Goal: Information Seeking & Learning: Learn about a topic

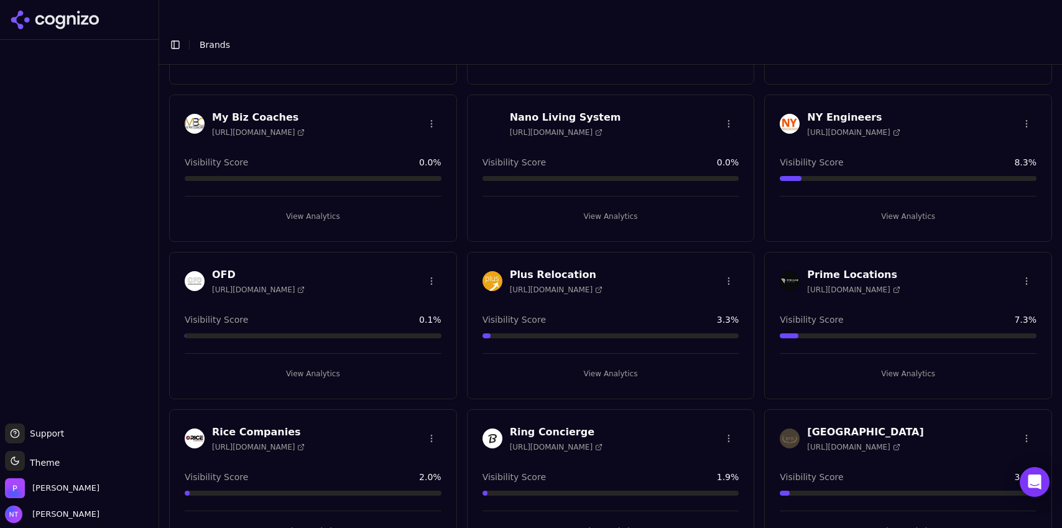
scroll to position [2886, 0]
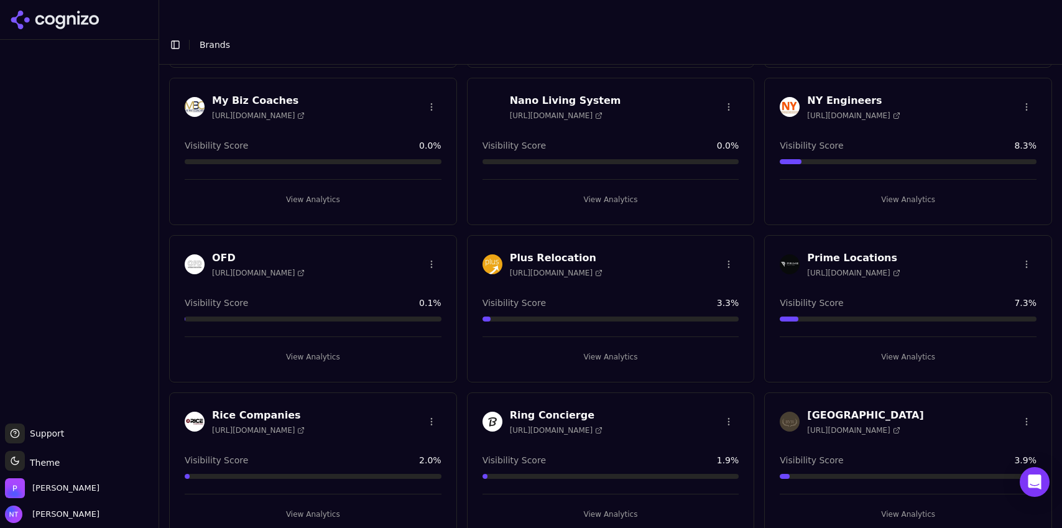
click at [898, 347] on button "View Analytics" at bounding box center [908, 357] width 257 height 20
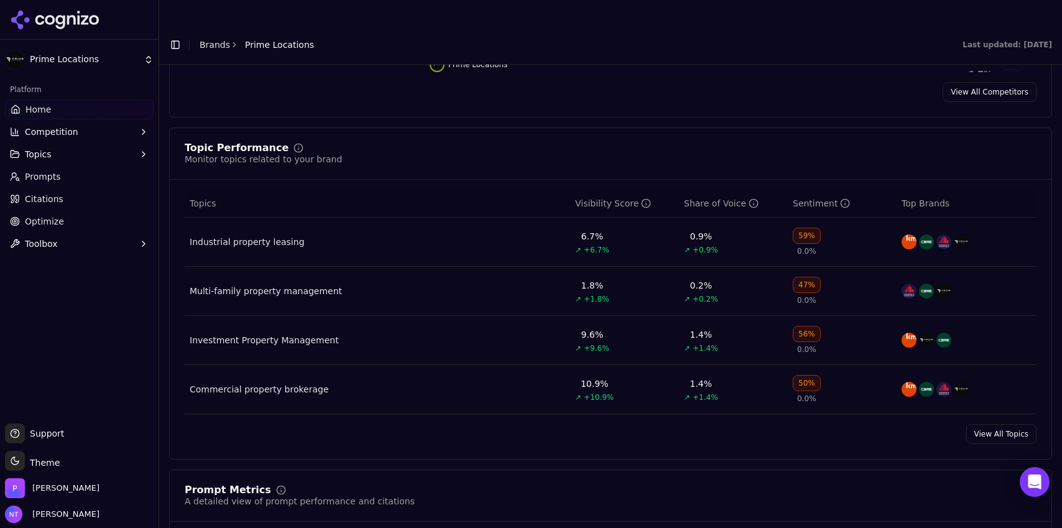
scroll to position [470, 0]
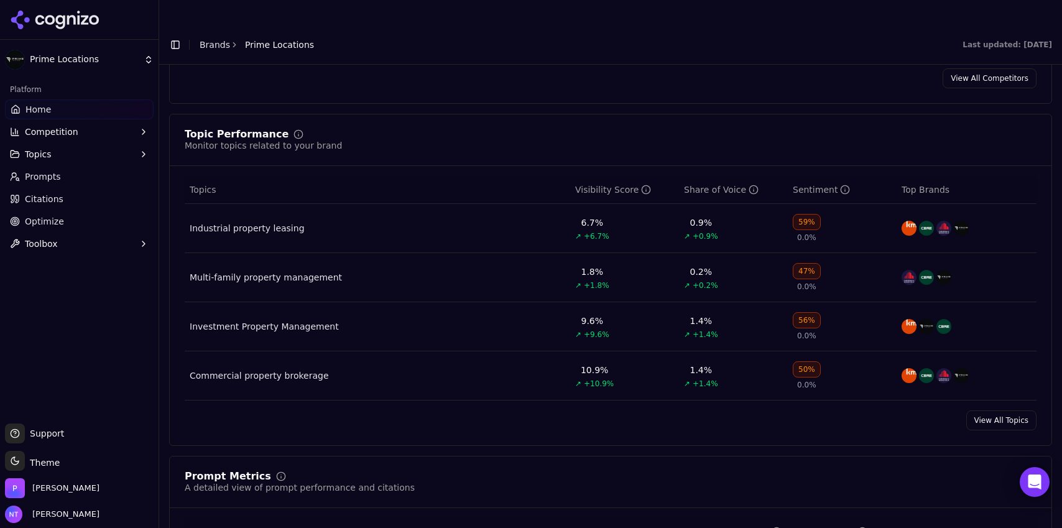
click at [318, 271] on div "Multi-family property management" at bounding box center [266, 277] width 152 height 12
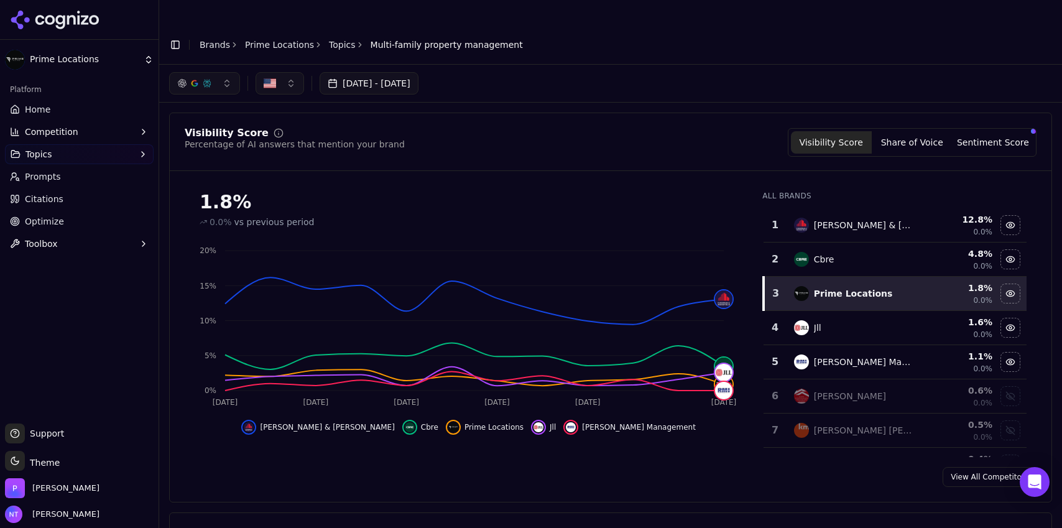
click at [284, 39] on link "Prime Locations" at bounding box center [279, 45] width 69 height 12
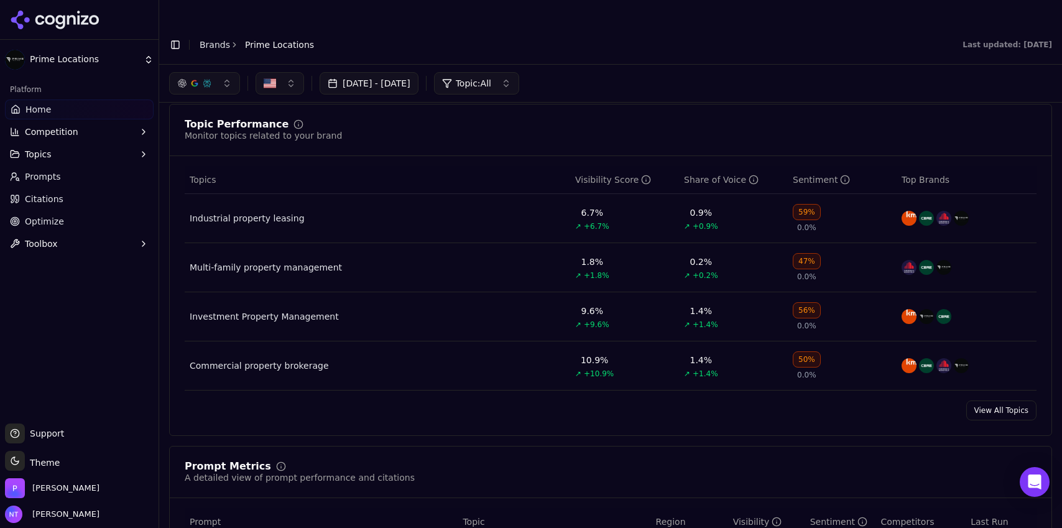
scroll to position [468, 0]
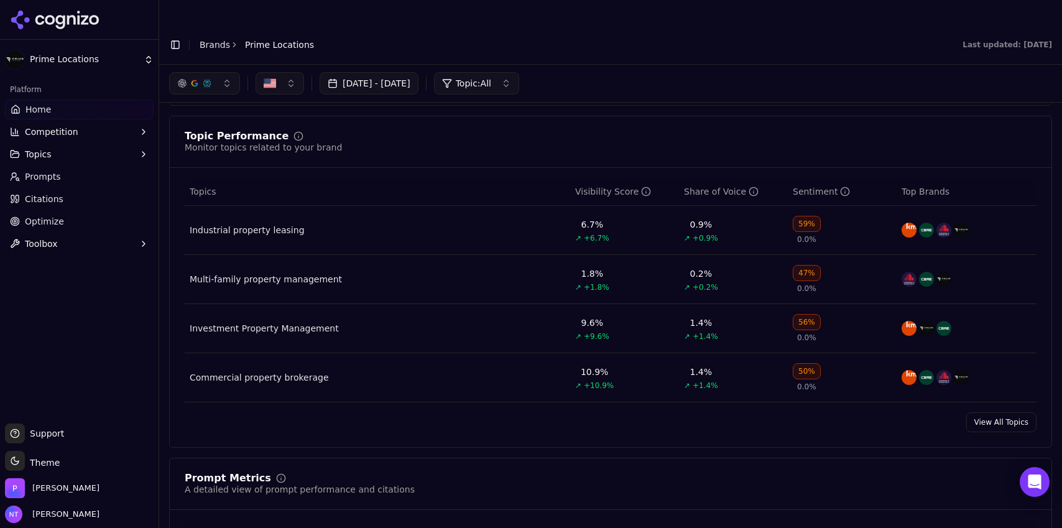
click at [203, 78] on div "button" at bounding box center [207, 83] width 10 height 10
click at [205, 136] on span "Google AI Overviews" at bounding box center [204, 133] width 78 height 25
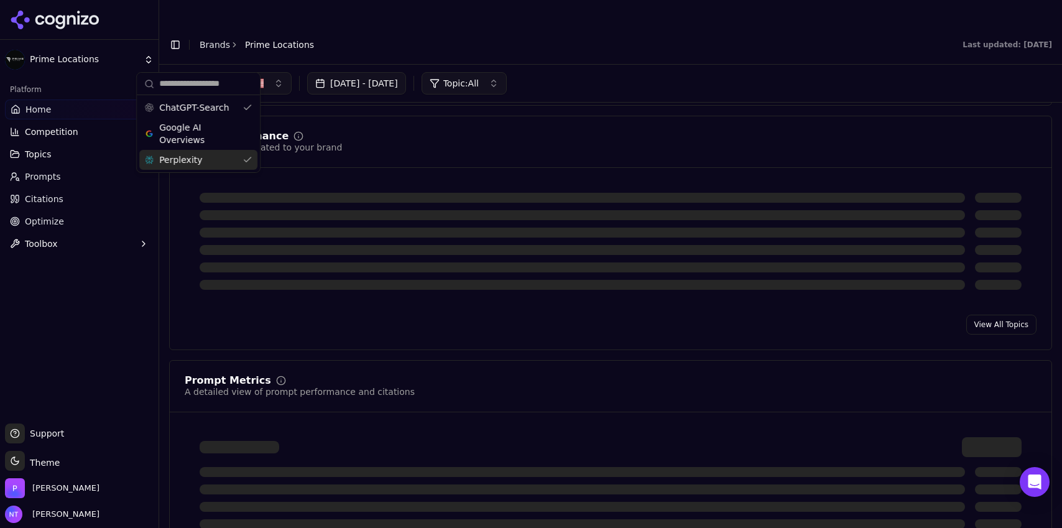
click at [200, 155] on div "Perplexity" at bounding box center [198, 160] width 118 height 20
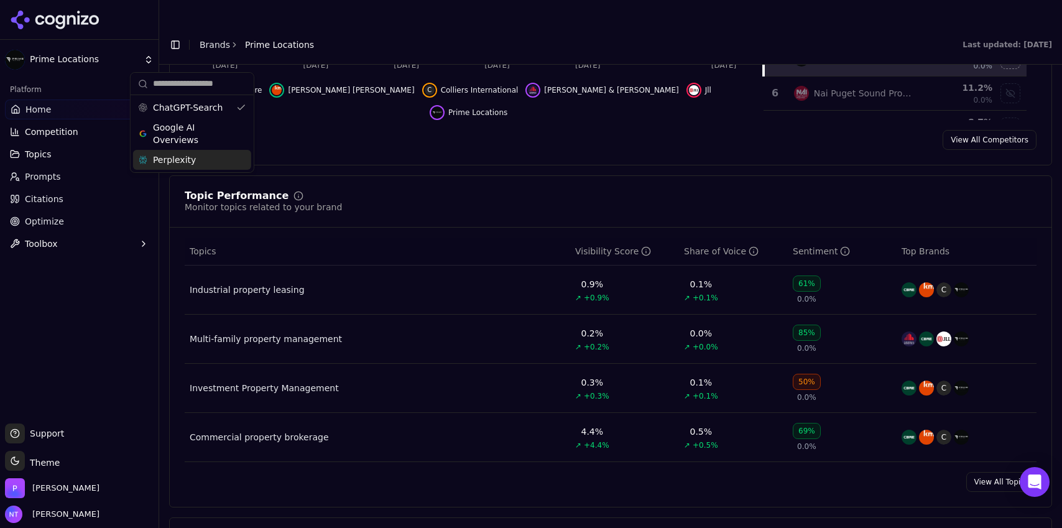
scroll to position [468, 0]
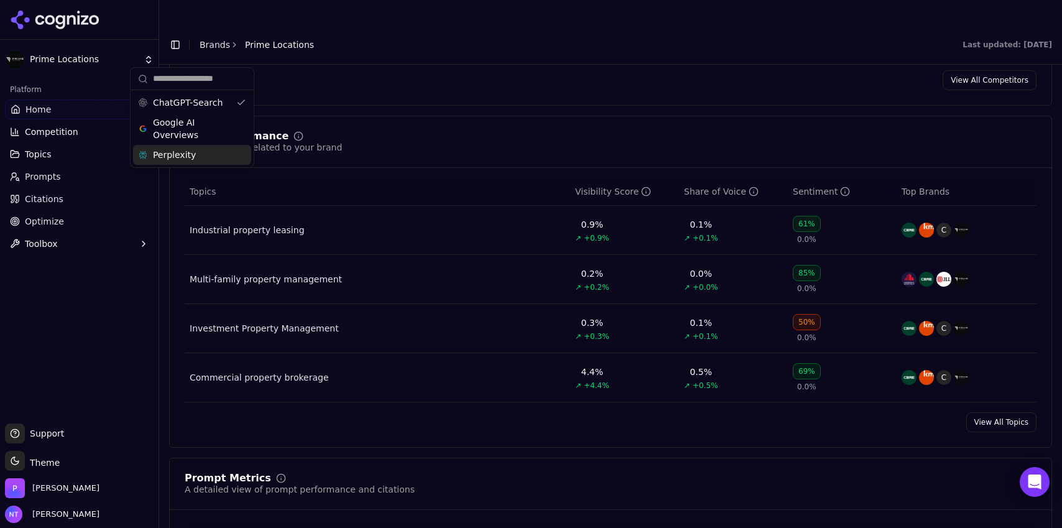
click at [824, 70] on div "View All Competitors" at bounding box center [611, 80] width 882 height 20
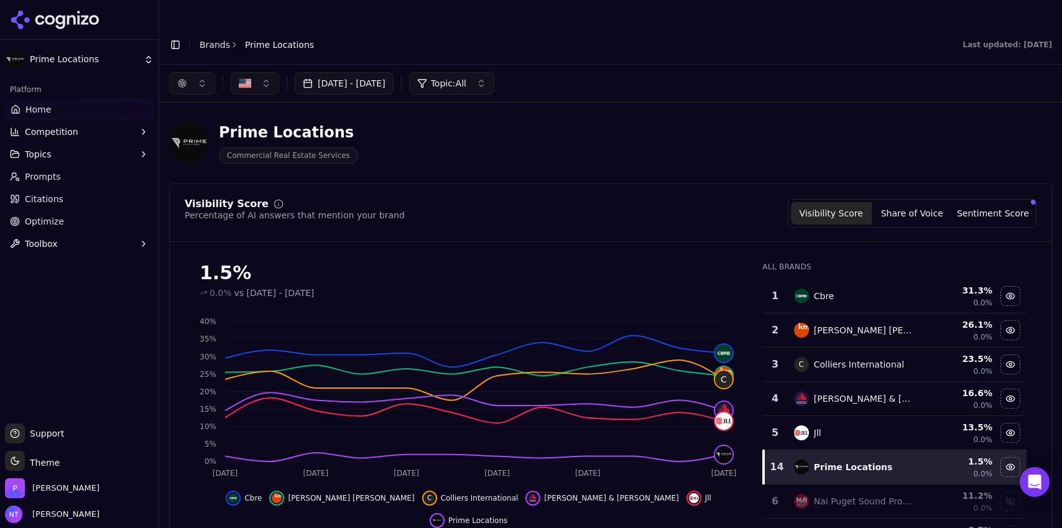
click at [192, 72] on button "button" at bounding box center [192, 83] width 46 height 22
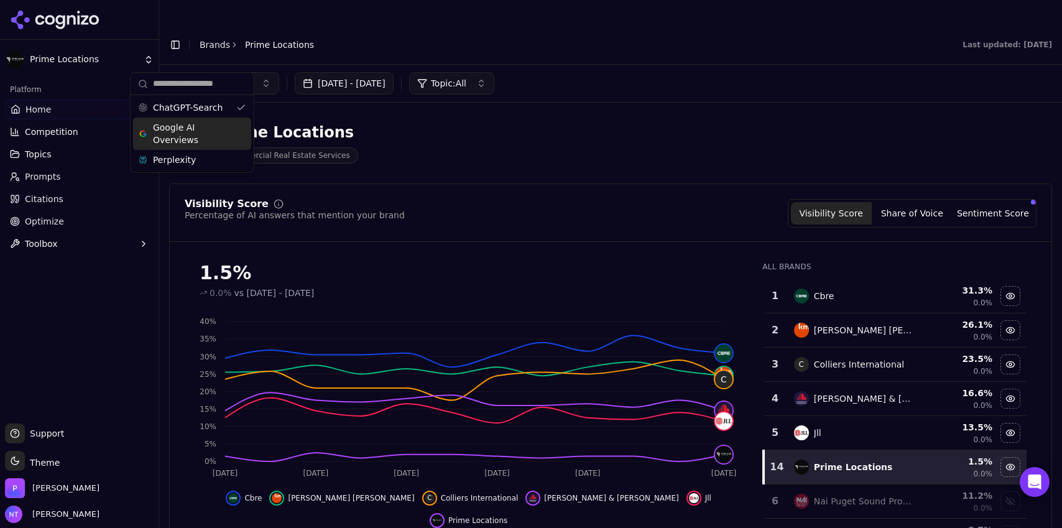
click at [192, 133] on span "Google AI Overviews" at bounding box center [192, 133] width 78 height 25
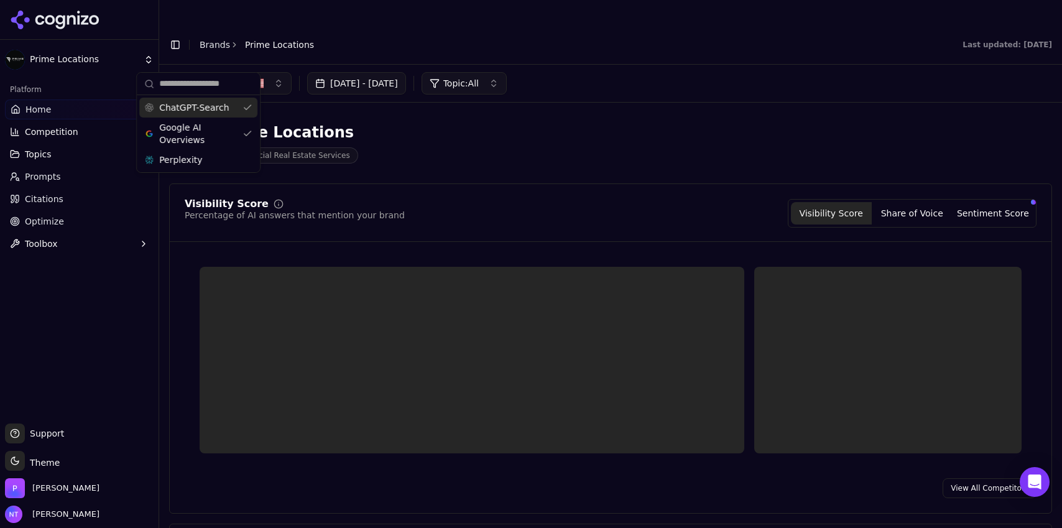
click at [192, 104] on span "ChatGPT-Search" at bounding box center [194, 107] width 70 height 12
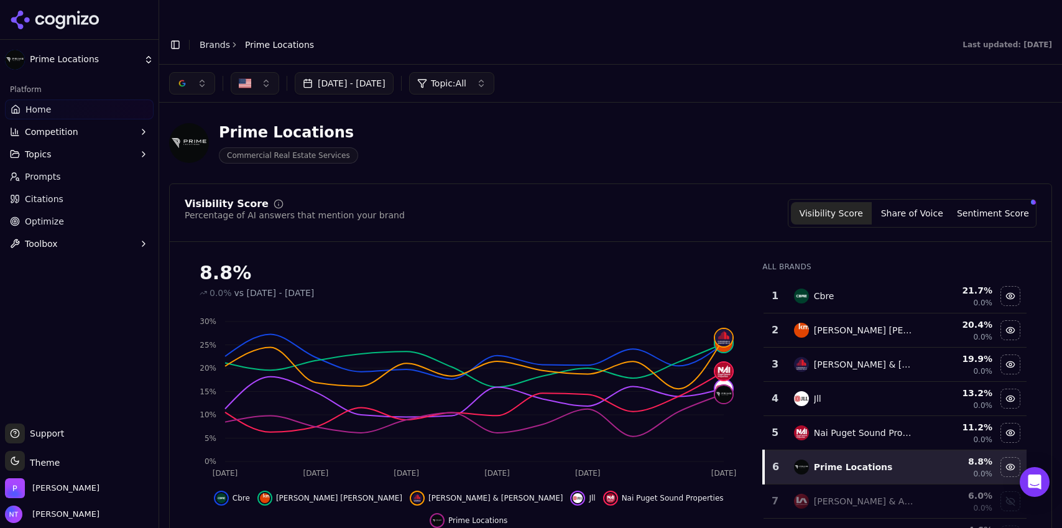
click at [198, 72] on button "button" at bounding box center [192, 83] width 46 height 22
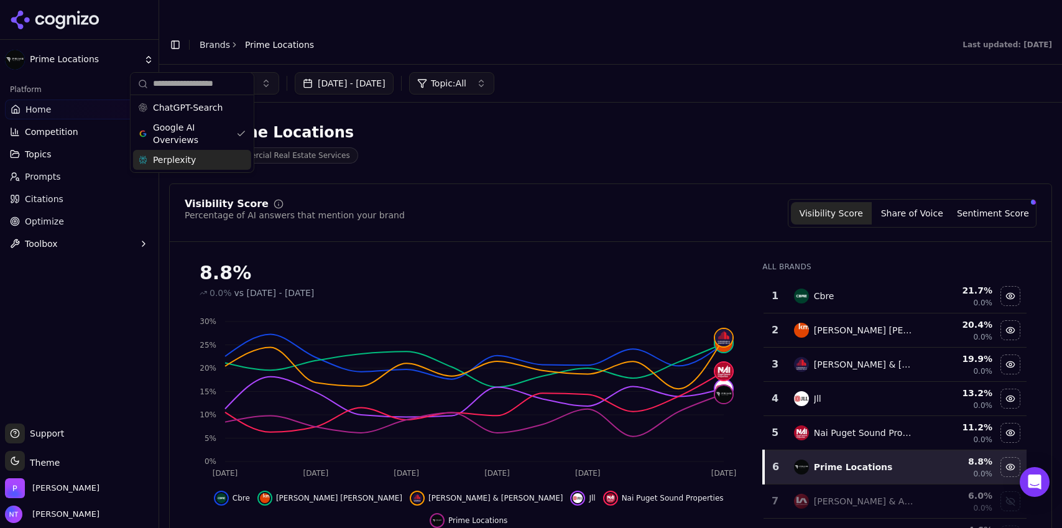
click at [200, 163] on div "Perplexity" at bounding box center [192, 160] width 118 height 20
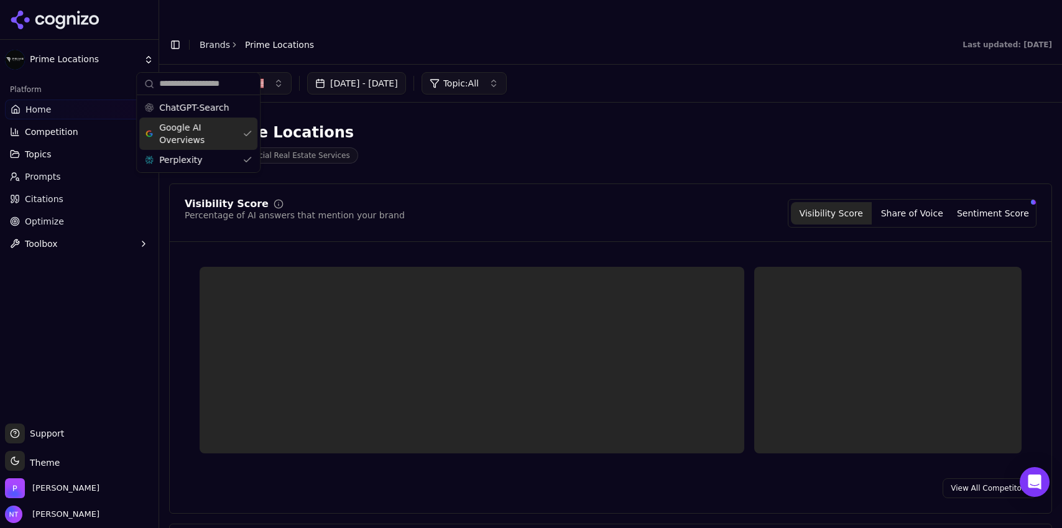
click at [188, 136] on span "Google AI Overviews" at bounding box center [198, 133] width 78 height 25
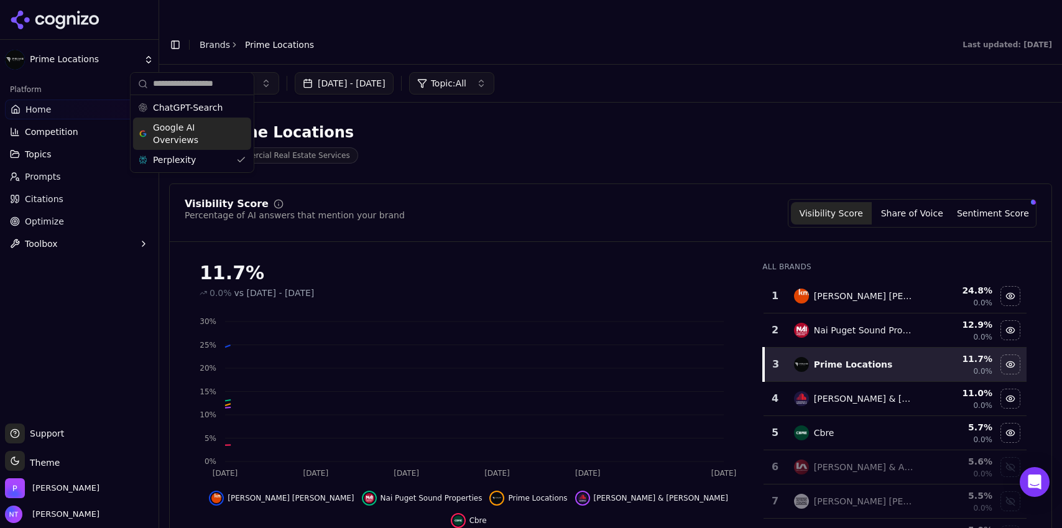
click at [805, 76] on div "[DATE] - [DATE] Topic: All" at bounding box center [610, 83] width 903 height 37
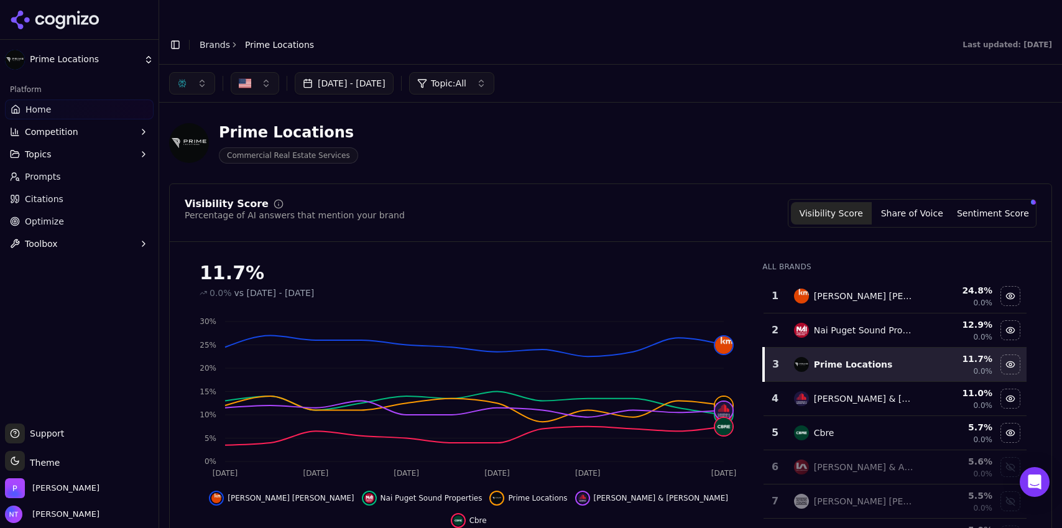
drag, startPoint x: 1061, startPoint y: 76, endPoint x: 1061, endPoint y: 96, distance: 19.3
click at [1061, 96] on main "Toggle Sidebar Brands Prime Locations Last updated: [DATE] Aug 11, 2025 - [DATE…" at bounding box center [610, 289] width 903 height 528
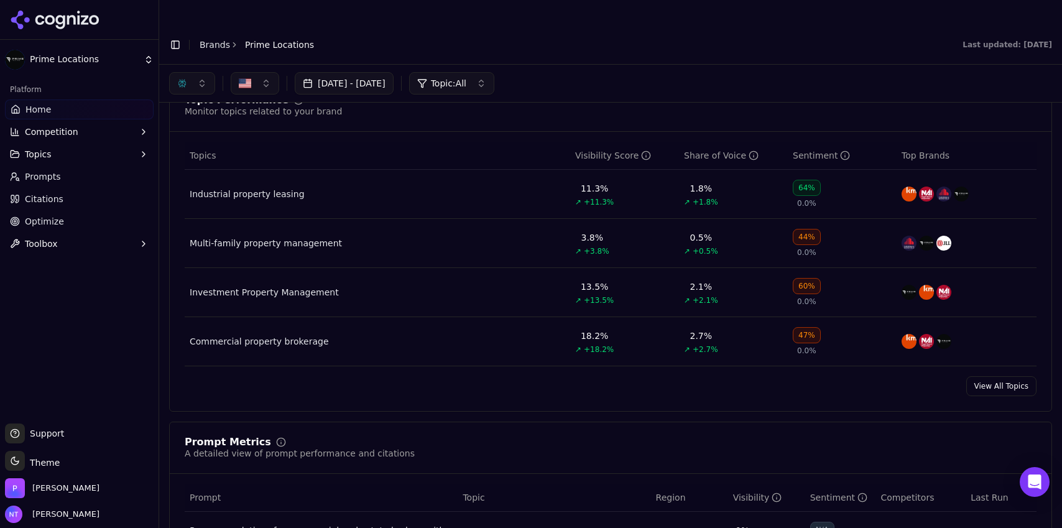
scroll to position [483, 0]
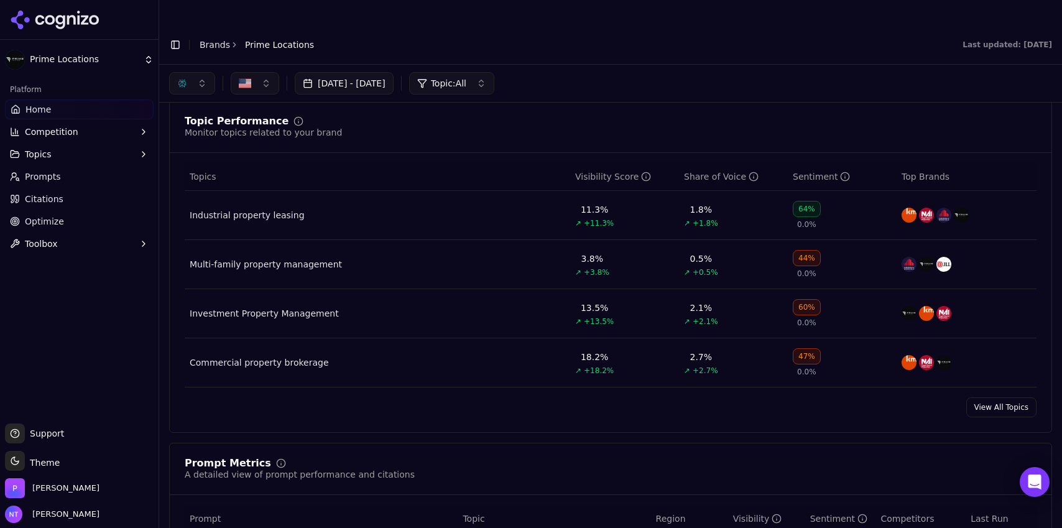
click at [664, 39] on header "Toggle Sidebar Brands Prime Locations Last updated: [DATE]" at bounding box center [610, 45] width 903 height 40
click at [199, 72] on button "button" at bounding box center [192, 83] width 46 height 22
click at [786, 29] on header "Toggle Sidebar Brands Prime Locations Last updated: [DATE]" at bounding box center [610, 45] width 903 height 40
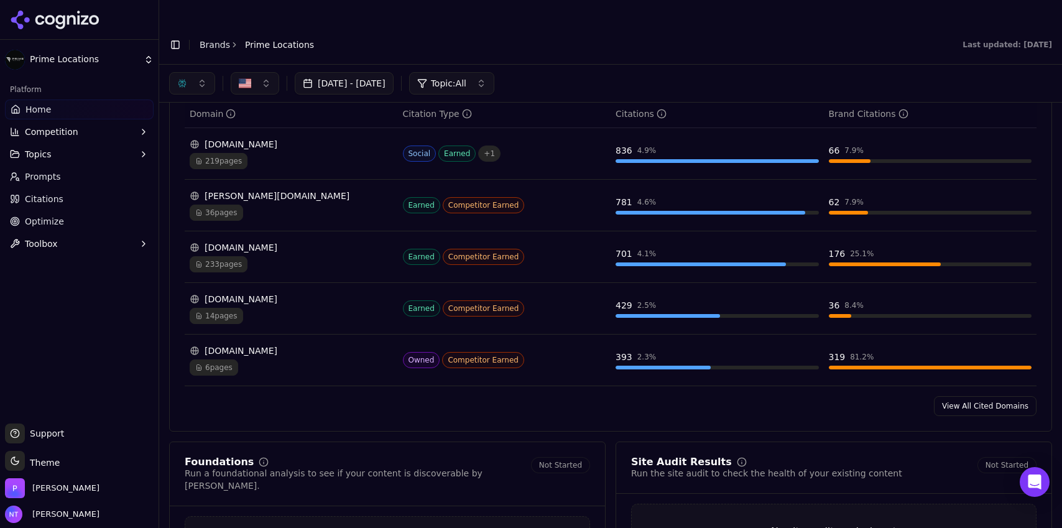
scroll to position [1267, 0]
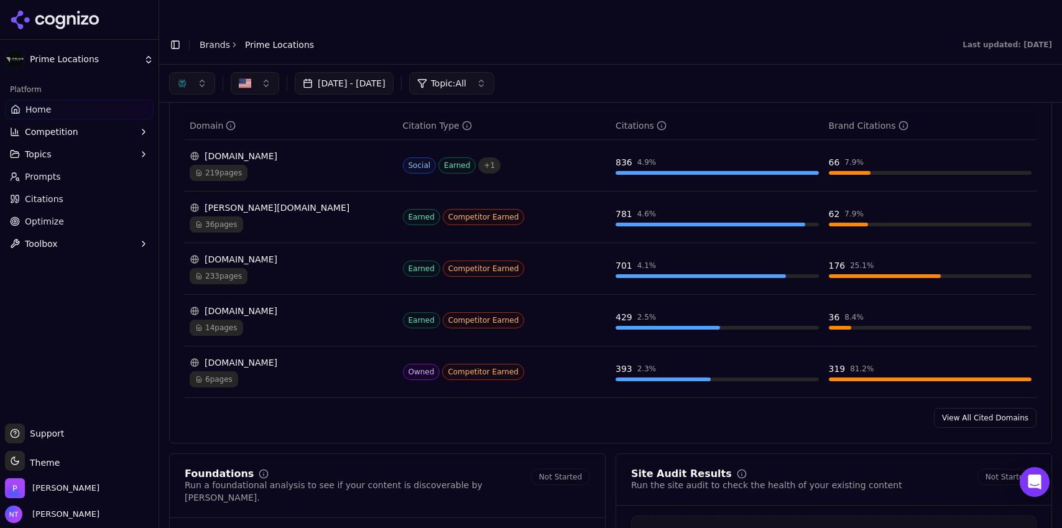
click at [199, 72] on button "button" at bounding box center [192, 83] width 46 height 22
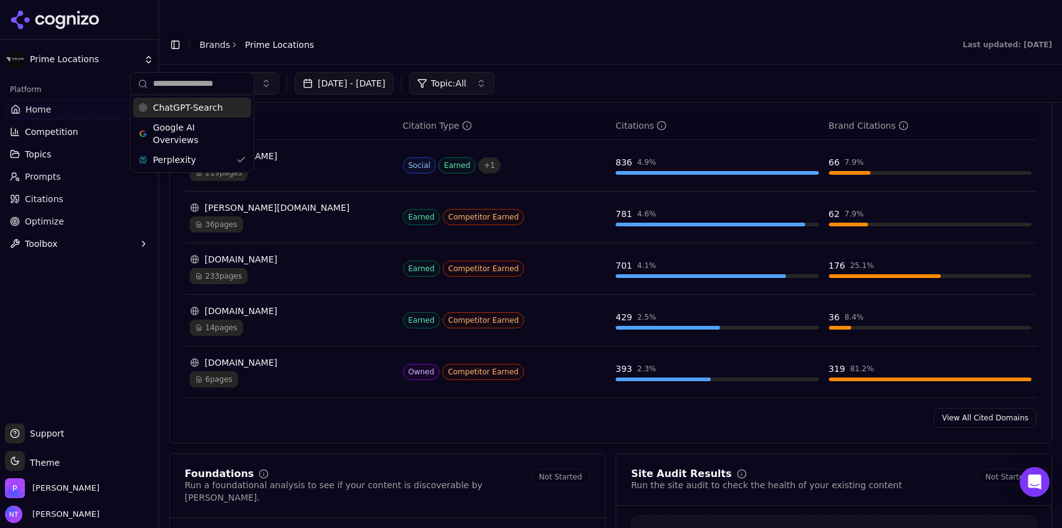
click at [199, 103] on span "ChatGPT-Search" at bounding box center [188, 107] width 70 height 12
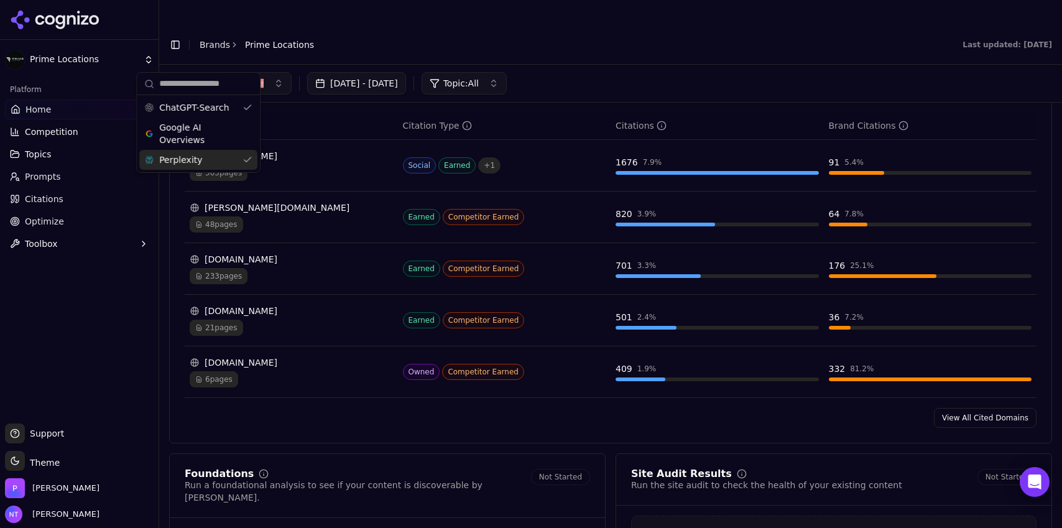
click at [190, 161] on span "Perplexity" at bounding box center [180, 160] width 43 height 12
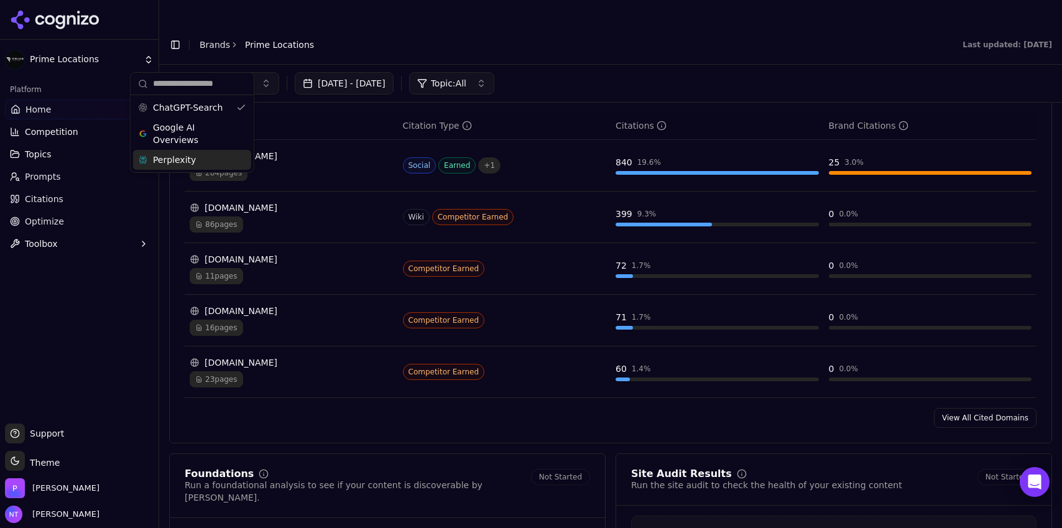
click at [612, 72] on div "[DATE] - [DATE] Topic: All" at bounding box center [610, 83] width 883 height 22
click at [195, 72] on button "button" at bounding box center [192, 83] width 46 height 22
click at [187, 134] on span "Google AI Overviews" at bounding box center [192, 133] width 78 height 25
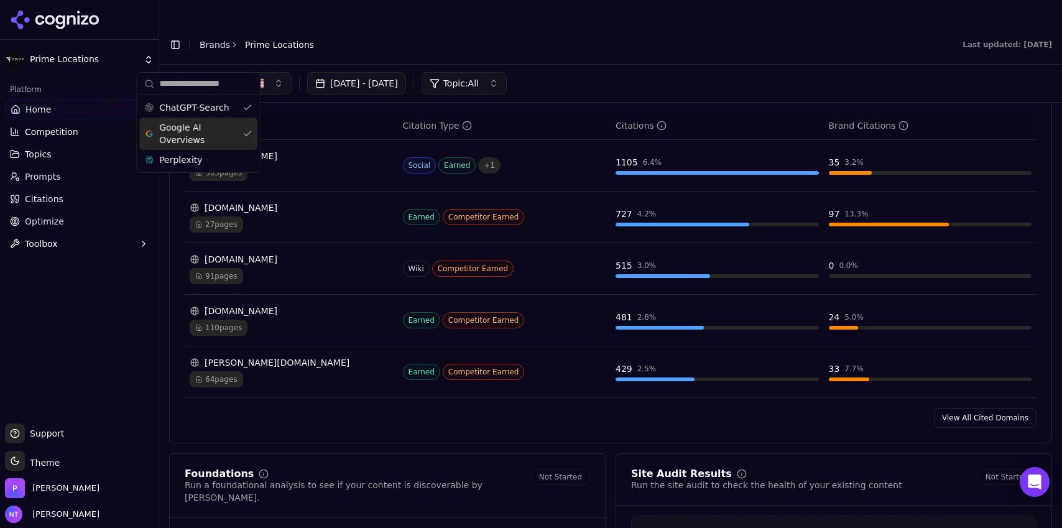
click at [202, 109] on span "ChatGPT-Search" at bounding box center [194, 107] width 70 height 12
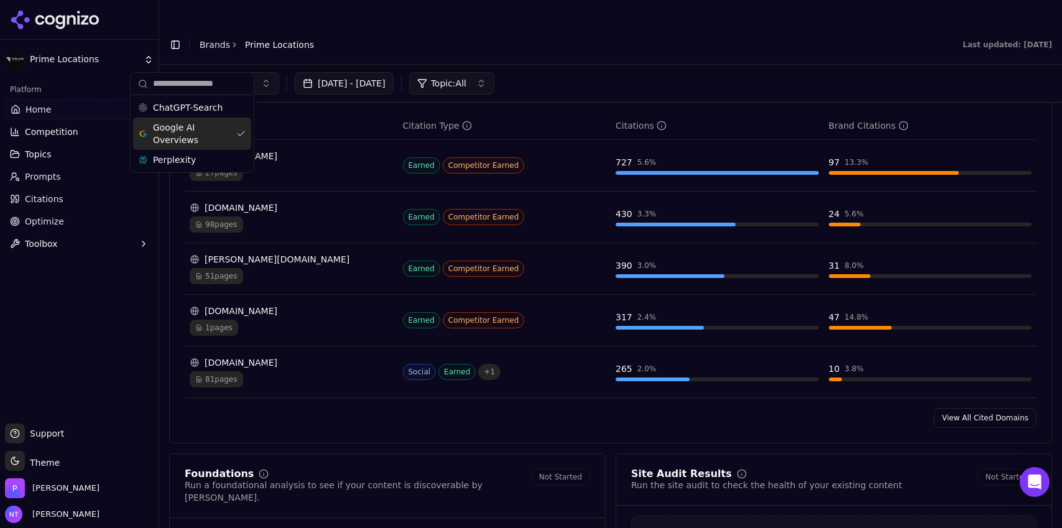
click at [656, 419] on div "Cited Domains Domains that are most cited by AI and how often they mention your…" at bounding box center [610, 247] width 883 height 394
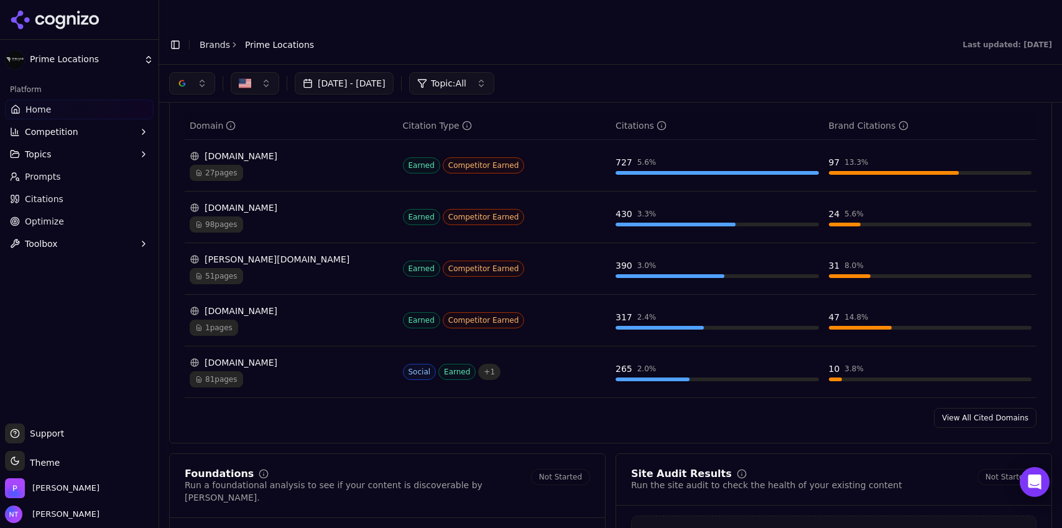
click at [204, 72] on button "button" at bounding box center [192, 83] width 46 height 22
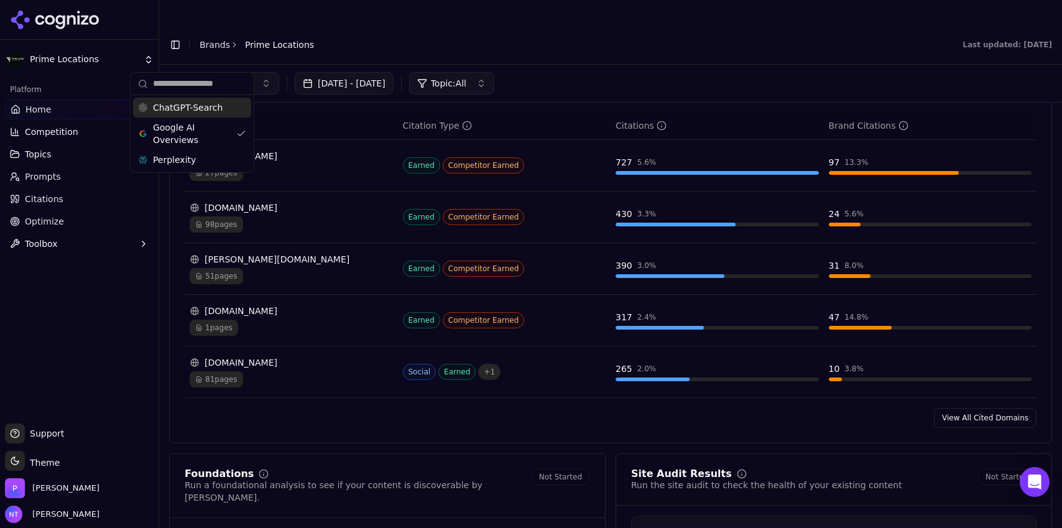
click at [197, 109] on span "ChatGPT-Search" at bounding box center [188, 107] width 70 height 12
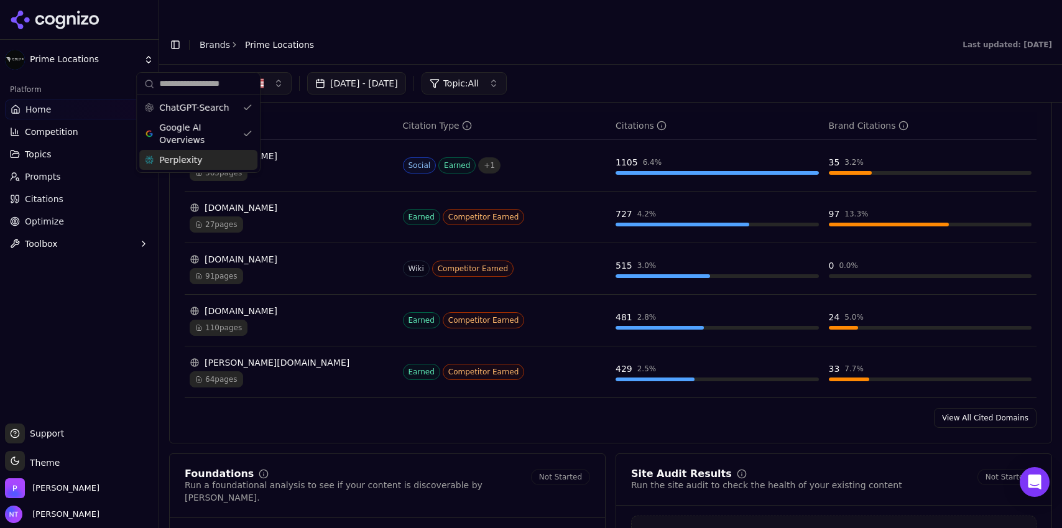
click at [198, 163] on div "Perplexity" at bounding box center [198, 160] width 118 height 20
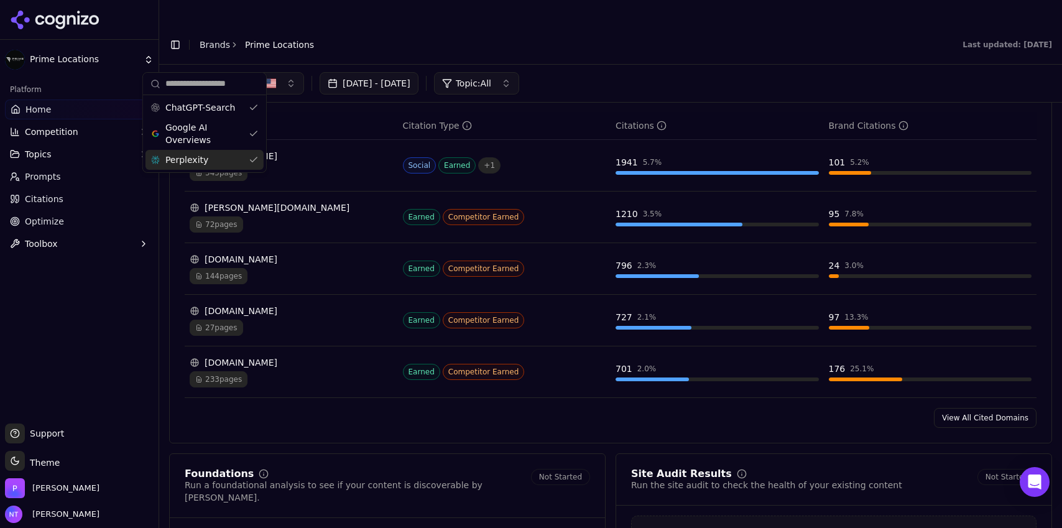
click at [651, 408] on div "View All Cited Domains" at bounding box center [611, 418] width 882 height 20
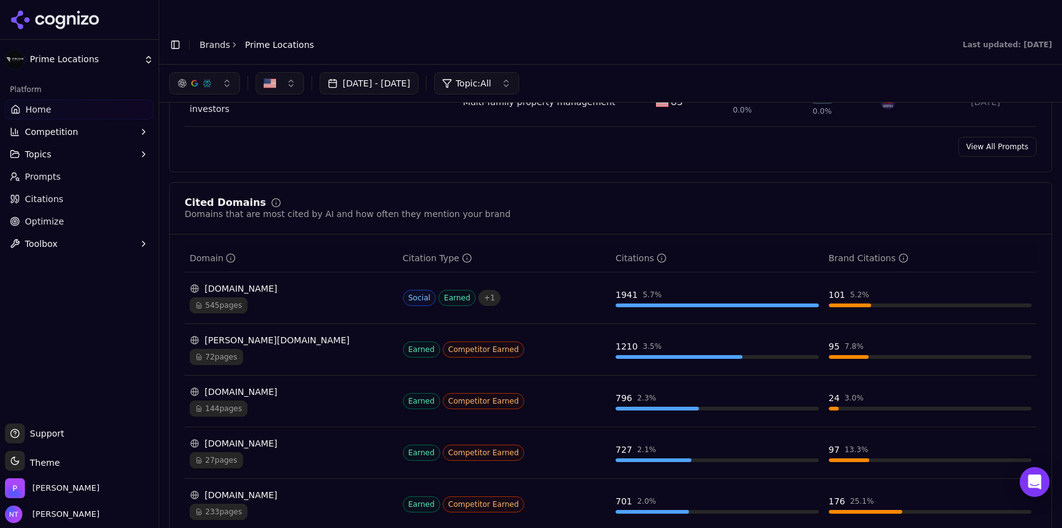
scroll to position [1127, 0]
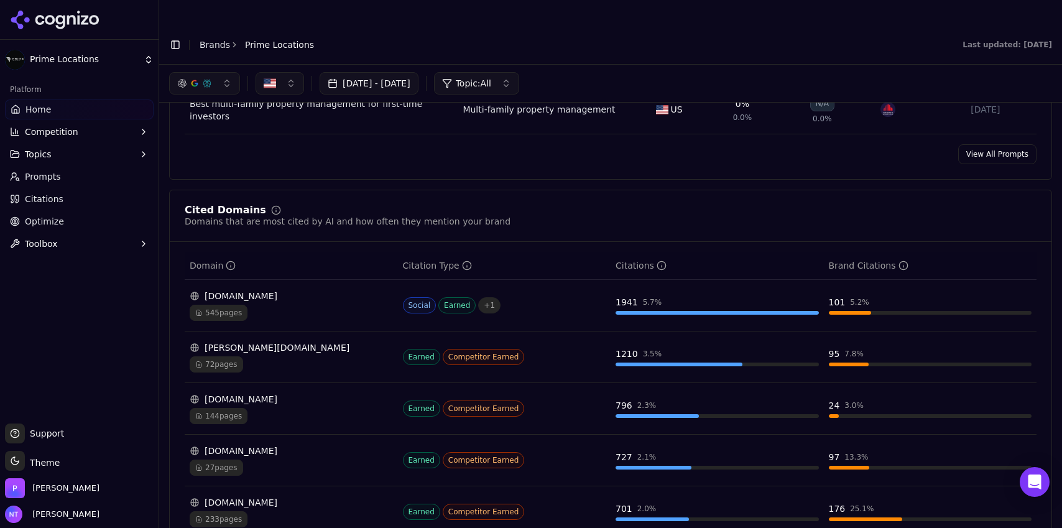
click at [202, 72] on button "button" at bounding box center [204, 83] width 71 height 22
click at [206, 129] on span "Google AI Overviews" at bounding box center [204, 133] width 78 height 25
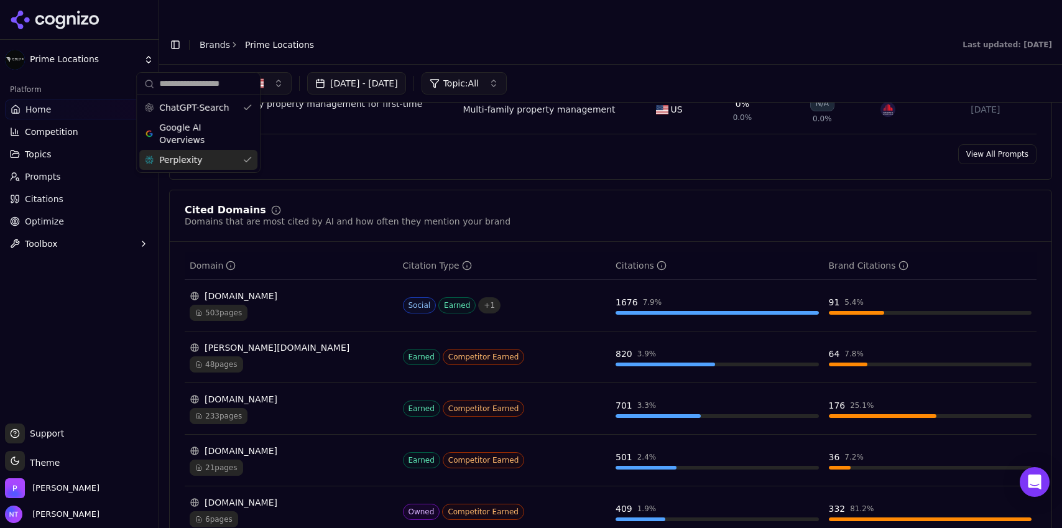
click at [197, 162] on div "Perplexity" at bounding box center [198, 160] width 118 height 20
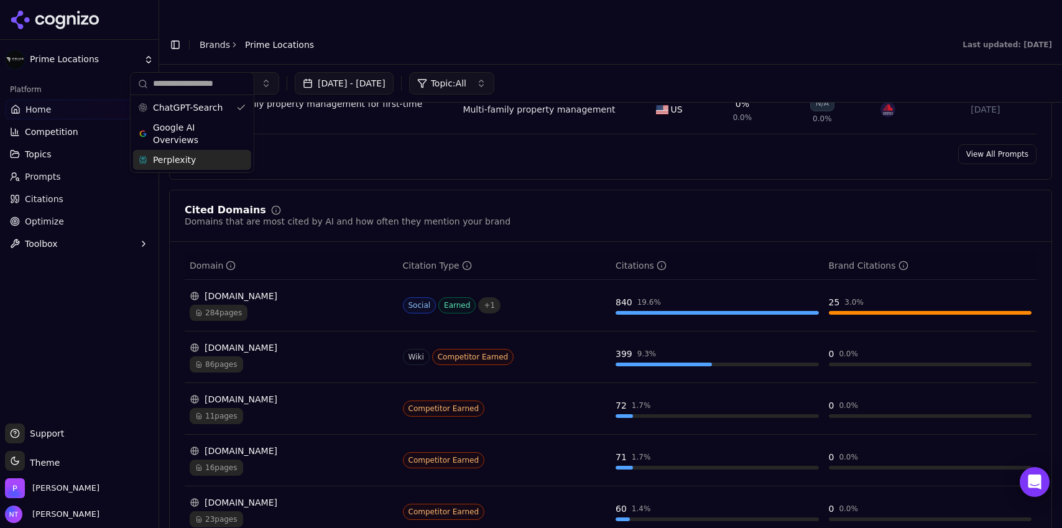
click at [687, 144] on div "View All Prompts" at bounding box center [611, 154] width 882 height 20
click at [200, 72] on button "button" at bounding box center [192, 83] width 46 height 22
click at [197, 126] on span "Google AI Overviews" at bounding box center [192, 133] width 78 height 25
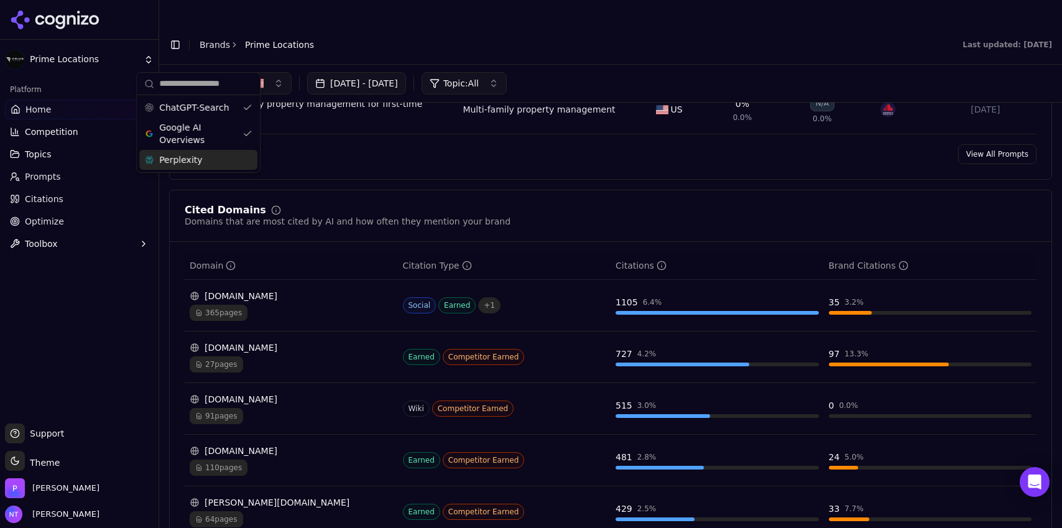
click at [190, 151] on div "Perplexity" at bounding box center [198, 160] width 118 height 20
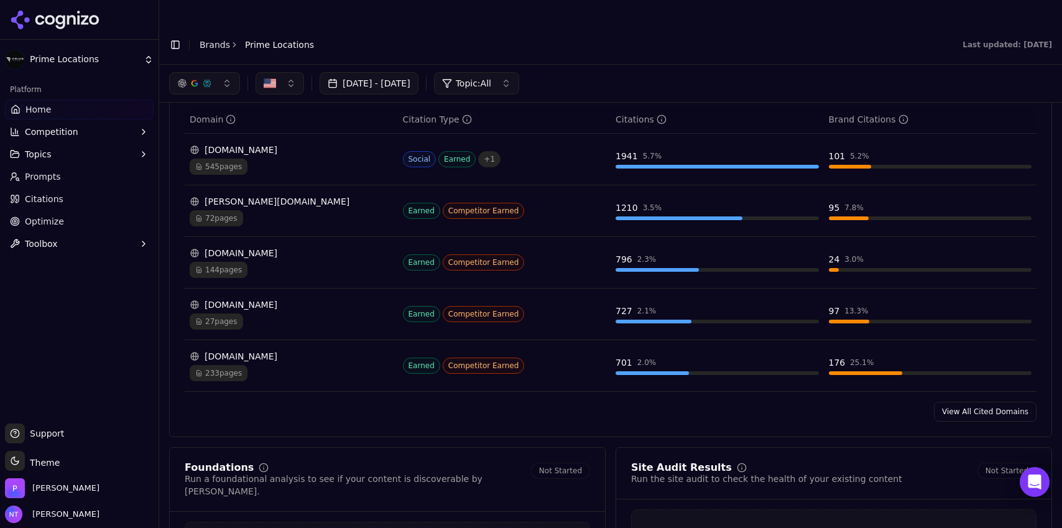
scroll to position [1238, 0]
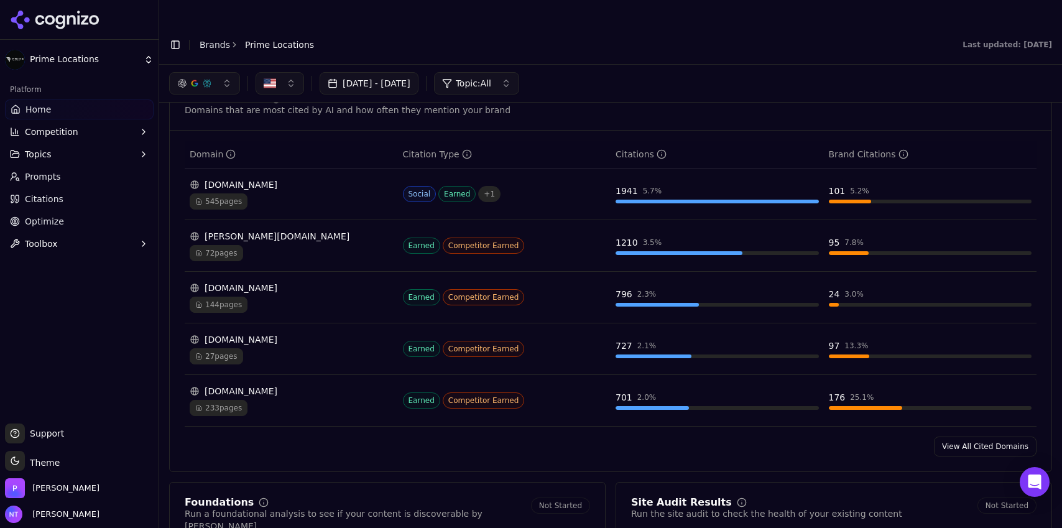
click at [958, 437] on link "View All Cited Domains" at bounding box center [985, 447] width 103 height 20
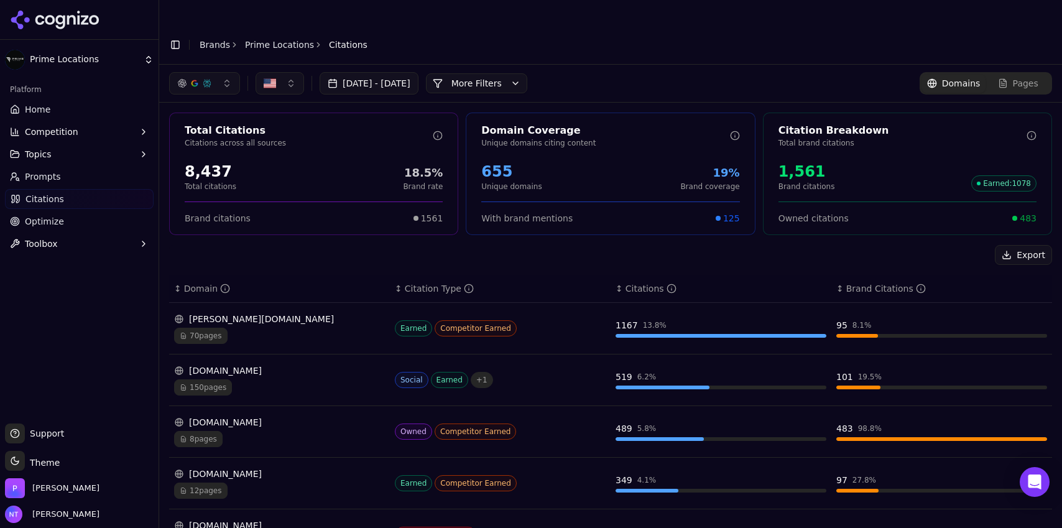
click at [517, 73] on button "More Filters" at bounding box center [476, 83] width 101 height 20
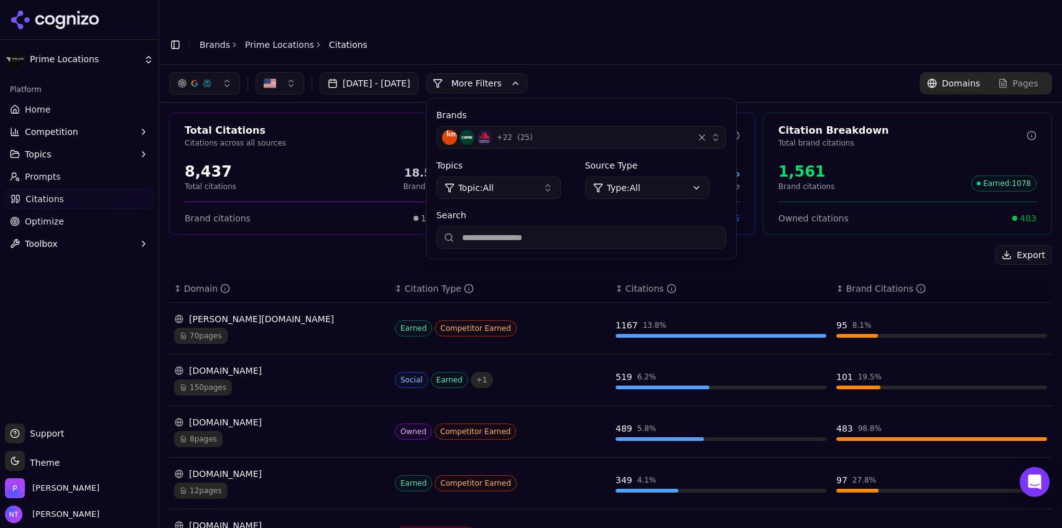
click at [520, 226] on input "Search" at bounding box center [582, 237] width 290 height 22
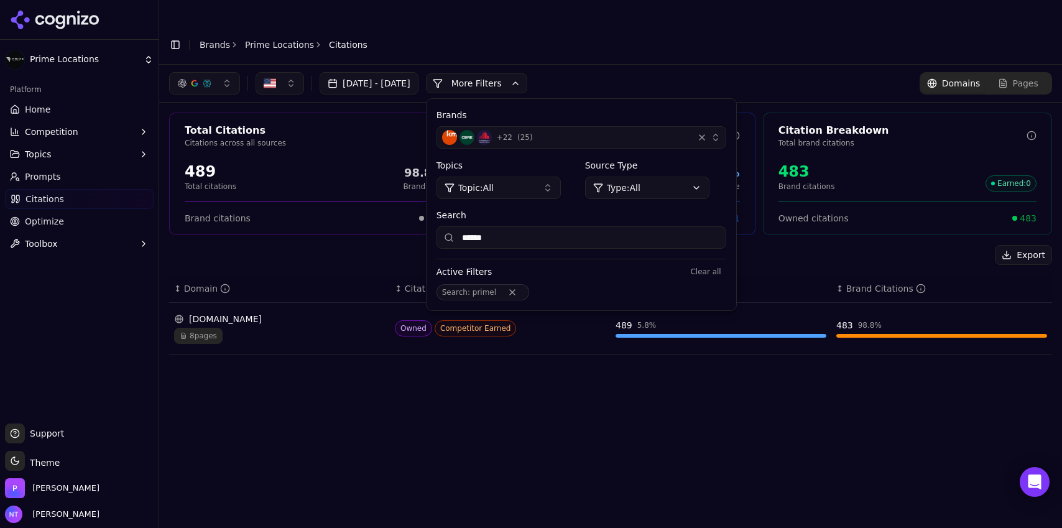
click at [562, 419] on div "Aug 11, 2025 - Sep 10, 2025 More More Filters Brands + 22 ( 25 ) Topics Topic: …" at bounding box center [610, 309] width 903 height 488
click at [206, 78] on div "button" at bounding box center [207, 83] width 10 height 10
click at [204, 127] on span "Google AI Overviews" at bounding box center [204, 133] width 78 height 25
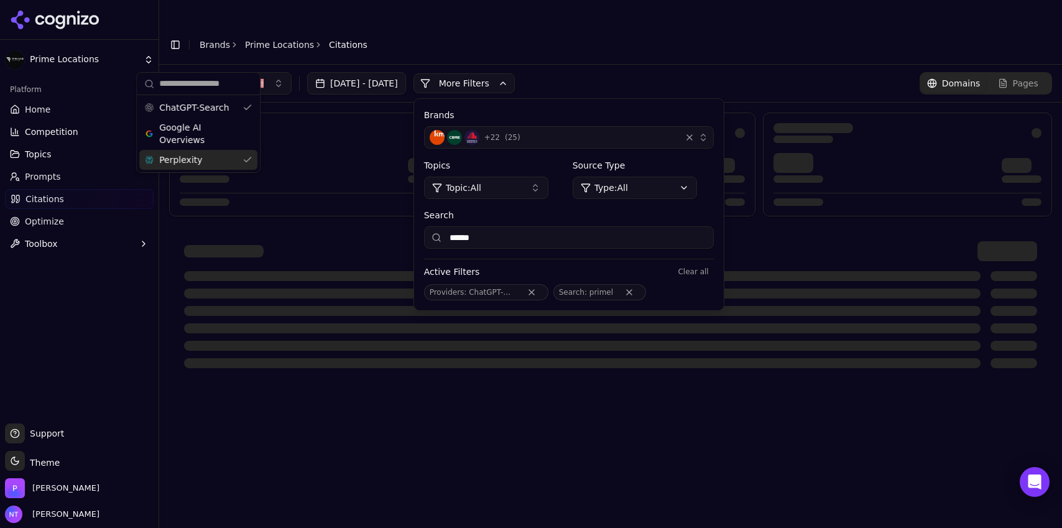
click at [197, 160] on div "Perplexity" at bounding box center [198, 160] width 118 height 20
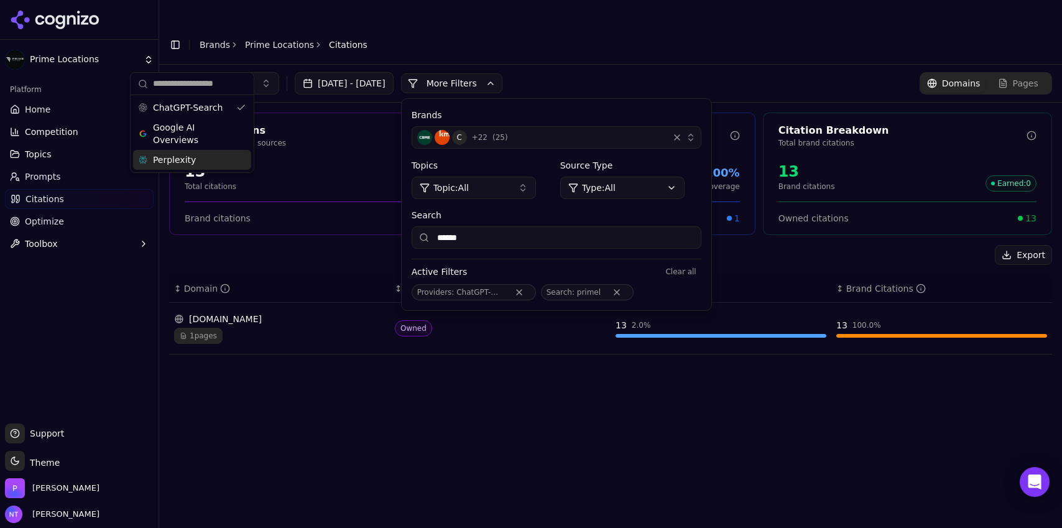
click at [536, 424] on div "Aug 11, 2025 - Sep 10, 2025 More More Filters Brands C + 22 ( 25 ) Topics Topic…" at bounding box center [610, 309] width 903 height 488
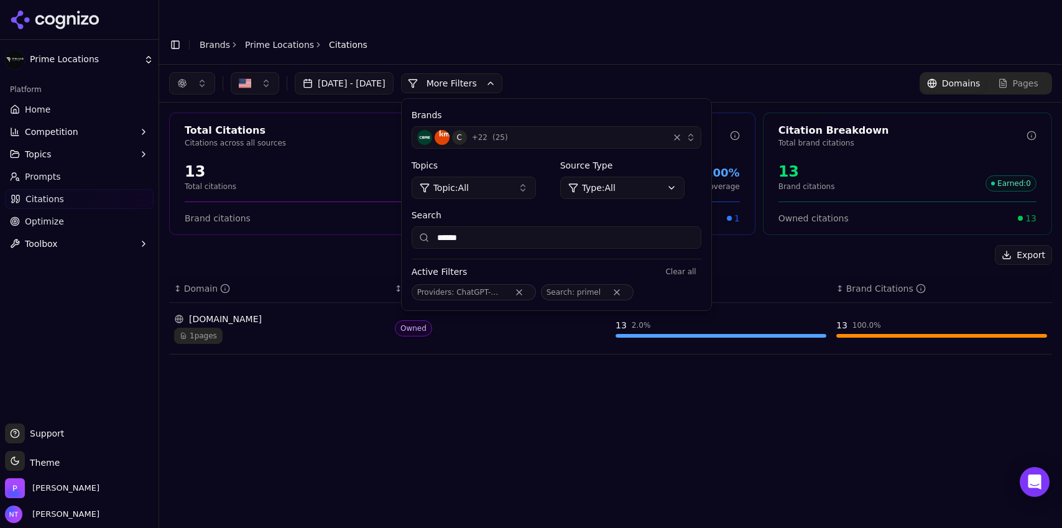
click at [212, 72] on button "button" at bounding box center [192, 83] width 46 height 22
click at [189, 132] on span "Google AI Overviews" at bounding box center [192, 133] width 78 height 25
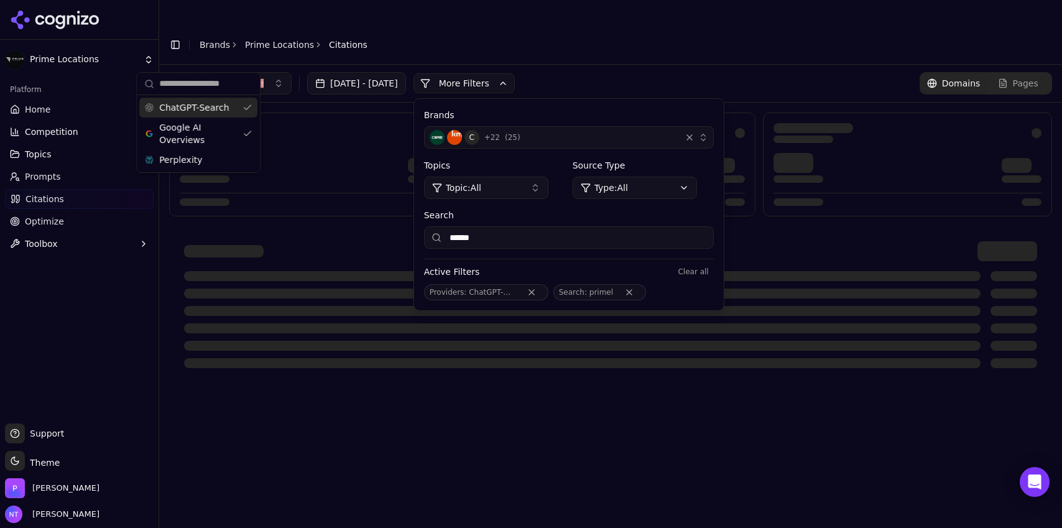
click at [192, 111] on span "ChatGPT-Search" at bounding box center [194, 107] width 70 height 12
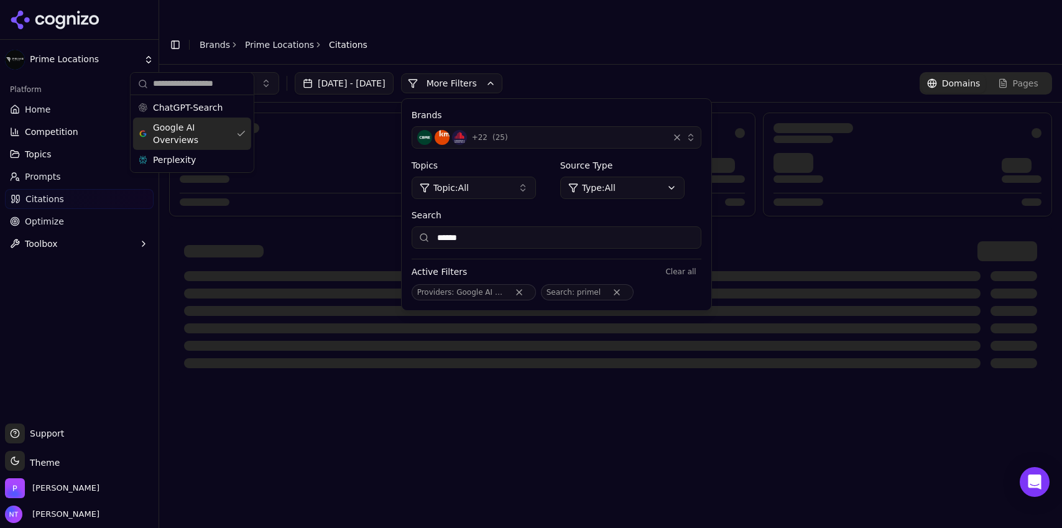
click at [413, 410] on div "Aug 11, 2025 - Sep 10, 2025 More More Filters Brands + 22 ( 25 ) Topics Topic: …" at bounding box center [610, 309] width 903 height 488
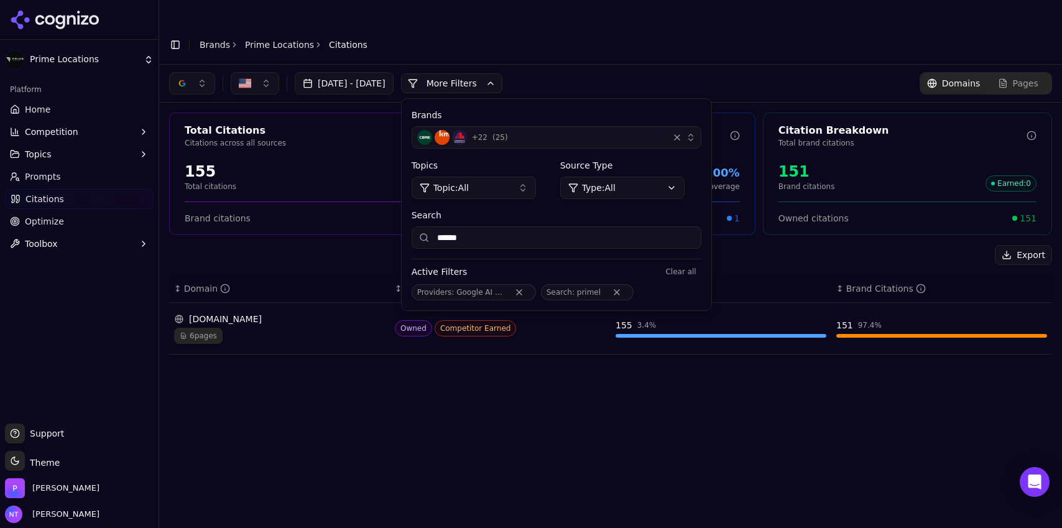
click at [197, 72] on button "button" at bounding box center [192, 83] width 46 height 22
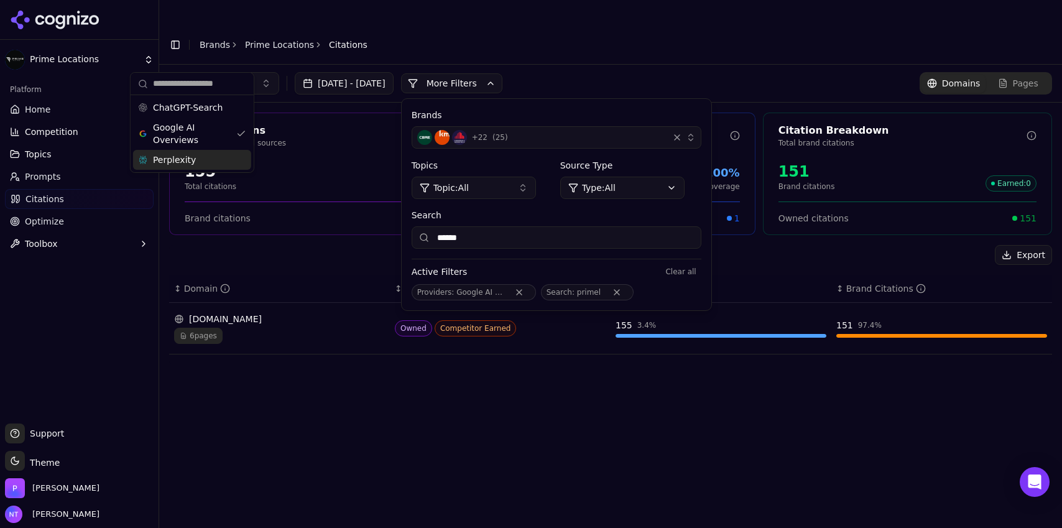
click at [190, 157] on div "Perplexity" at bounding box center [192, 160] width 118 height 20
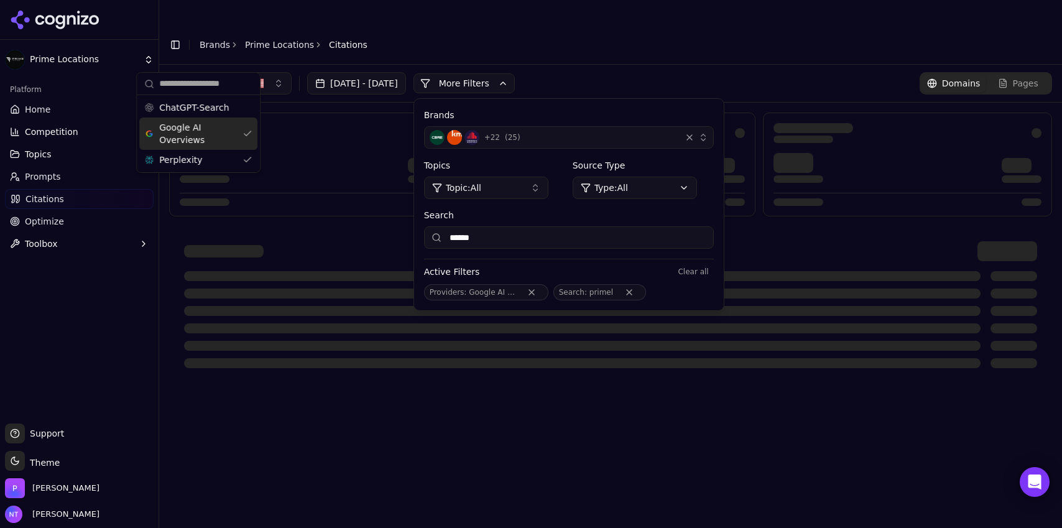
click at [185, 132] on span "Google AI Overviews" at bounding box center [198, 133] width 78 height 25
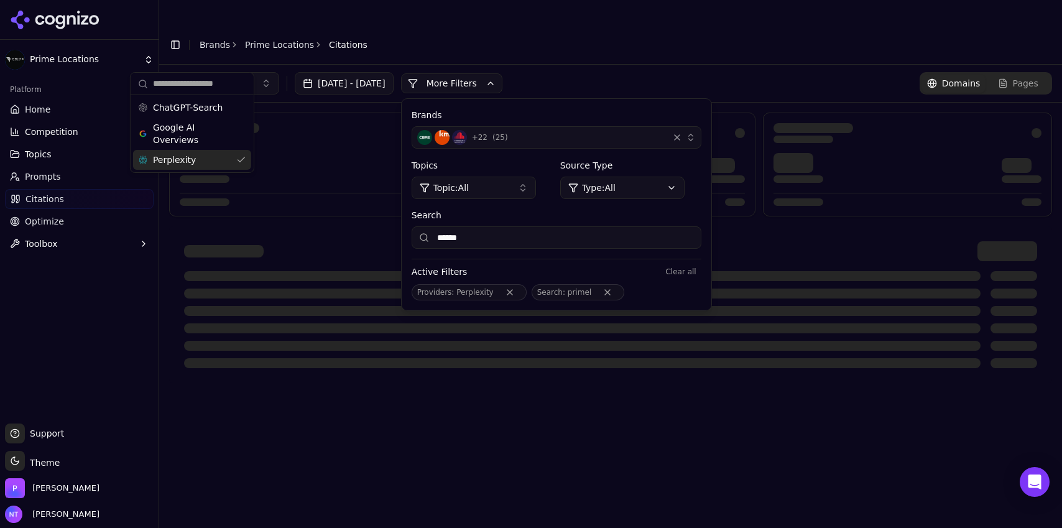
click at [363, 388] on div "Aug 11, 2025 - Sep 10, 2025 More More Filters Brands + 22 ( 25 ) Topics Topic: …" at bounding box center [610, 309] width 903 height 488
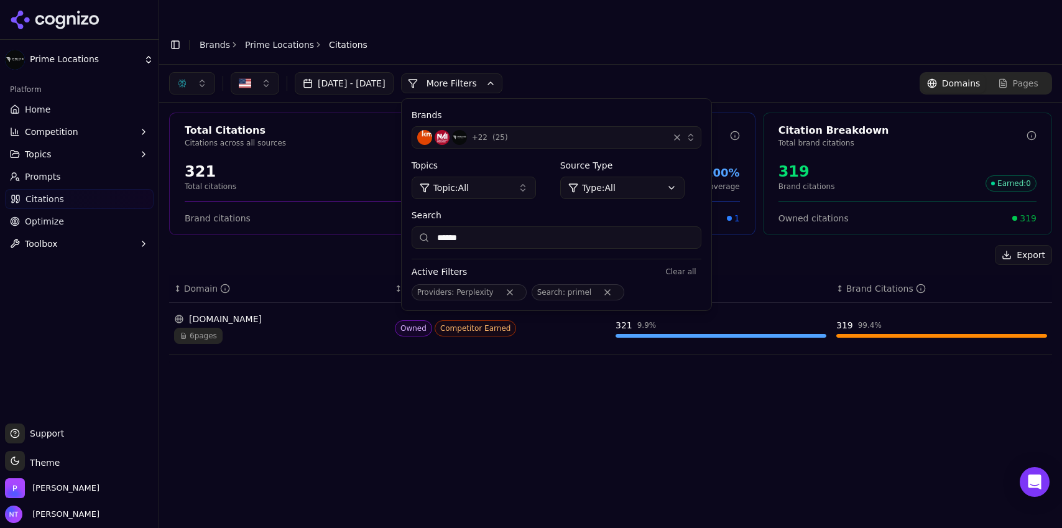
click at [570, 36] on header "Toggle Sidebar Brands Prime Locations Citations" at bounding box center [610, 45] width 903 height 40
click at [539, 226] on input "******" at bounding box center [557, 237] width 290 height 22
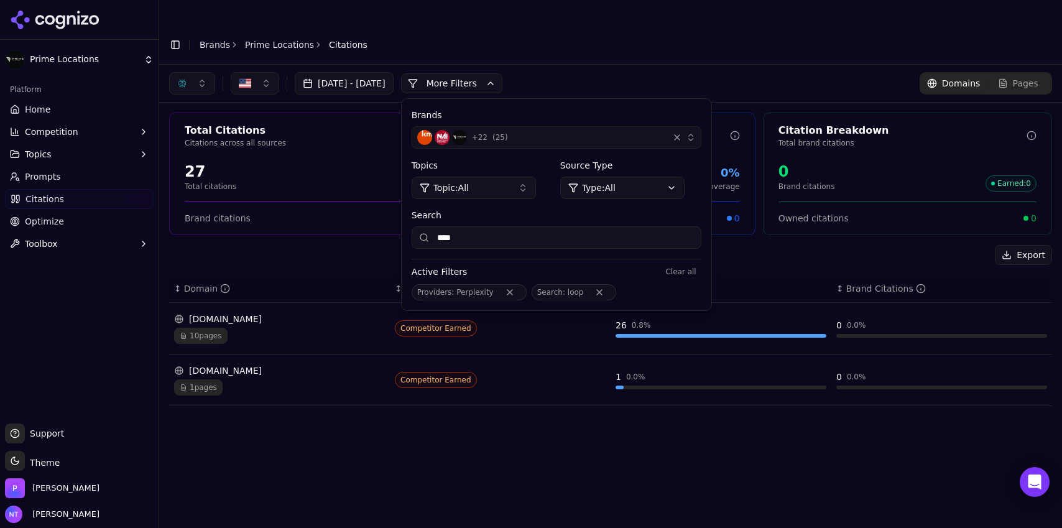
click at [194, 72] on button "button" at bounding box center [192, 83] width 46 height 22
click at [187, 132] on span "Google AI Overviews" at bounding box center [192, 133] width 78 height 25
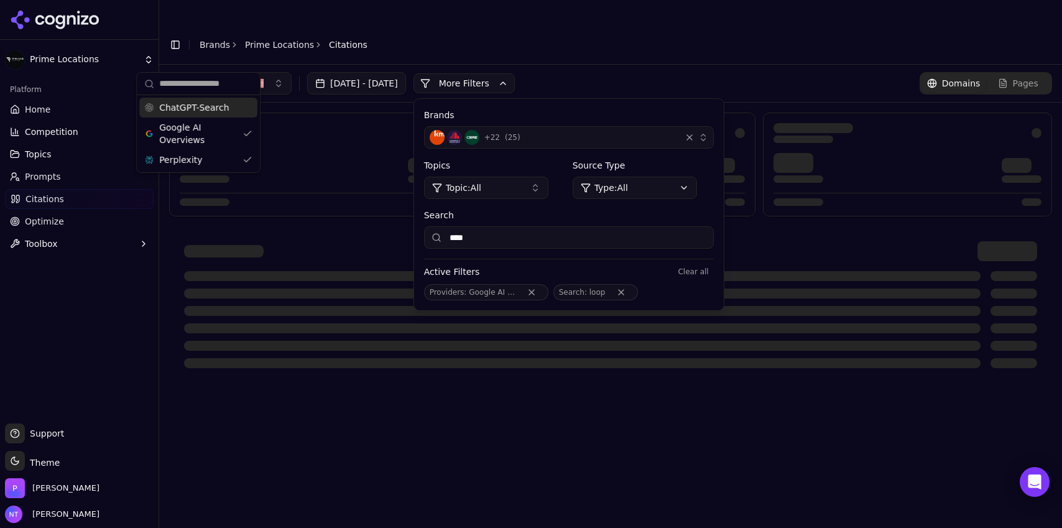
click at [187, 109] on span "ChatGPT-Search" at bounding box center [194, 107] width 70 height 12
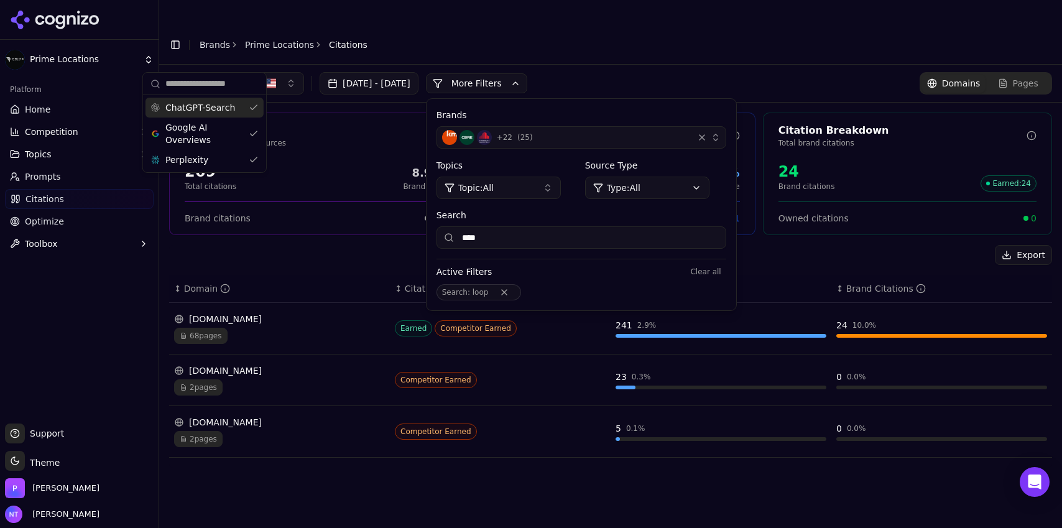
click at [534, 25] on header "Toggle Sidebar Brands Prime Locations Citations" at bounding box center [610, 45] width 903 height 40
click at [244, 313] on div "loopnet.com" at bounding box center [279, 319] width 211 height 12
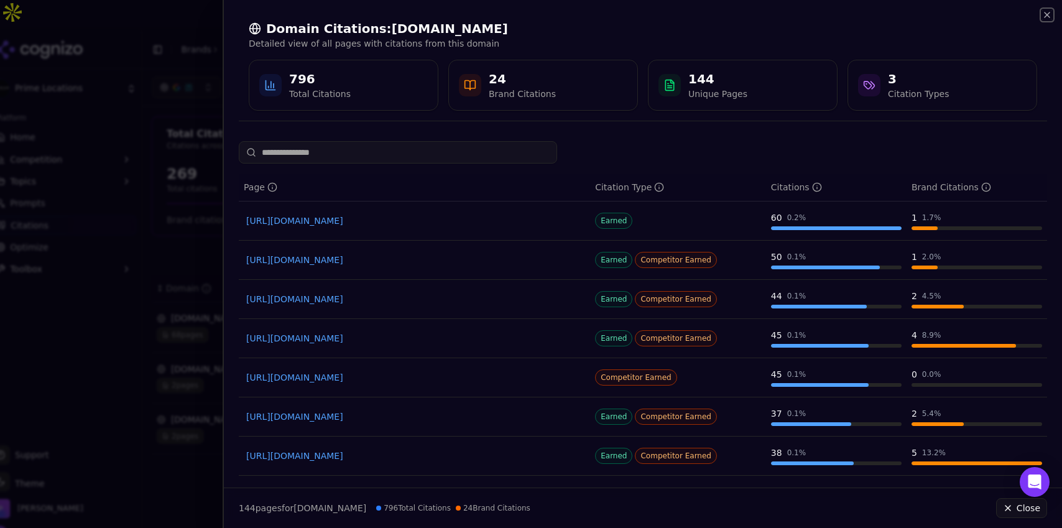
click at [1047, 19] on icon "button" at bounding box center [1047, 15] width 10 height 10
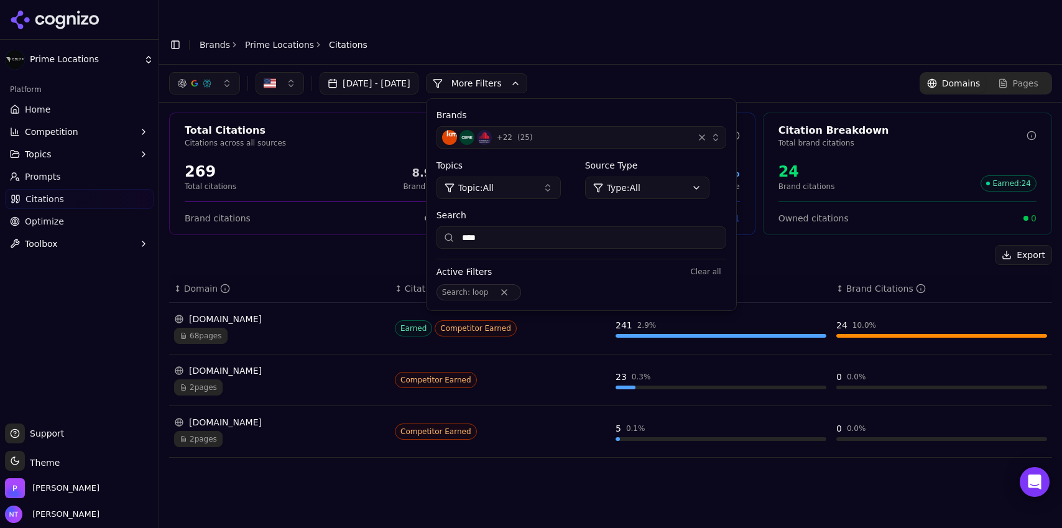
click at [764, 29] on header "Toggle Sidebar Brands Prime Locations Citations" at bounding box center [610, 45] width 903 height 40
click at [1024, 77] on span "Pages" at bounding box center [1025, 83] width 25 height 12
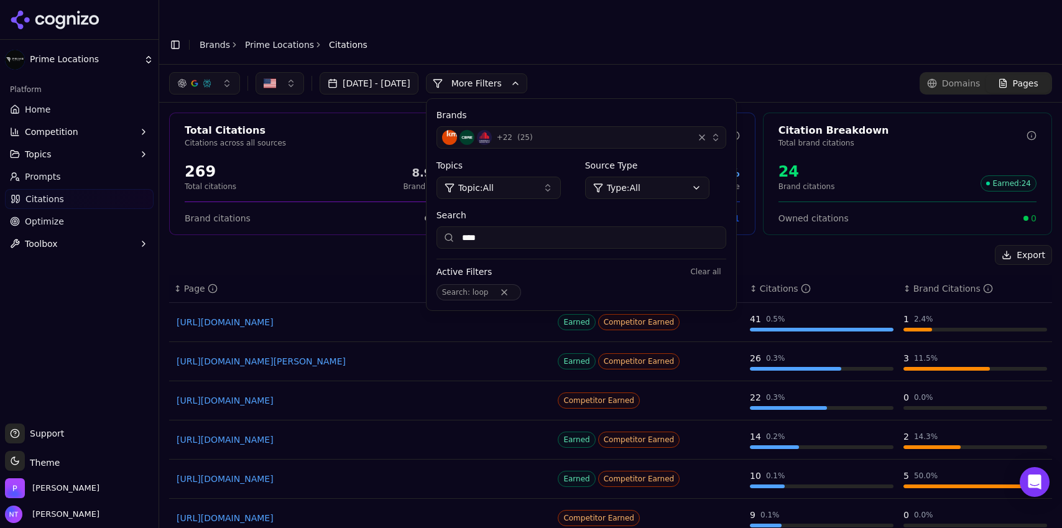
click at [525, 226] on input "****" at bounding box center [582, 237] width 290 height 22
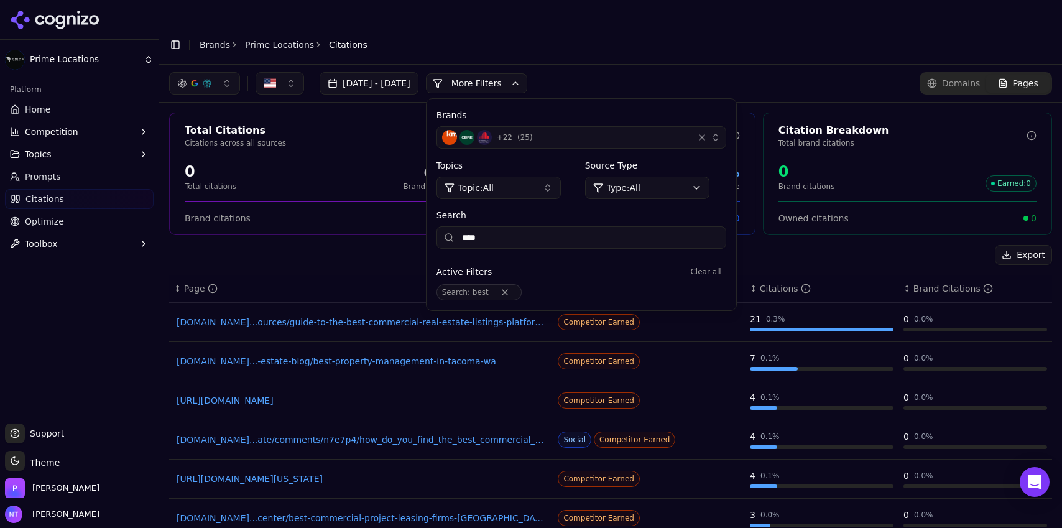
click at [484, 355] on link "lauraandersonproperties.com...-estate-blog/best-property-management-in-tacoma-wa" at bounding box center [361, 361] width 369 height 12
click at [563, 226] on input "****" at bounding box center [582, 237] width 290 height 22
click at [373, 512] on link "aquilacommercial.com...center/best-commercial-project-leasing-firms-austin-texas" at bounding box center [361, 518] width 369 height 12
click at [586, 226] on input "****" at bounding box center [582, 237] width 290 height 22
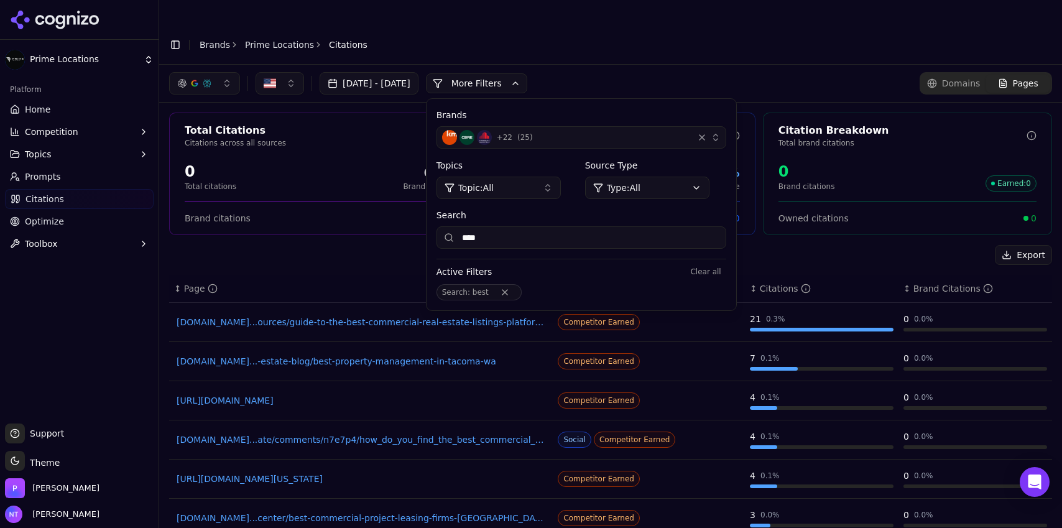
click at [586, 226] on input "****" at bounding box center [582, 237] width 290 height 22
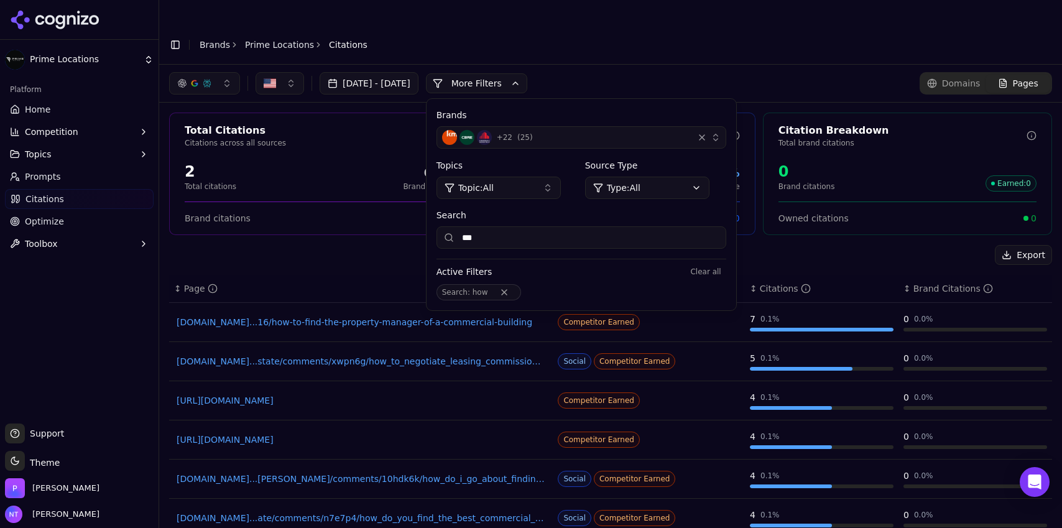
click at [425, 316] on link "ipacommercial.com...16/how-to-find-the-property-manager-of-a-commercial-building" at bounding box center [361, 322] width 369 height 12
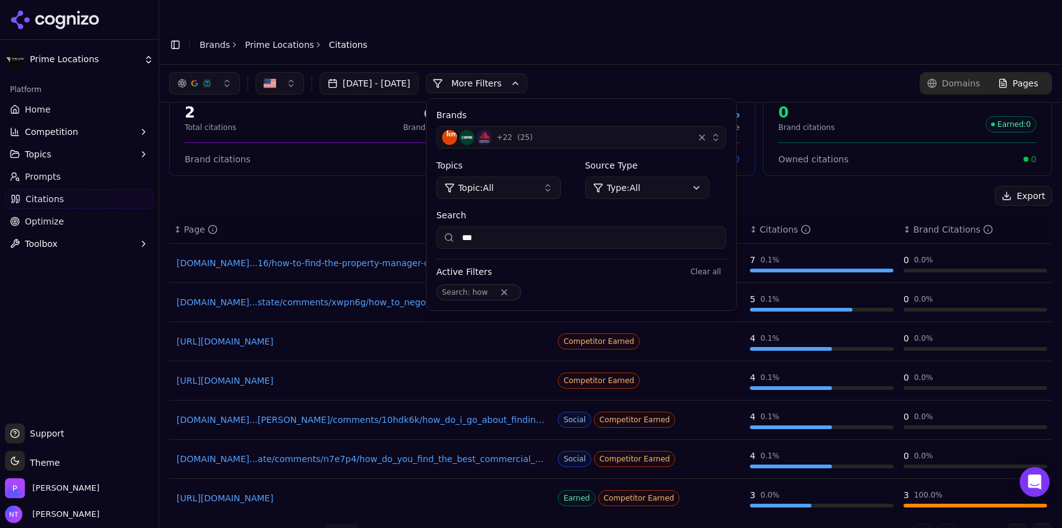
click at [557, 226] on input "***" at bounding box center [582, 237] width 290 height 22
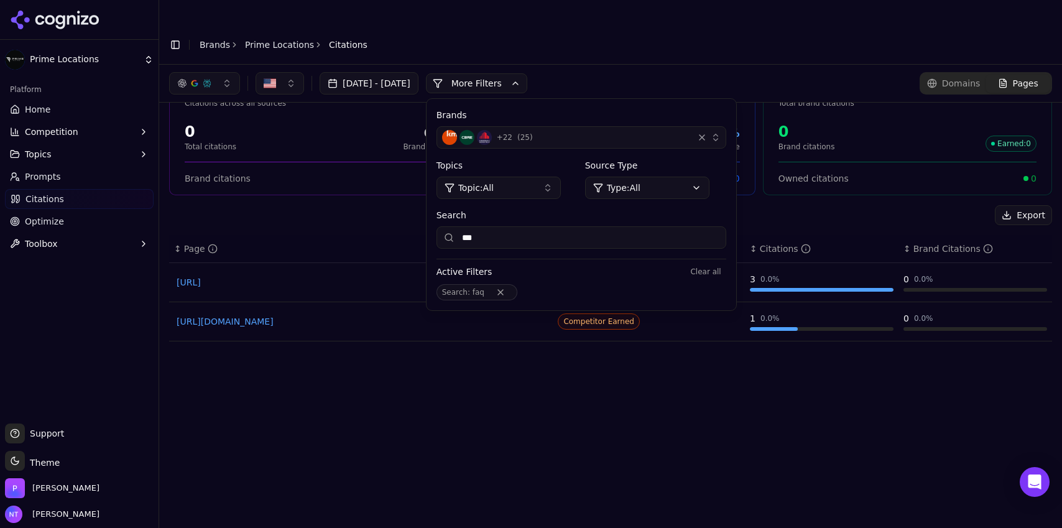
scroll to position [39, 0]
click at [486, 394] on div "↕ Page ↕ Citation Type ↕ Citations ↕ Brand Citations https://effy.ai/faq/what-i…" at bounding box center [610, 385] width 883 height 298
click at [306, 316] on link "https://matthewscommercial.com/faqs" at bounding box center [361, 322] width 369 height 12
click at [554, 226] on input "***" at bounding box center [582, 237] width 290 height 22
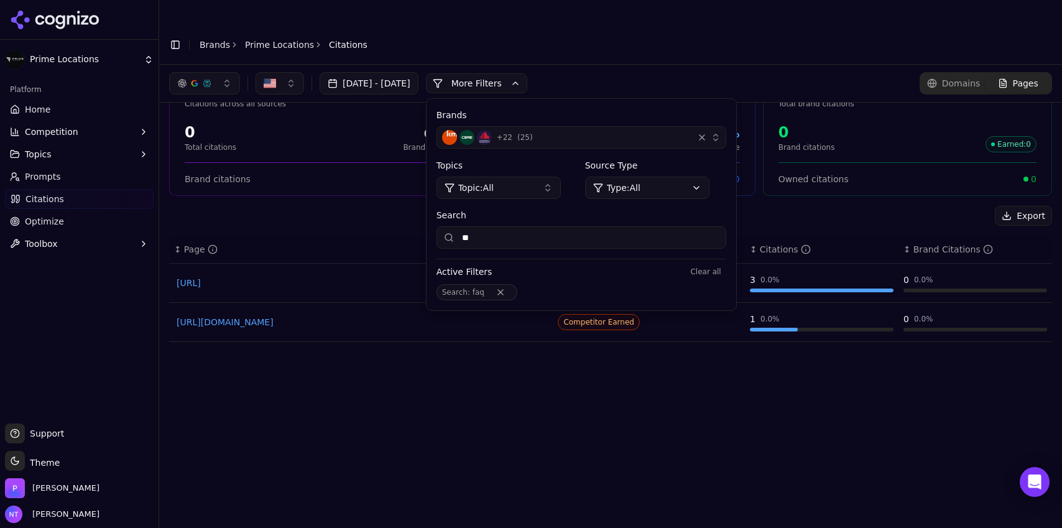
type input "**"
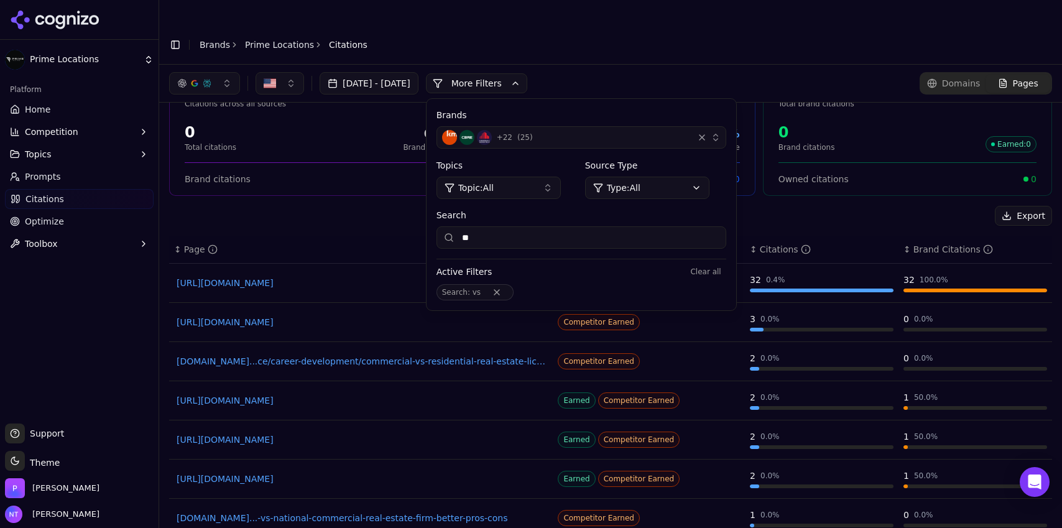
click at [527, 73] on button "More Filters" at bounding box center [476, 83] width 101 height 20
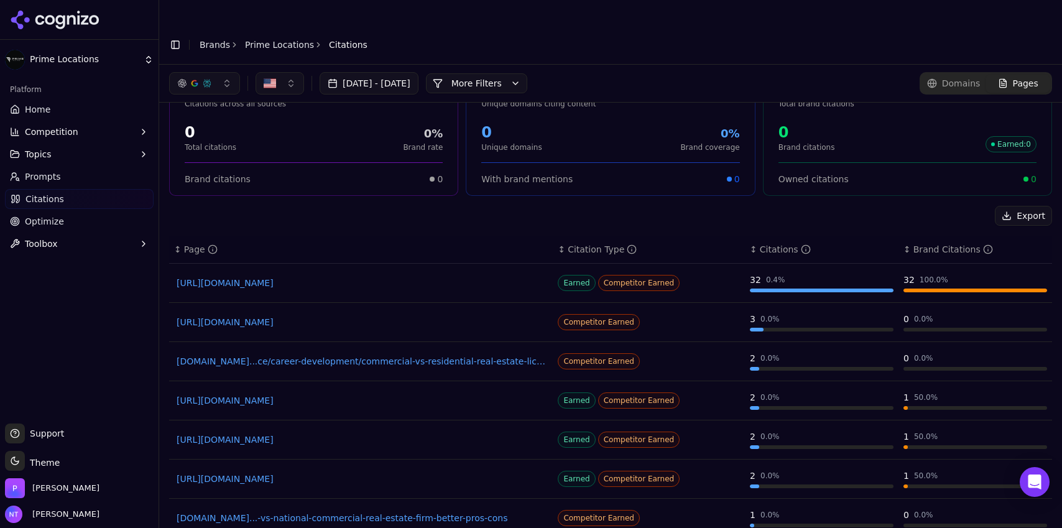
click at [328, 316] on link "https://theclose.com/real-estate-broker-vs-agent" at bounding box center [361, 322] width 369 height 12
click at [211, 40] on link "Brands" at bounding box center [215, 45] width 30 height 10
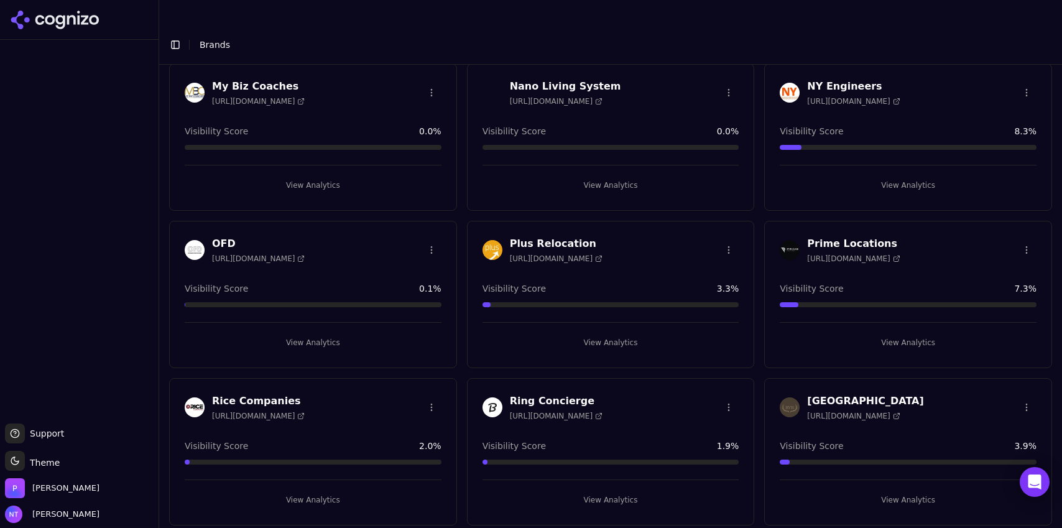
scroll to position [2976, 0]
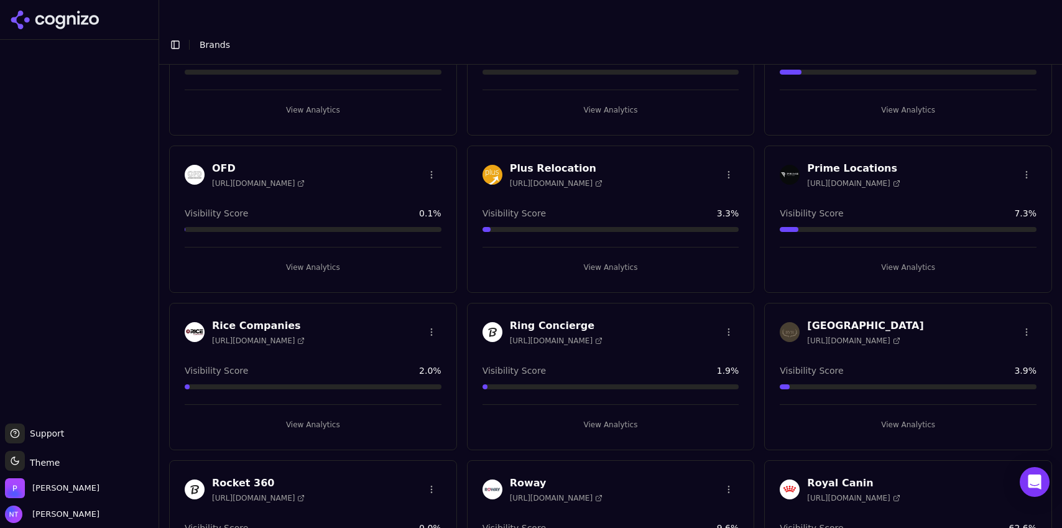
click at [600, 257] on button "View Analytics" at bounding box center [611, 267] width 257 height 20
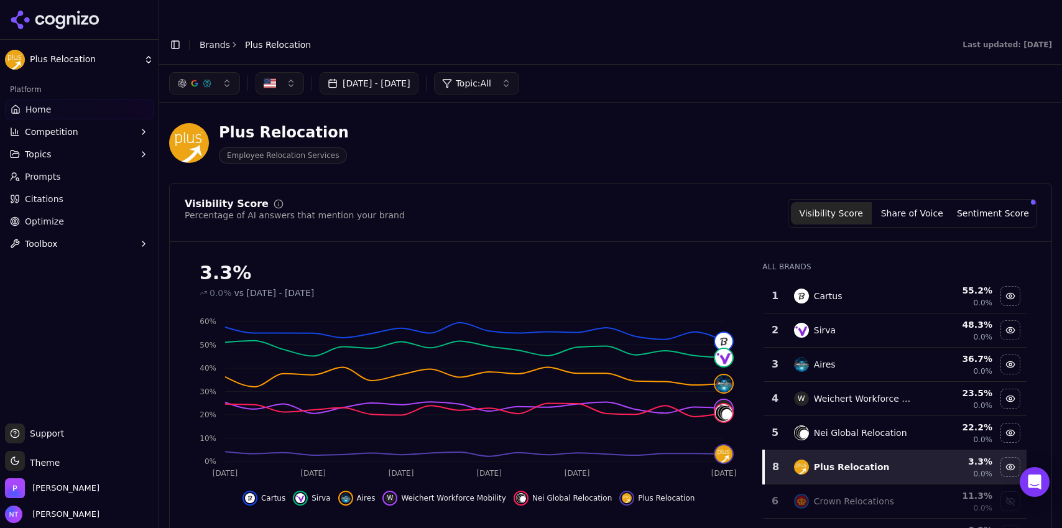
click at [207, 78] on div "button" at bounding box center [207, 83] width 10 height 10
click at [218, 128] on span "Google AI Overviews" at bounding box center [204, 133] width 78 height 25
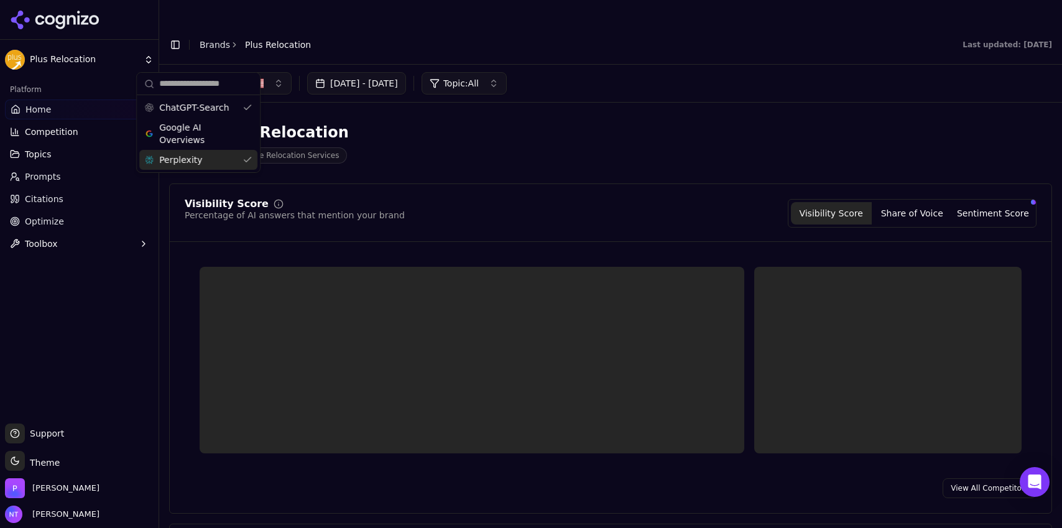
click at [205, 159] on div "Perplexity" at bounding box center [198, 160] width 118 height 20
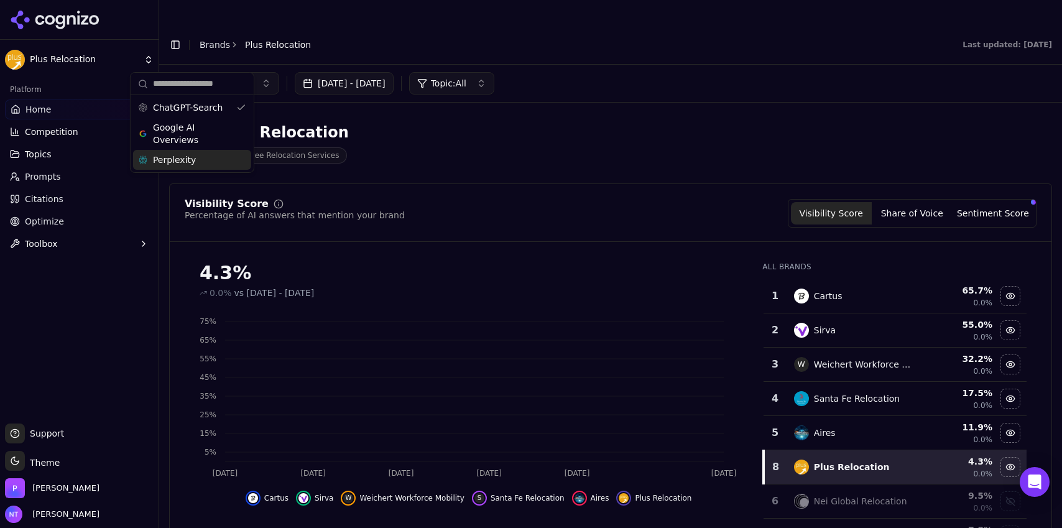
click at [840, 72] on div "Aug 11, 2025 - Sep 10, 2025 Topic: All" at bounding box center [610, 83] width 883 height 22
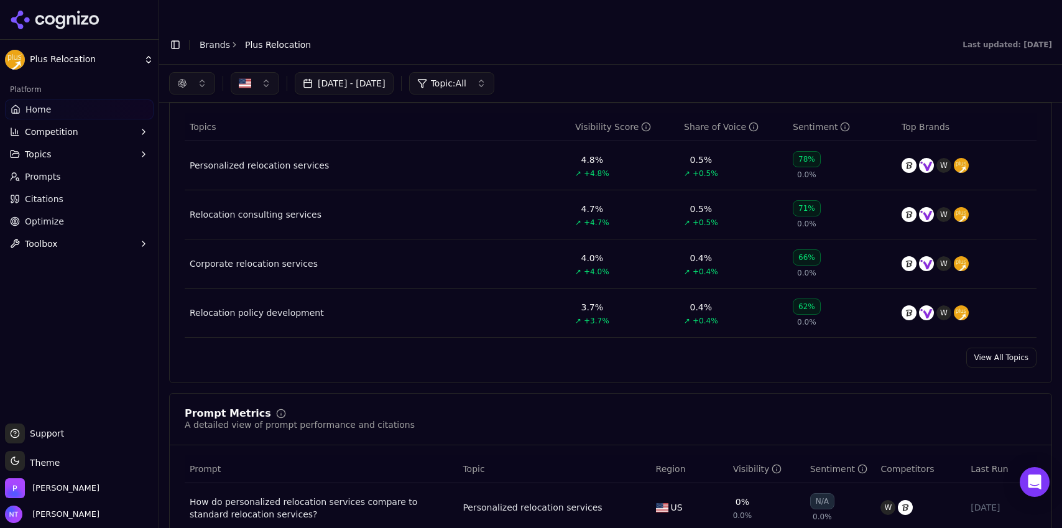
scroll to position [460, 0]
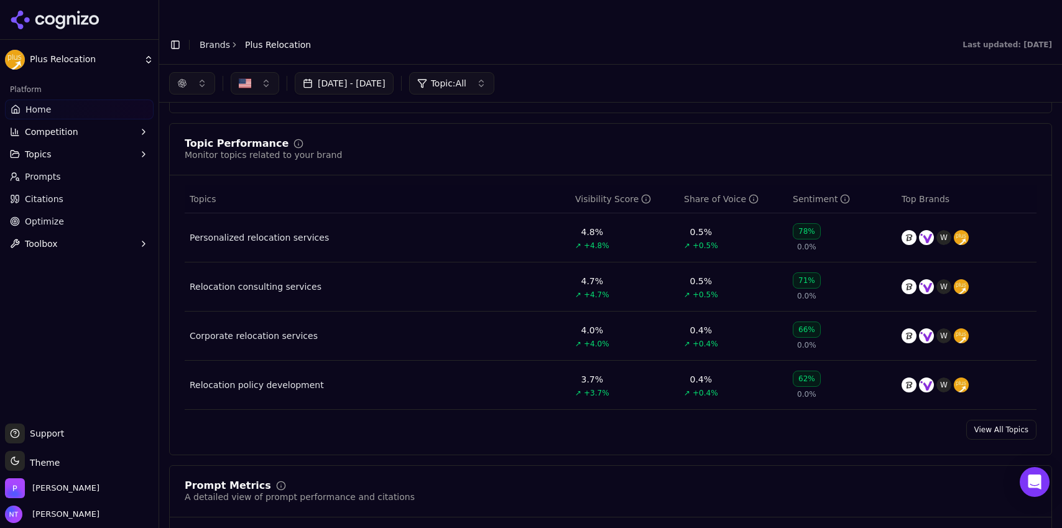
click at [189, 72] on button "button" at bounding box center [192, 83] width 46 height 22
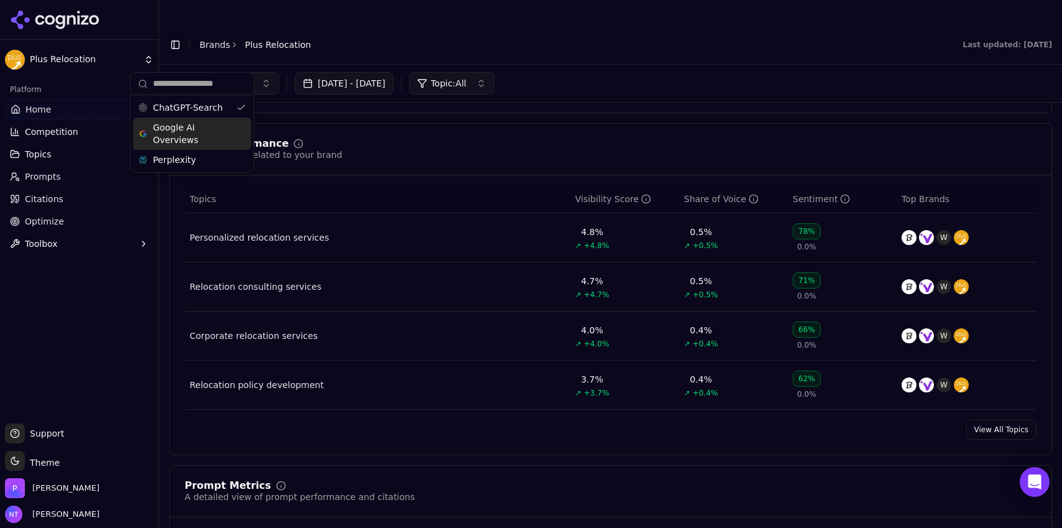
click at [188, 133] on span "Google AI Overviews" at bounding box center [192, 133] width 78 height 25
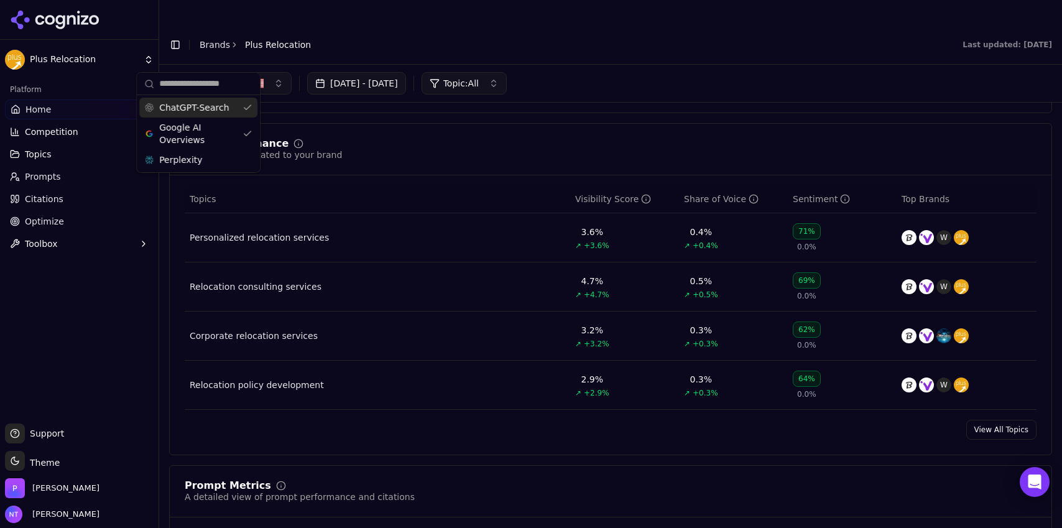
click at [195, 106] on span "ChatGPT-Search" at bounding box center [194, 107] width 70 height 12
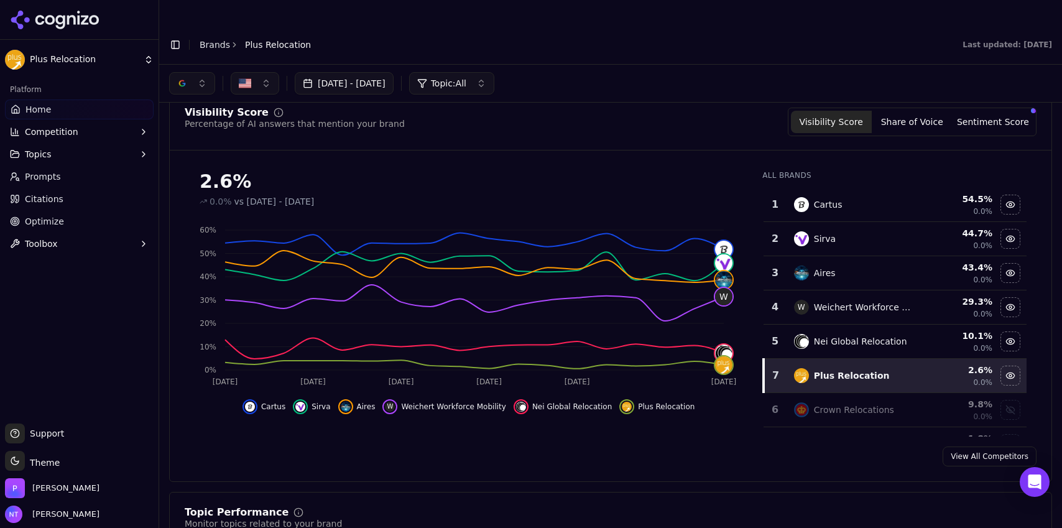
scroll to position [0, 0]
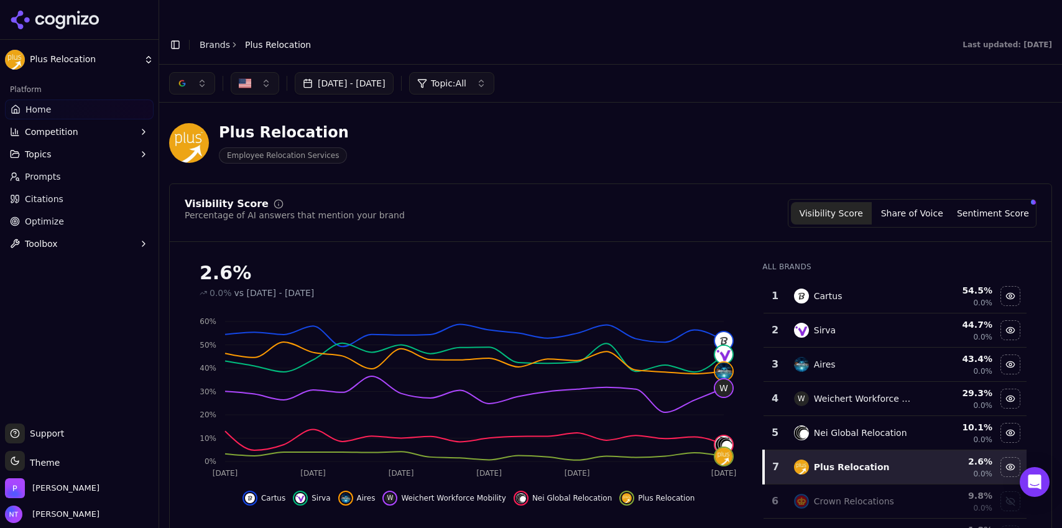
click at [186, 72] on button "button" at bounding box center [192, 83] width 46 height 22
click at [192, 137] on span "Google AI Overviews" at bounding box center [192, 133] width 78 height 25
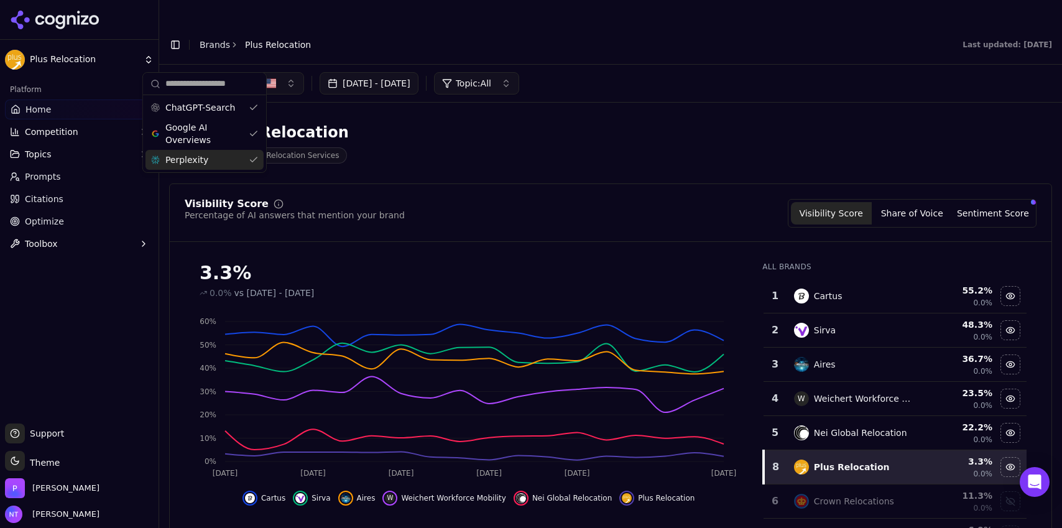
click at [184, 162] on span "Perplexity" at bounding box center [186, 160] width 43 height 12
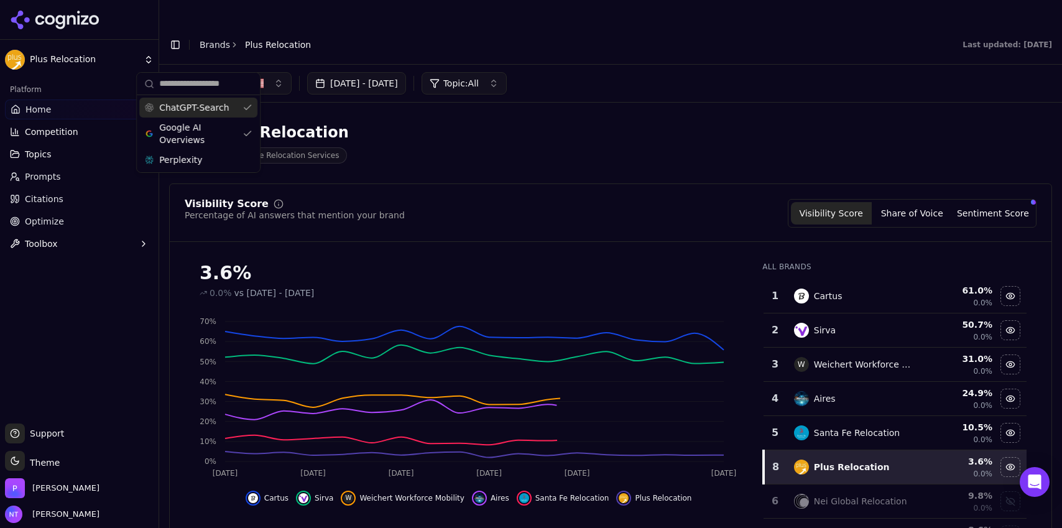
click at [202, 115] on div "ChatGPT-Search" at bounding box center [198, 108] width 118 height 20
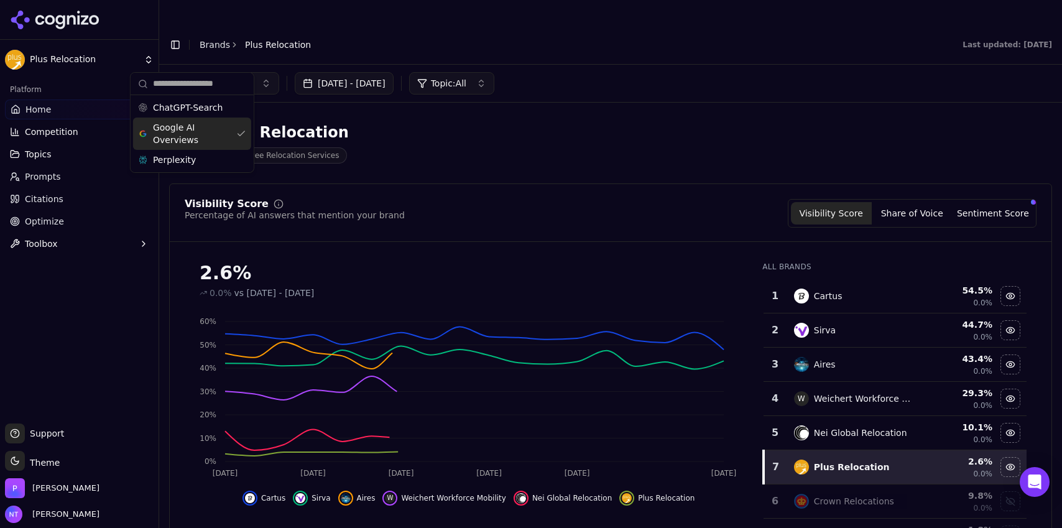
click at [195, 155] on div "Perplexity" at bounding box center [192, 160] width 118 height 20
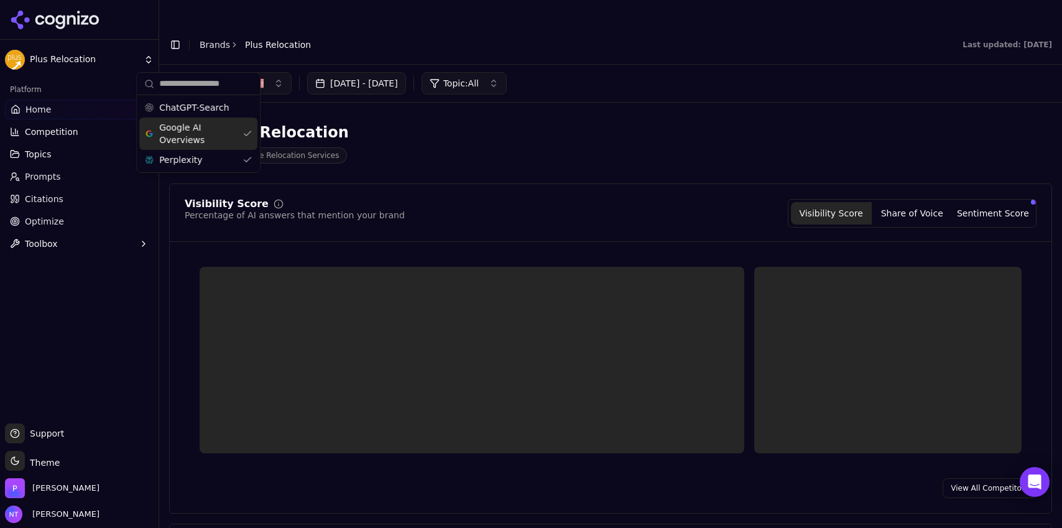
click at [193, 138] on span "Google AI Overviews" at bounding box center [198, 133] width 78 height 25
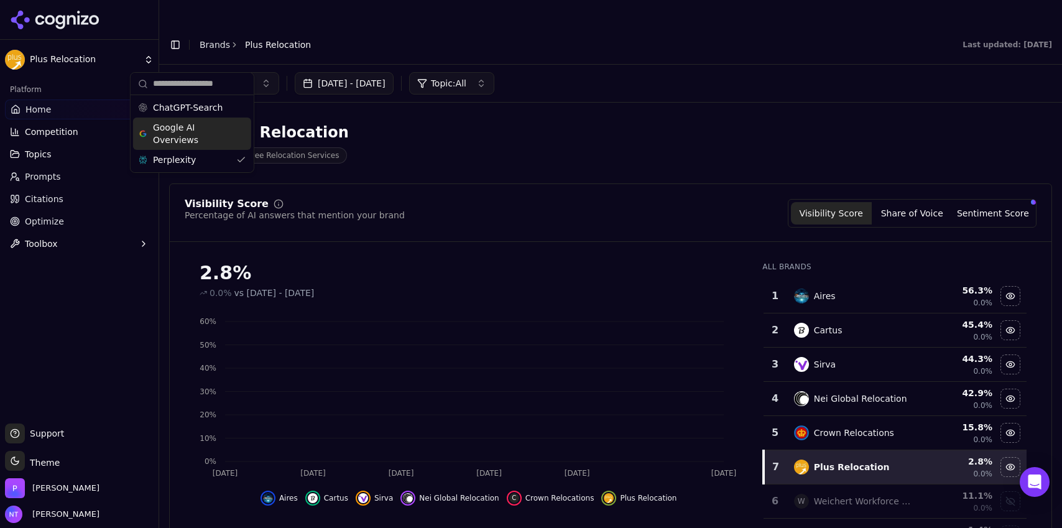
click at [598, 39] on header "Toggle Sidebar Brands Plus Relocation Last updated: September 10th, 2025" at bounding box center [610, 45] width 903 height 40
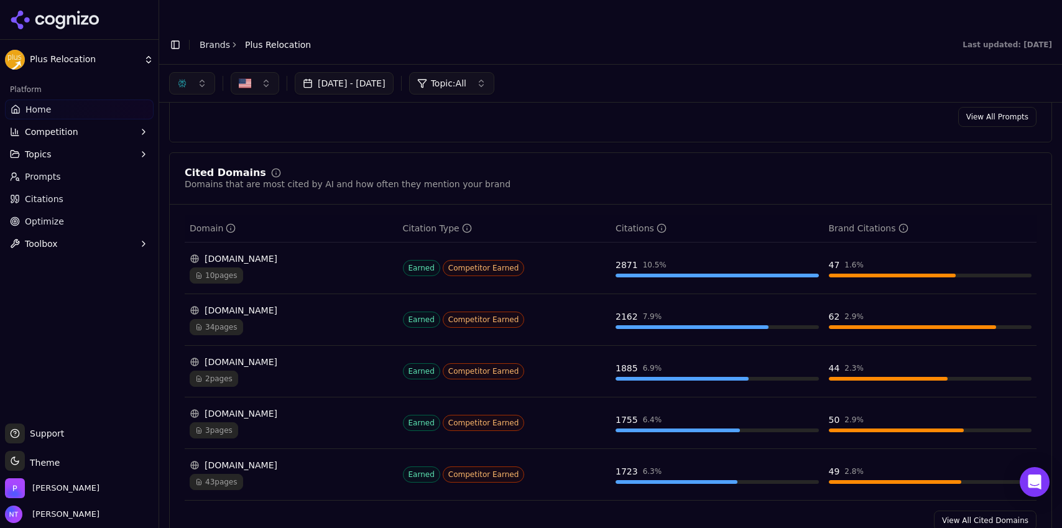
scroll to position [1162, 0]
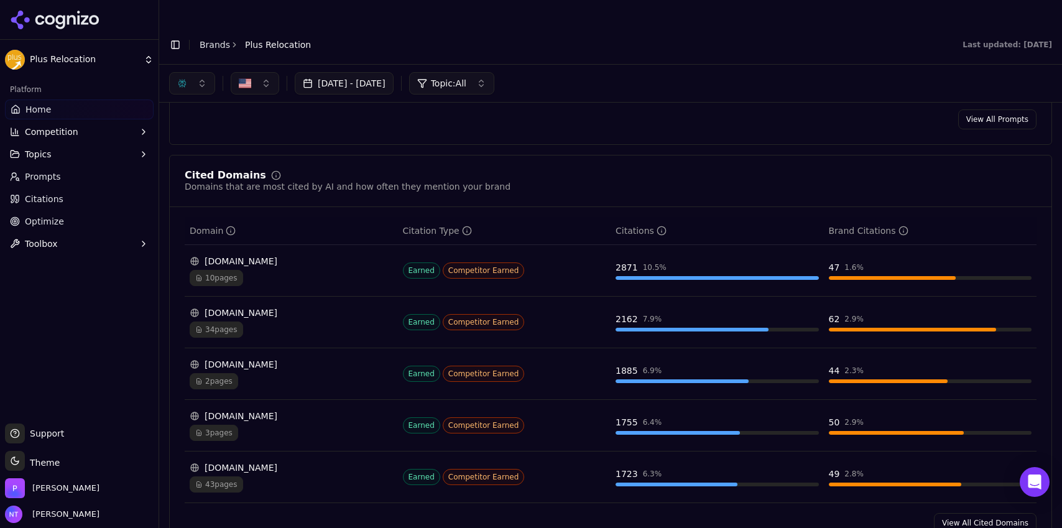
click at [182, 78] on div "button" at bounding box center [182, 83] width 10 height 10
click at [192, 109] on span "ChatGPT-Search" at bounding box center [188, 107] width 70 height 12
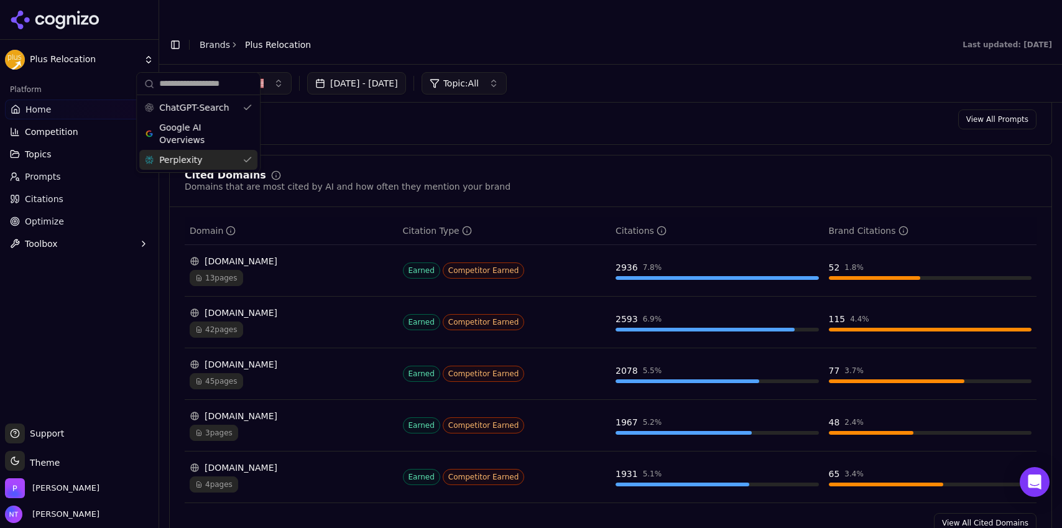
click at [187, 159] on span "Perplexity" at bounding box center [180, 160] width 43 height 12
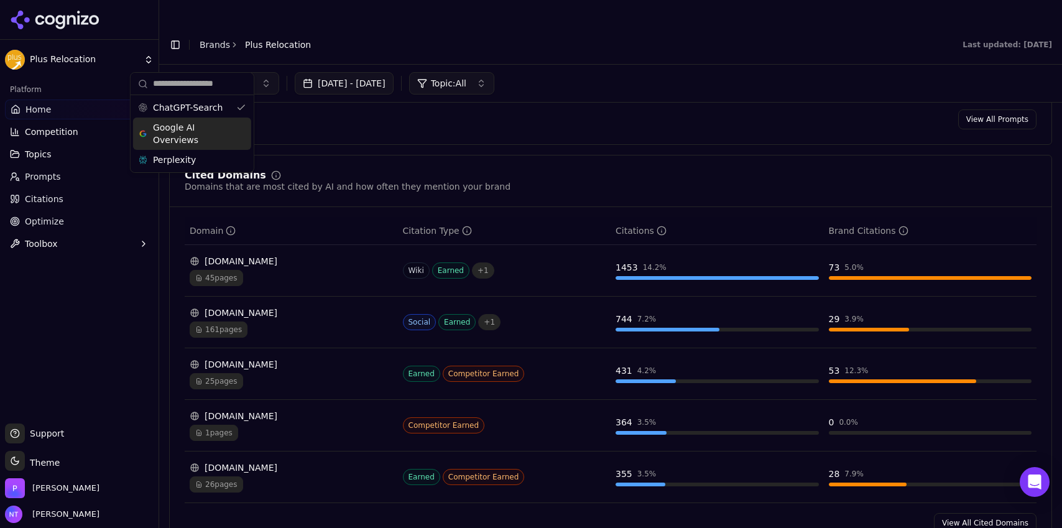
click at [191, 134] on span "Google AI Overviews" at bounding box center [192, 133] width 78 height 25
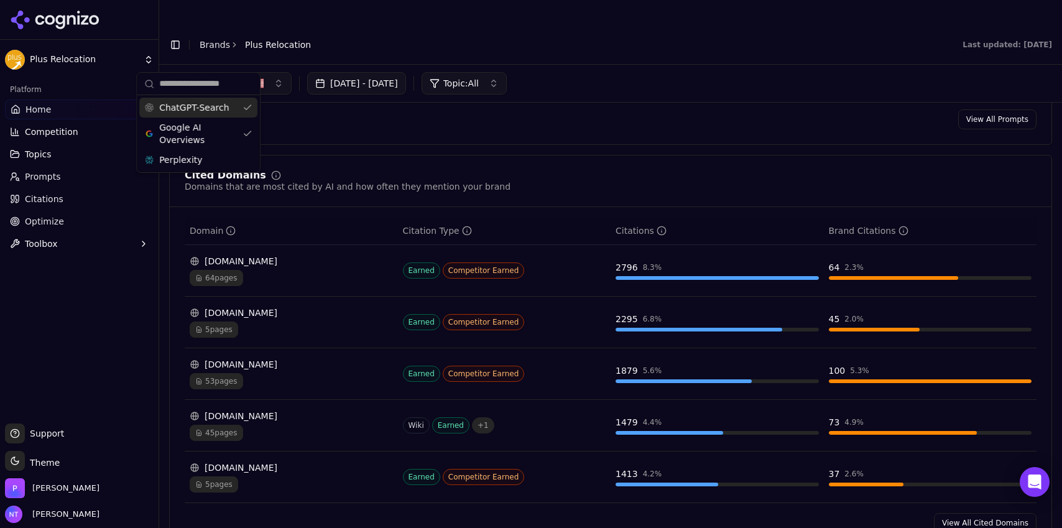
click at [189, 108] on span "ChatGPT-Search" at bounding box center [194, 107] width 70 height 12
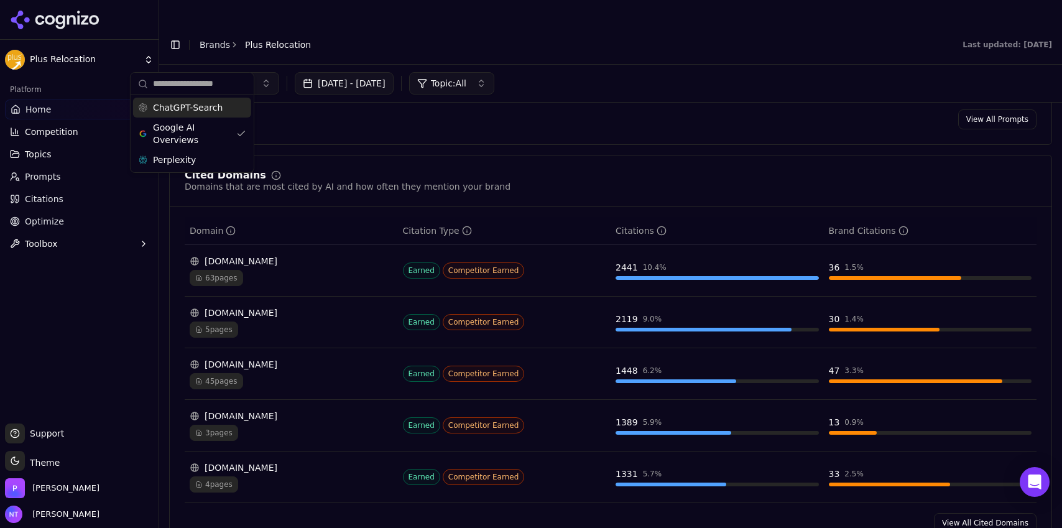
click at [178, 109] on span "ChatGPT-Search" at bounding box center [188, 107] width 70 height 12
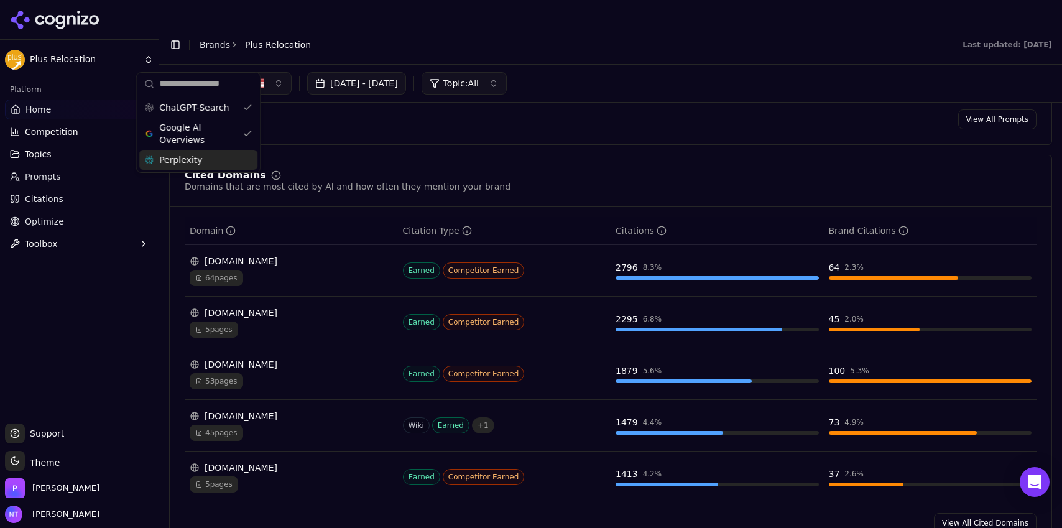
click at [173, 164] on span "Perplexity" at bounding box center [180, 160] width 43 height 12
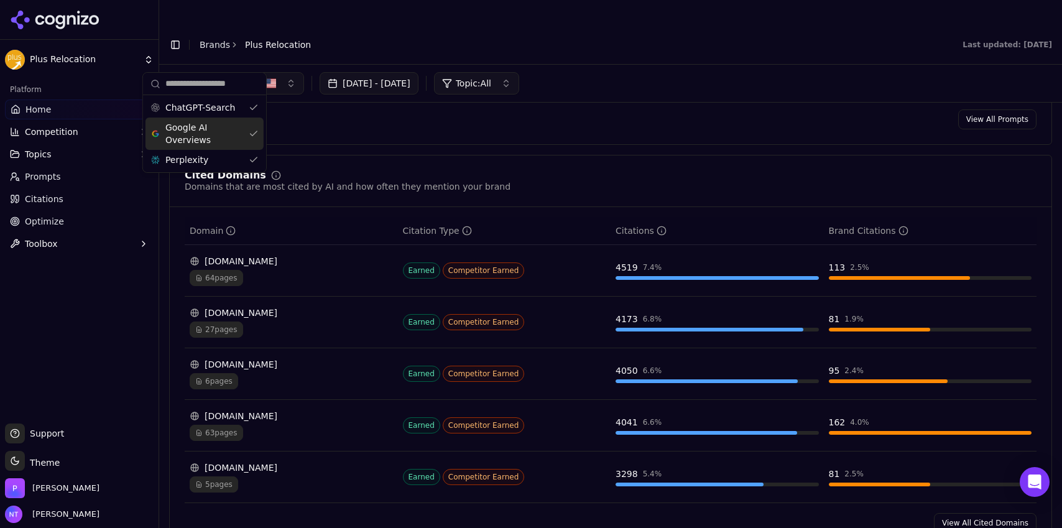
click at [212, 127] on span "Google AI Overviews" at bounding box center [204, 133] width 78 height 25
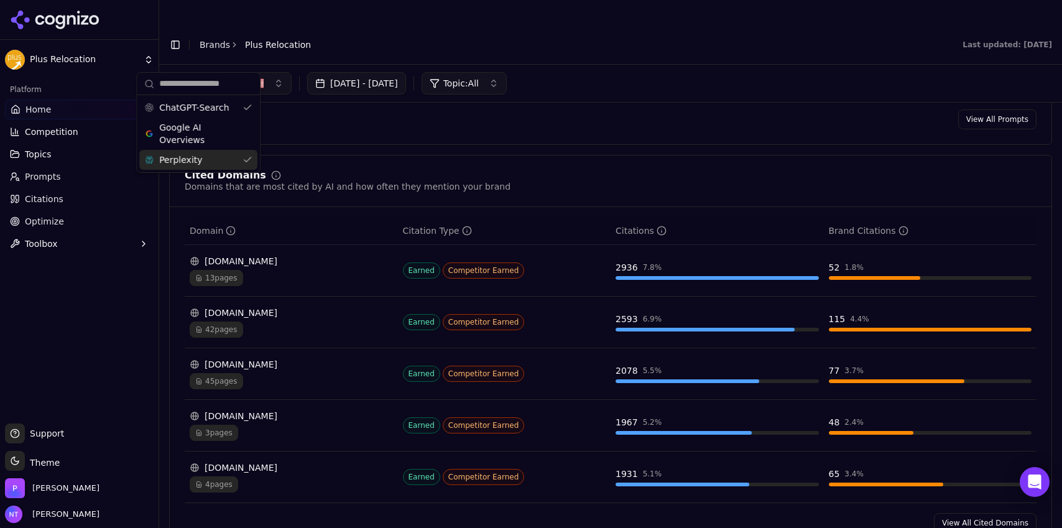
click at [210, 153] on div "Perplexity" at bounding box center [198, 160] width 118 height 20
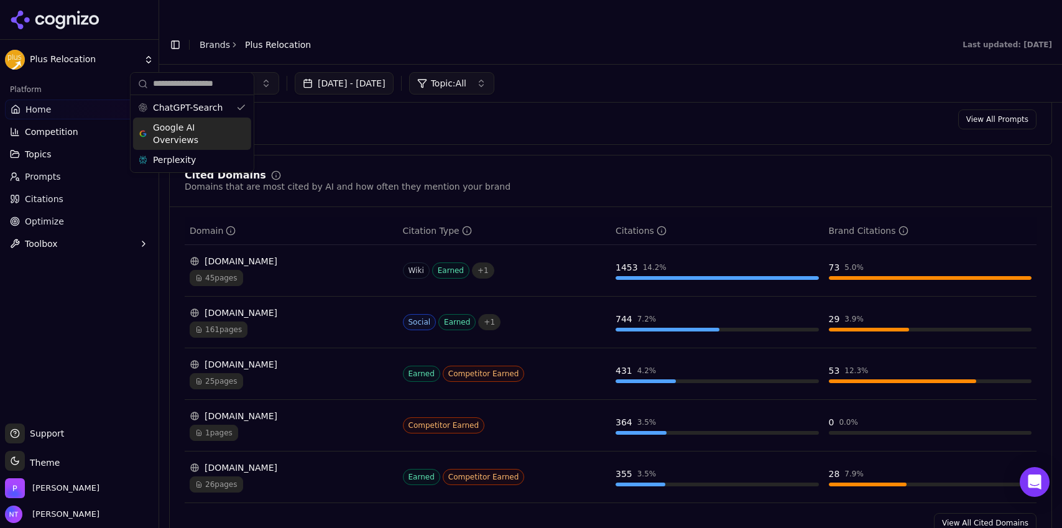
click at [205, 141] on span "Google AI Overviews" at bounding box center [192, 133] width 78 height 25
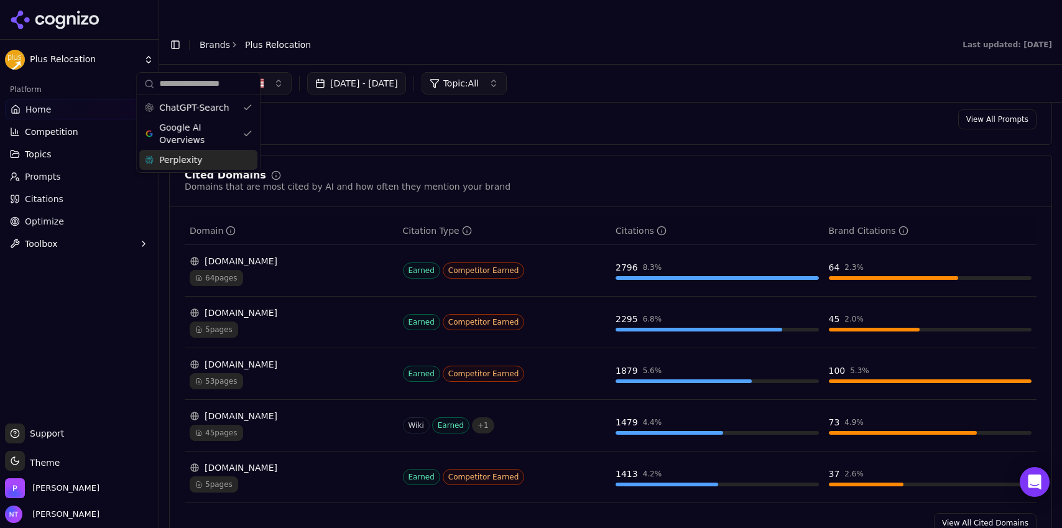
click at [202, 155] on div "Perplexity" at bounding box center [198, 160] width 118 height 20
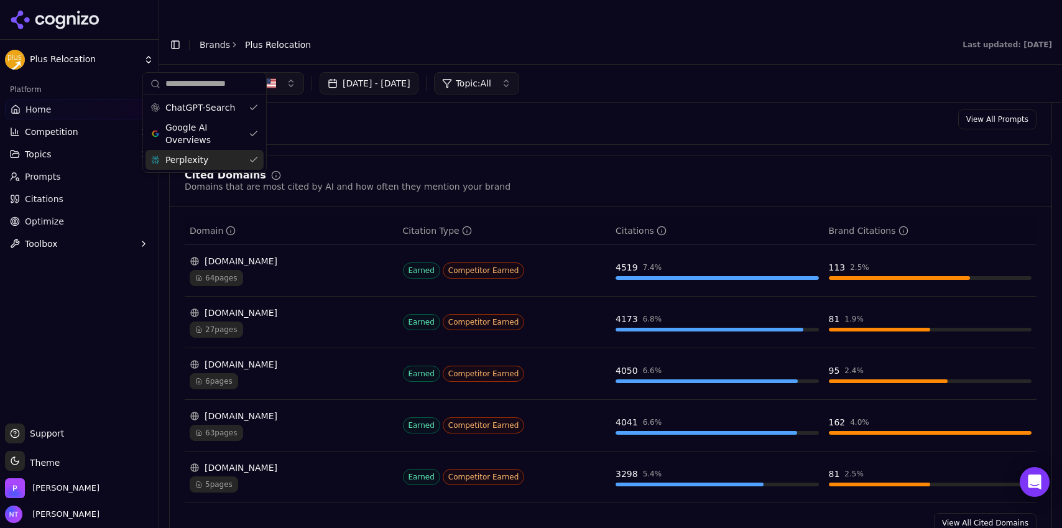
click at [347, 373] on div "6 pages" at bounding box center [291, 381] width 203 height 16
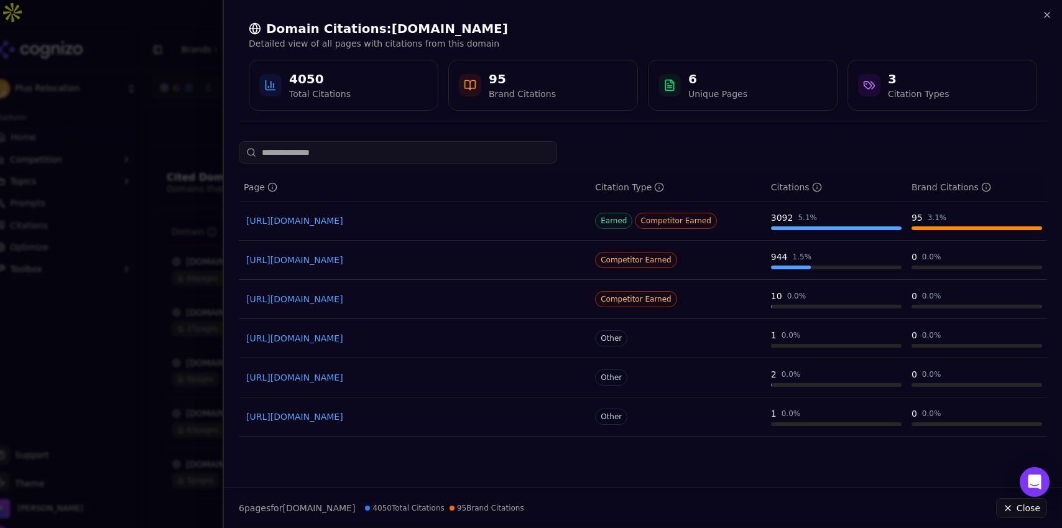
click at [507, 221] on link "https://peoplemanagingpeople.com/services/best-employee-relocation-services" at bounding box center [414, 221] width 336 height 12
click at [1053, 12] on div "Domain Citations: peoplemanagingpeople.com Detailed view of all pages with cita…" at bounding box center [643, 65] width 838 height 131
click at [1049, 14] on icon "button" at bounding box center [1047, 14] width 5 height 5
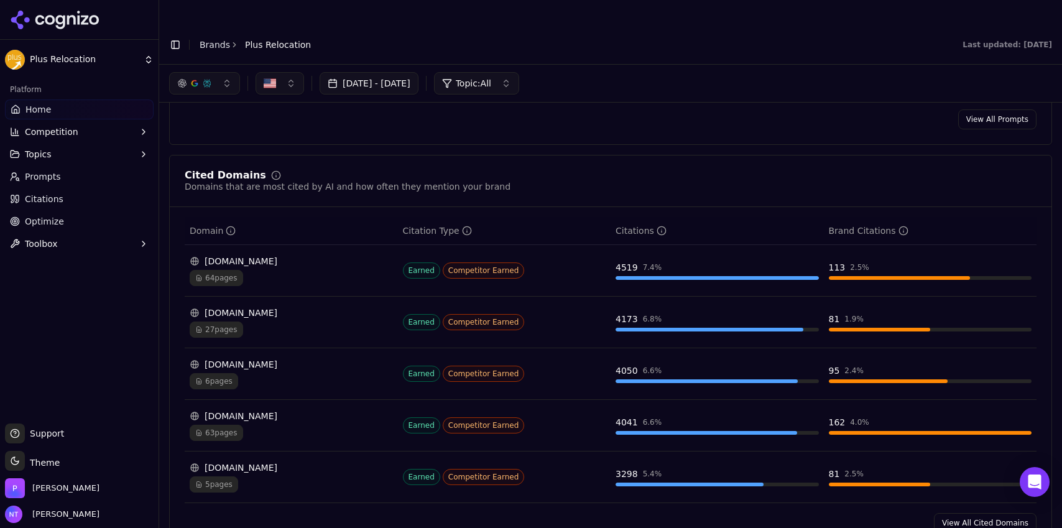
click at [955, 513] on link "View All Cited Domains" at bounding box center [985, 523] width 103 height 20
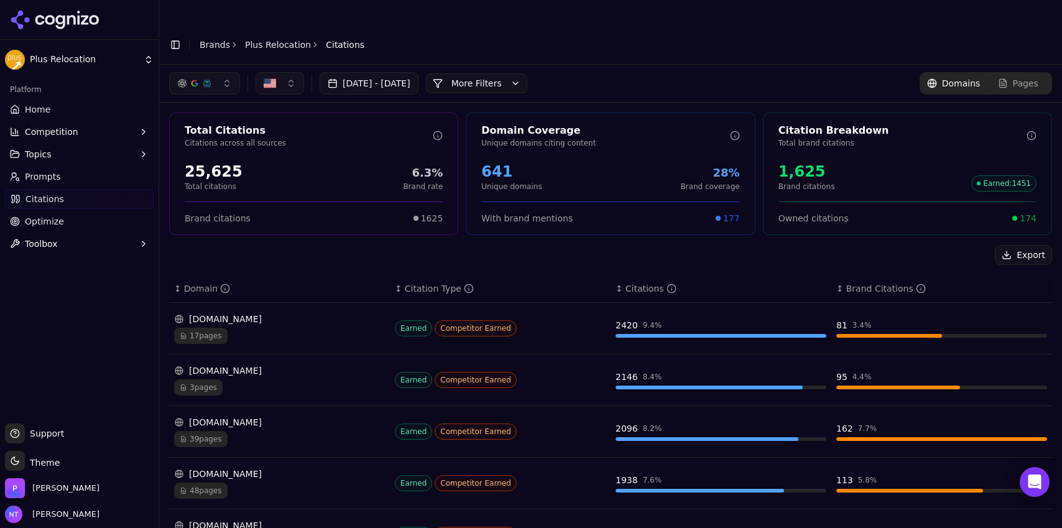
click at [527, 73] on button "More Filters" at bounding box center [476, 83] width 101 height 20
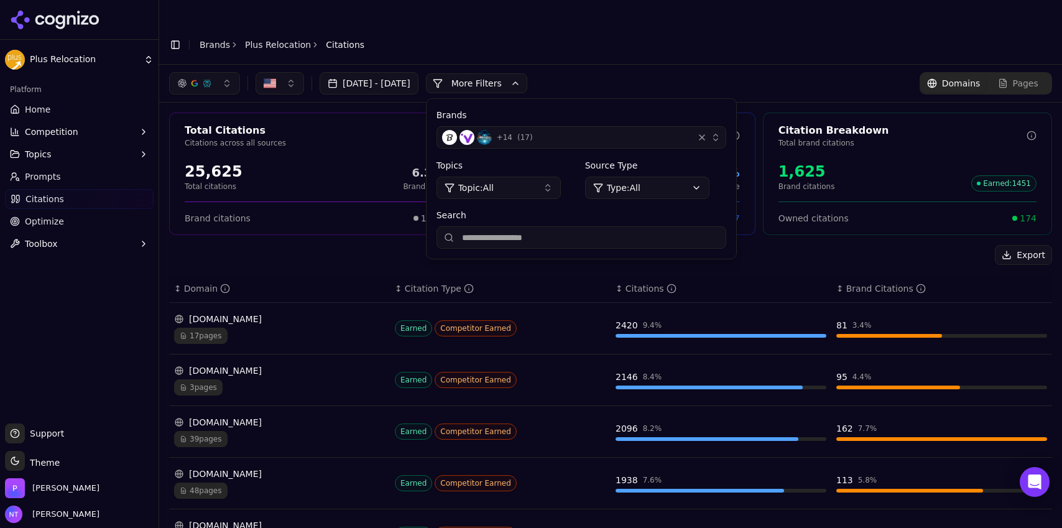
click at [520, 226] on input "Search" at bounding box center [582, 237] width 290 height 22
type input "******"
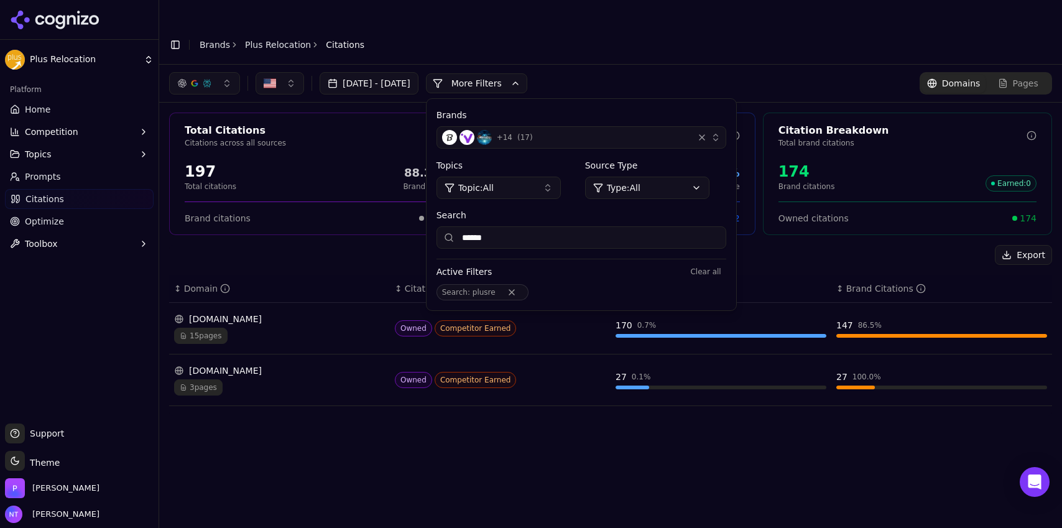
click at [206, 78] on div "button" at bounding box center [207, 83] width 10 height 10
click at [198, 131] on span "Google AI Overviews" at bounding box center [204, 133] width 78 height 25
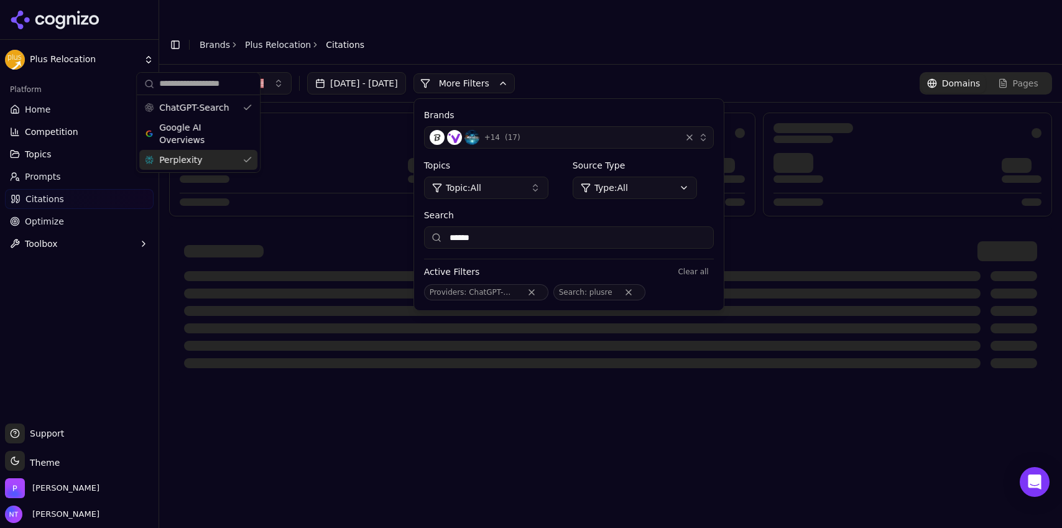
click at [194, 159] on span "Perplexity" at bounding box center [180, 160] width 43 height 12
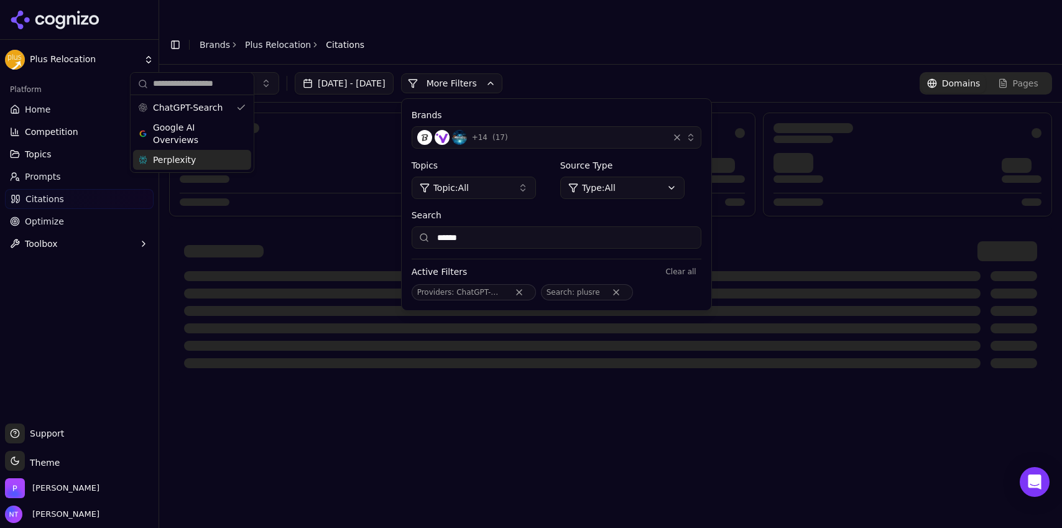
click at [386, 413] on div "Aug 11, 2025 - Sep 10, 2025 More More Filters Brands + 14 ( 17 ) Topics Topic: …" at bounding box center [610, 309] width 903 height 488
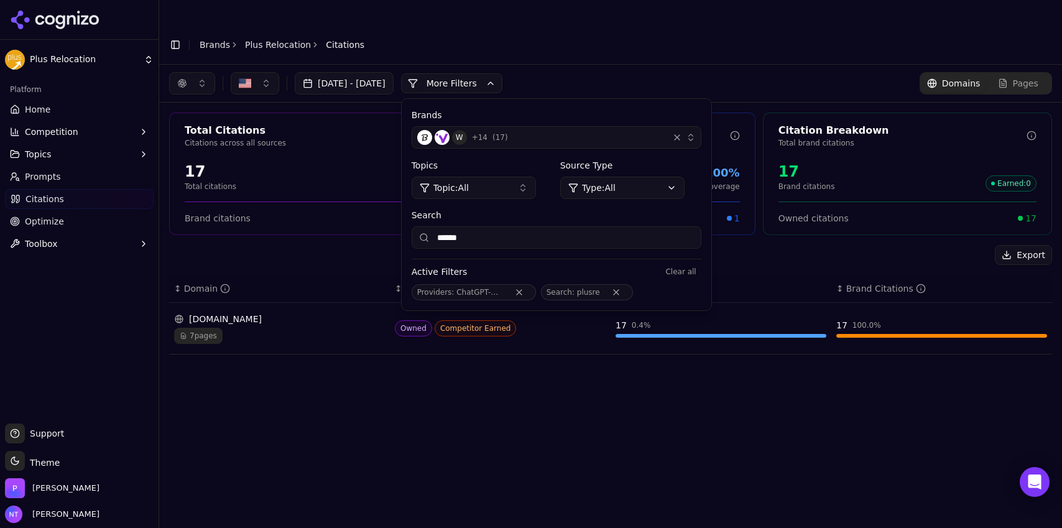
click at [194, 72] on button "button" at bounding box center [192, 83] width 46 height 22
click at [187, 134] on span "Google AI Overviews" at bounding box center [192, 133] width 78 height 25
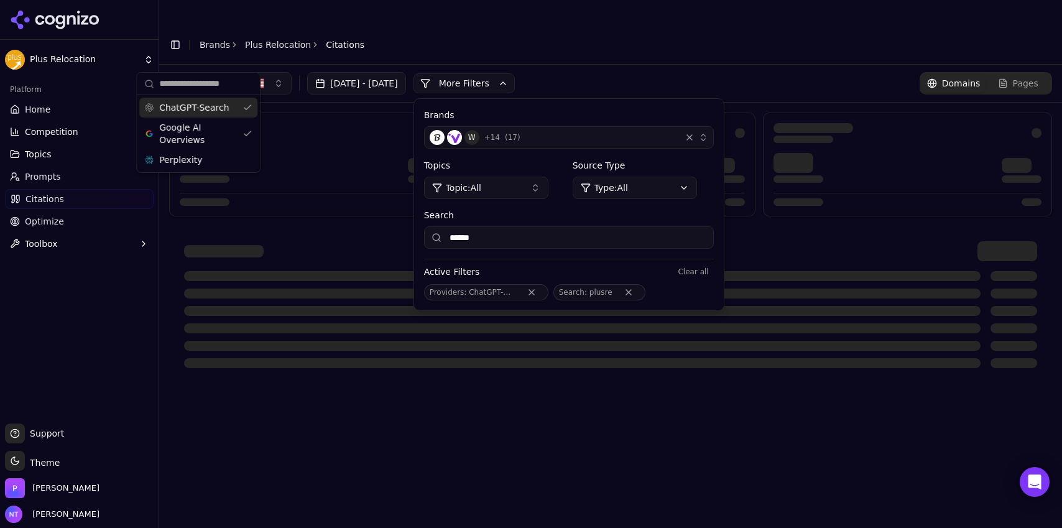
click at [210, 114] on div "ChatGPT-Search" at bounding box center [198, 108] width 118 height 20
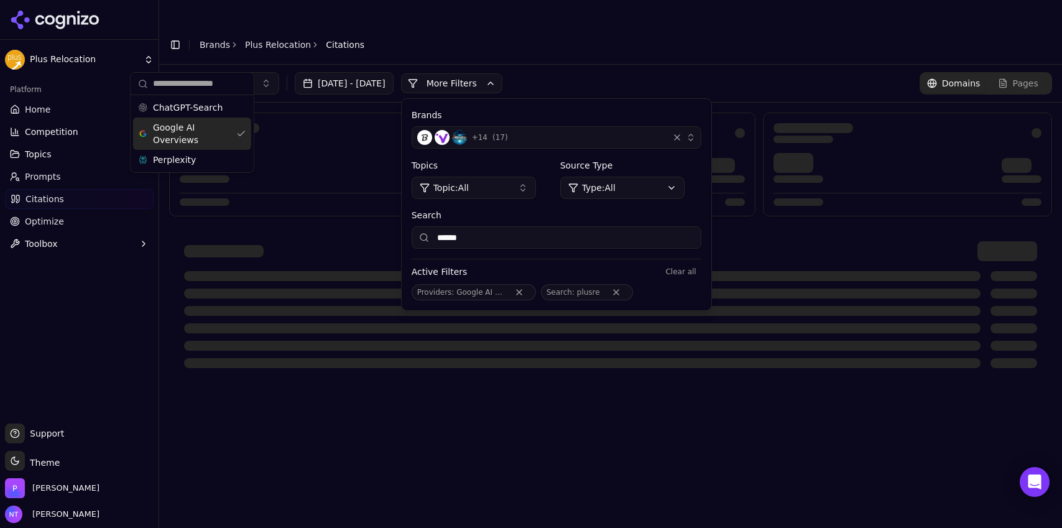
click at [485, 486] on div "Aug 11, 2025 - Sep 10, 2025 More More Filters Brands + 14 ( 17 ) Topics Topic: …" at bounding box center [610, 309] width 903 height 488
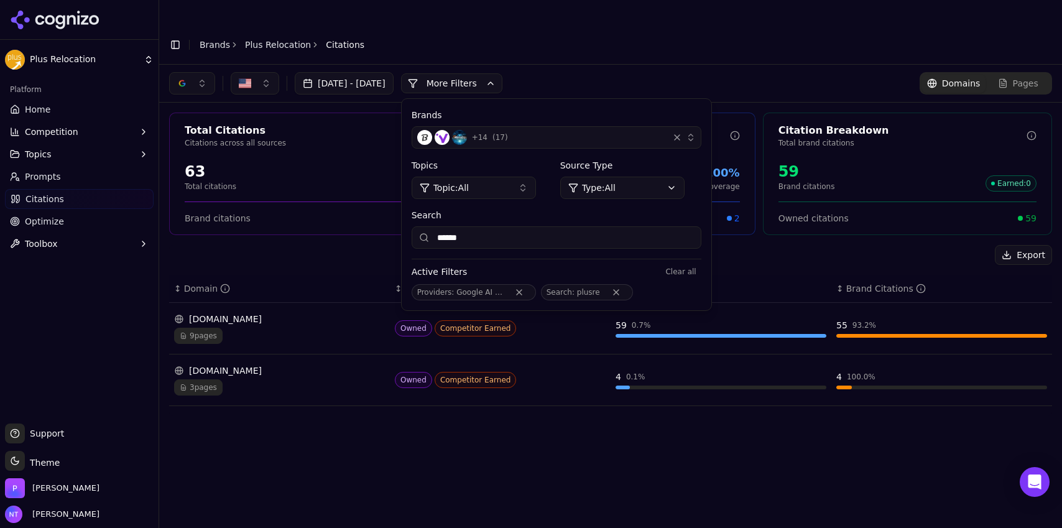
click at [177, 78] on div "button" at bounding box center [182, 83] width 10 height 10
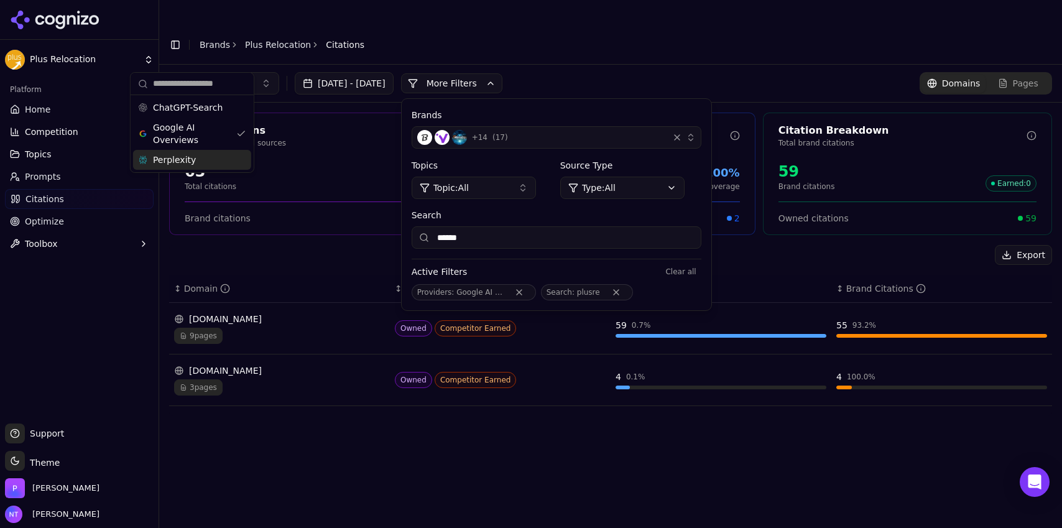
click at [182, 156] on span "Perplexity" at bounding box center [174, 160] width 43 height 12
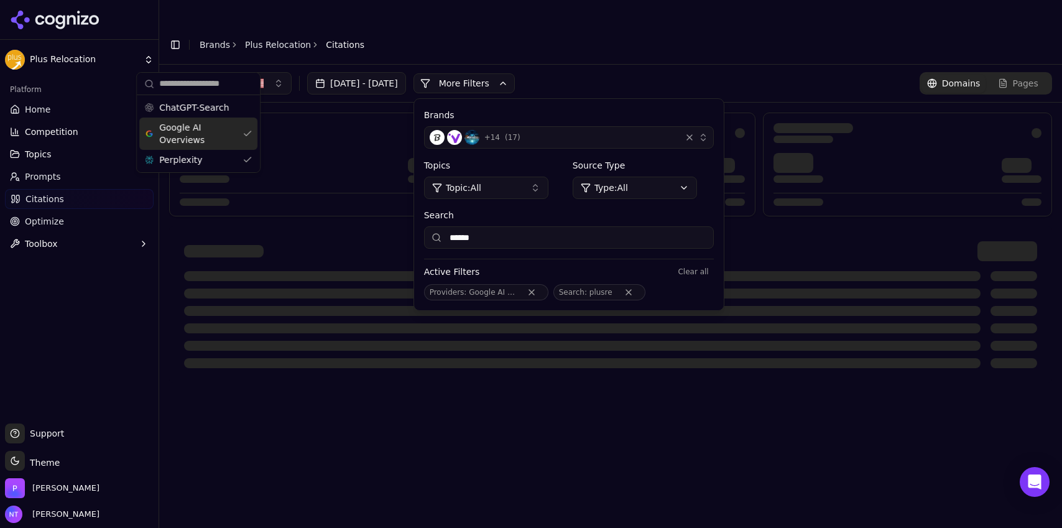
click at [180, 125] on span "Google AI Overviews" at bounding box center [198, 133] width 78 height 25
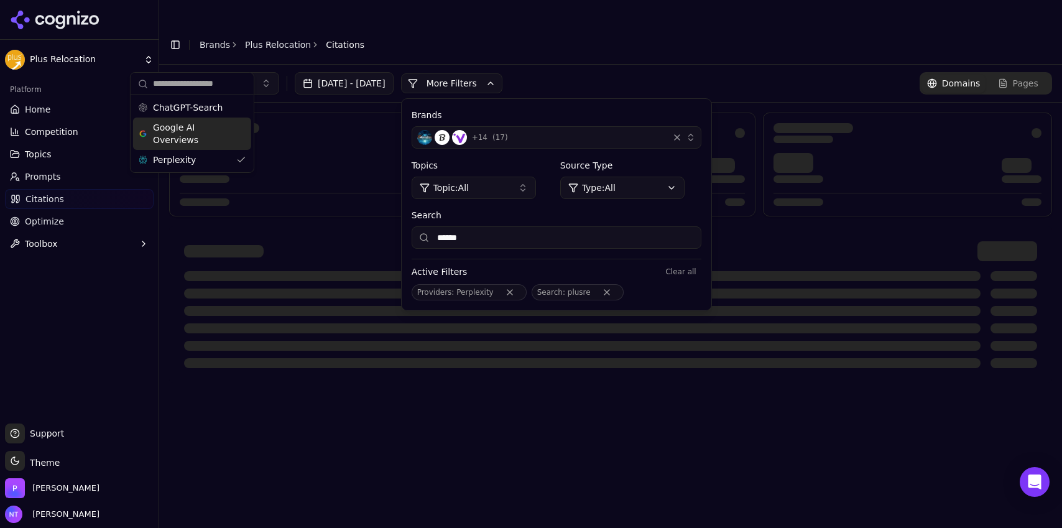
click at [381, 443] on div "Aug 11, 2025 - Sep 10, 2025 More More Filters Brands + 14 ( 17 ) Topics Topic: …" at bounding box center [610, 309] width 903 height 488
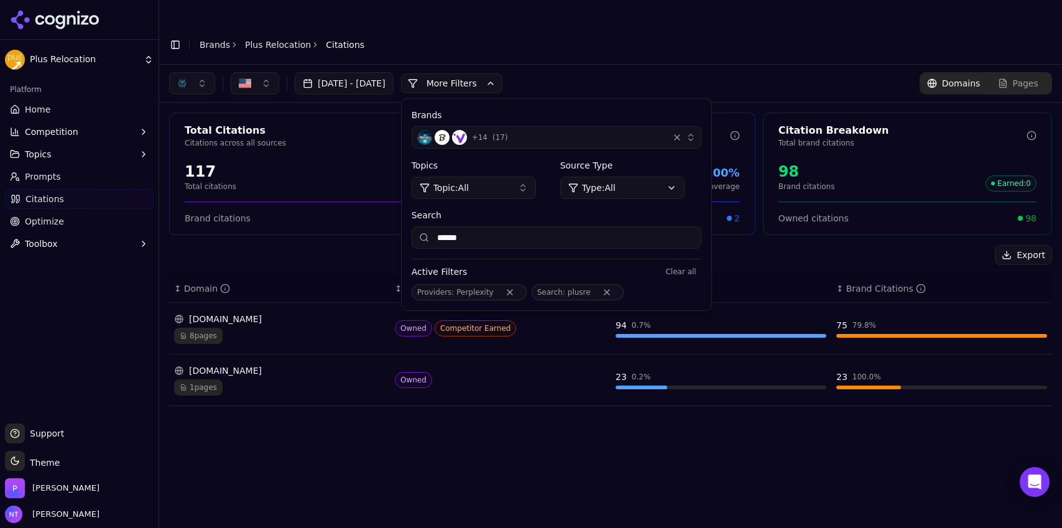
click at [216, 40] on link "Brands" at bounding box center [215, 45] width 30 height 10
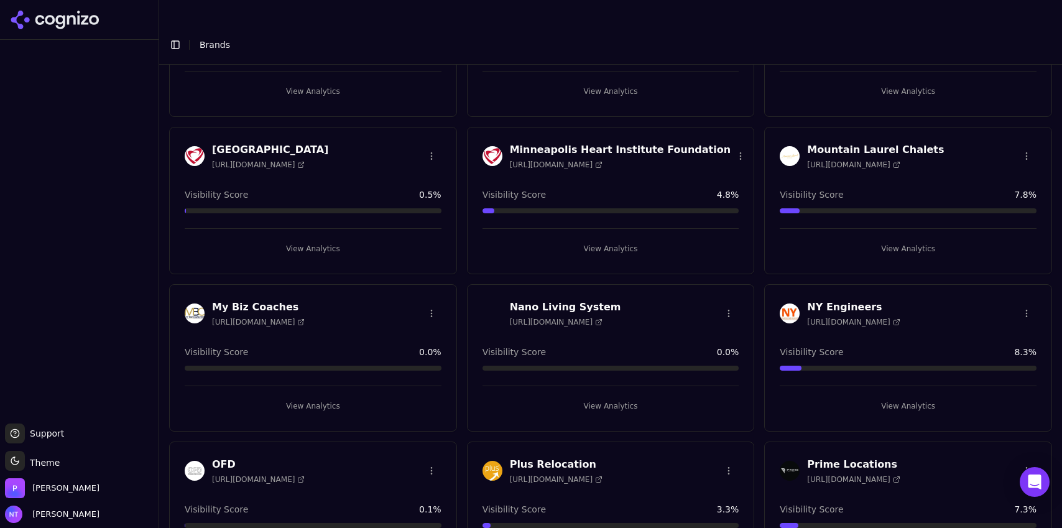
scroll to position [2950, 0]
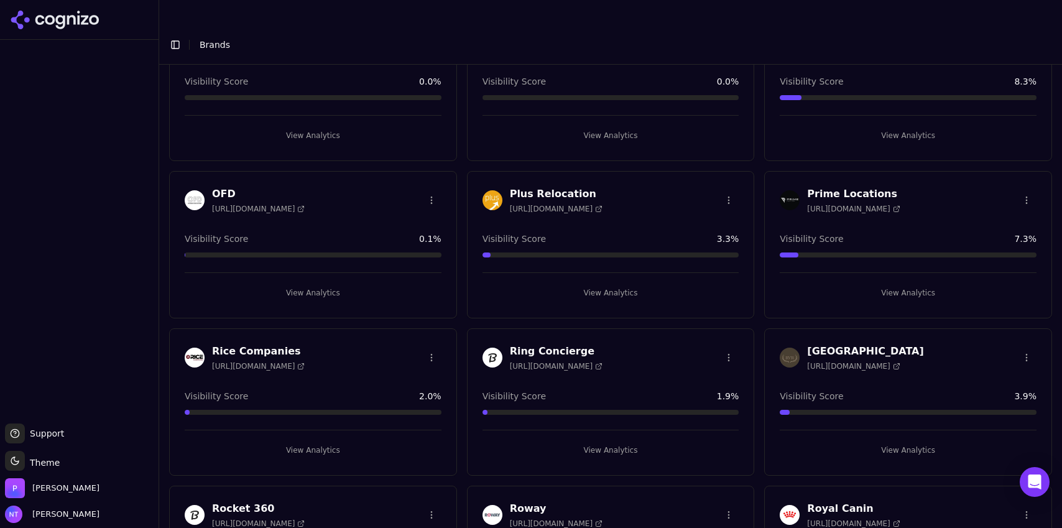
click at [610, 283] on button "View Analytics" at bounding box center [611, 293] width 257 height 20
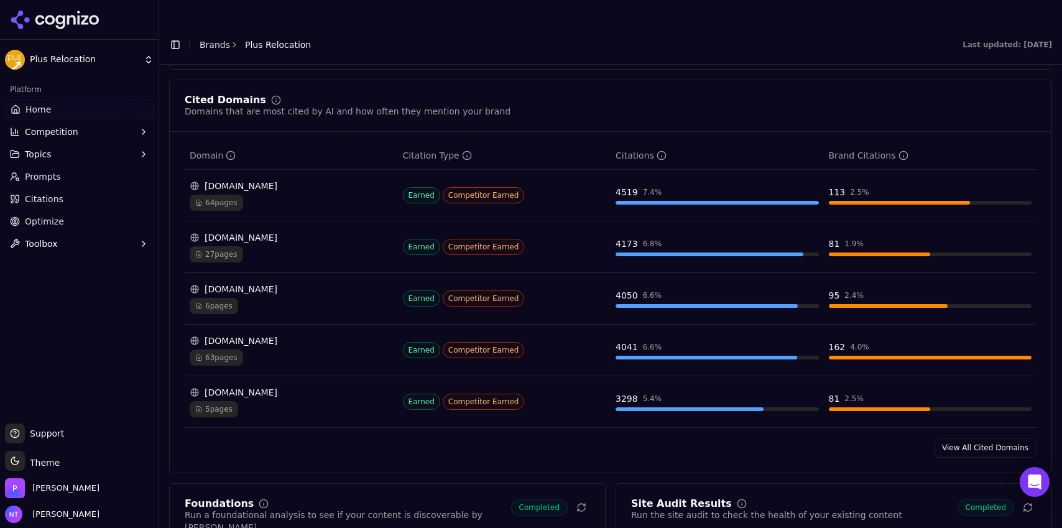
scroll to position [1243, 0]
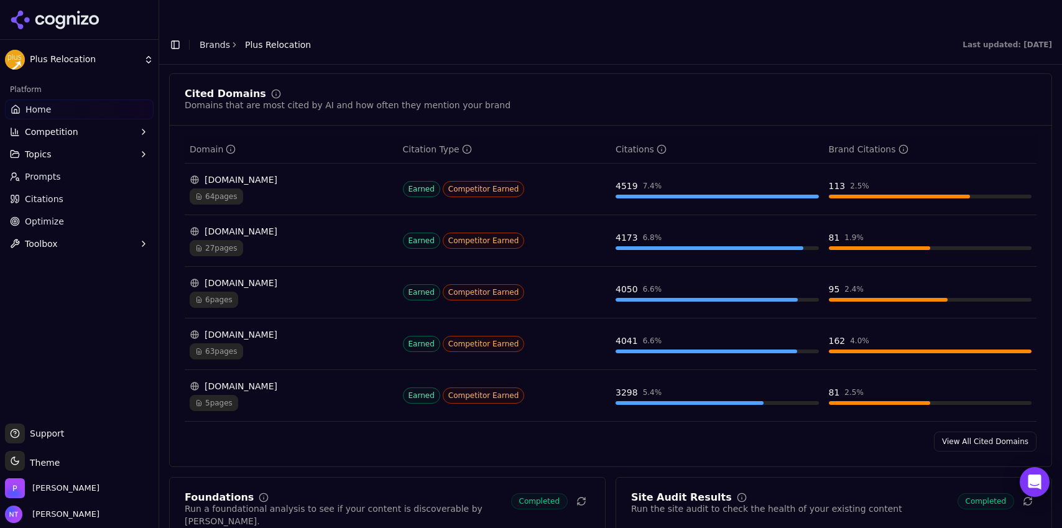
click at [249, 174] on div "nrirelocation.com" at bounding box center [291, 180] width 203 height 12
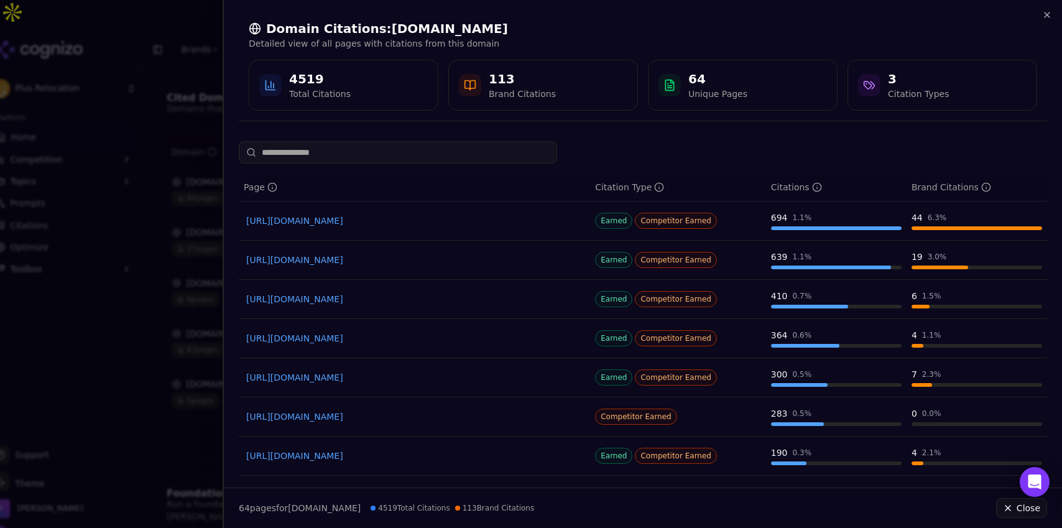
click at [439, 221] on link "https://nrirelocation.com/best-corporate-relocation-companies" at bounding box center [414, 221] width 336 height 12
click at [1045, 14] on icon "button" at bounding box center [1047, 15] width 10 height 10
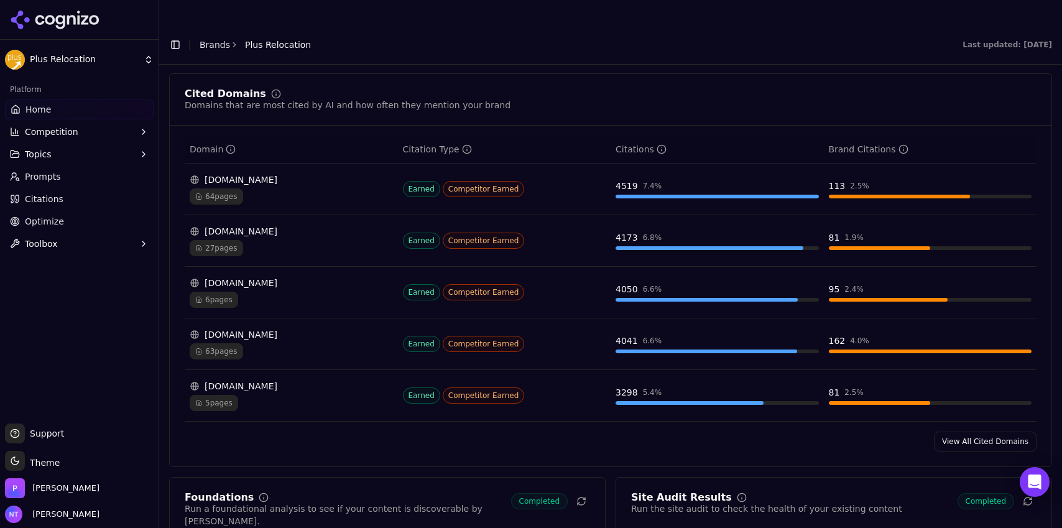
click at [298, 343] on div "63 pages" at bounding box center [291, 351] width 203 height 16
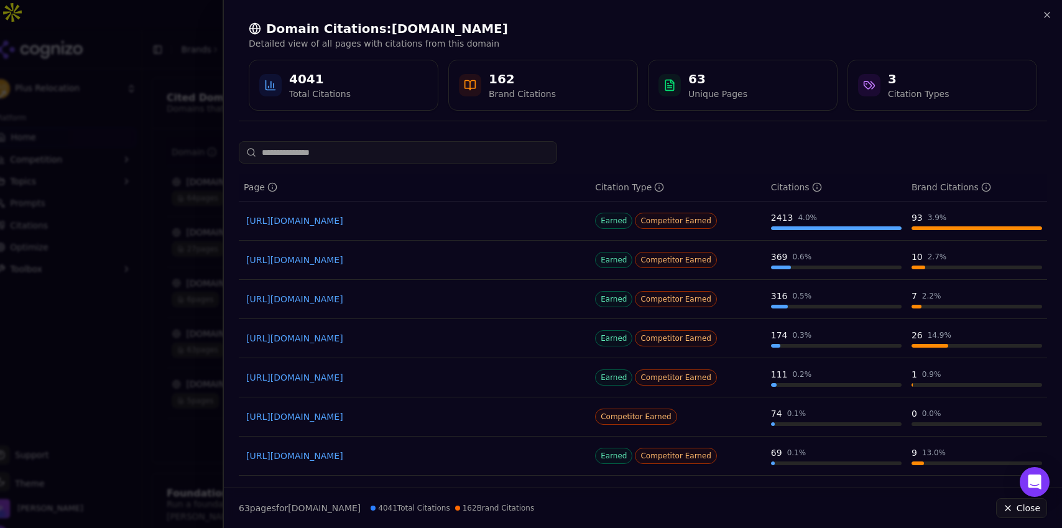
click at [461, 338] on link "https://arcrelocation.com/top-employee-relocation-company" at bounding box center [414, 338] width 336 height 12
click at [1044, 16] on icon "button" at bounding box center [1047, 15] width 10 height 10
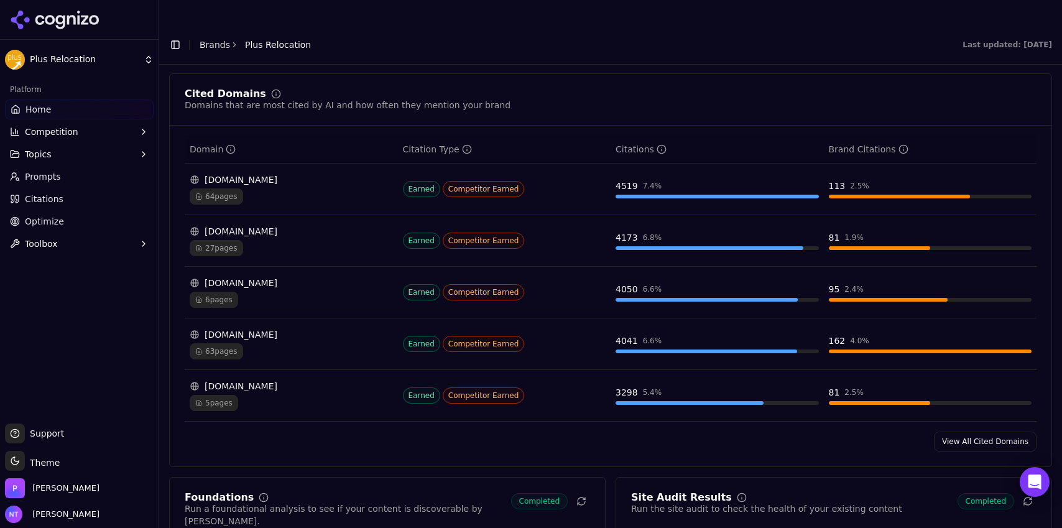
click at [975, 432] on link "View All Cited Domains" at bounding box center [985, 442] width 103 height 20
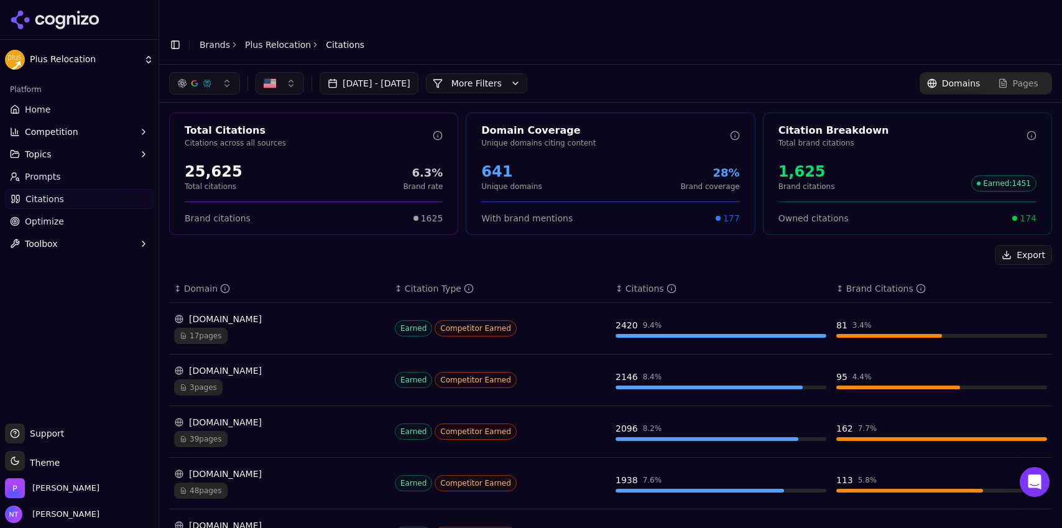
click at [1020, 77] on span "Pages" at bounding box center [1025, 83] width 25 height 12
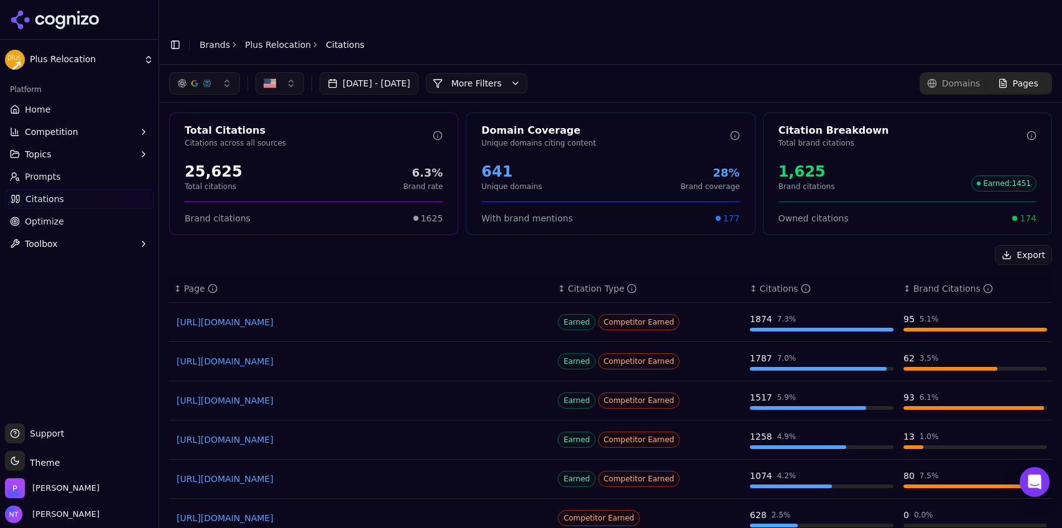
click at [410, 355] on link "https://vendordirectory.shrm.org/category/relocation/relocation" at bounding box center [361, 361] width 369 height 12
click at [527, 73] on button "More Filters" at bounding box center [476, 83] width 101 height 20
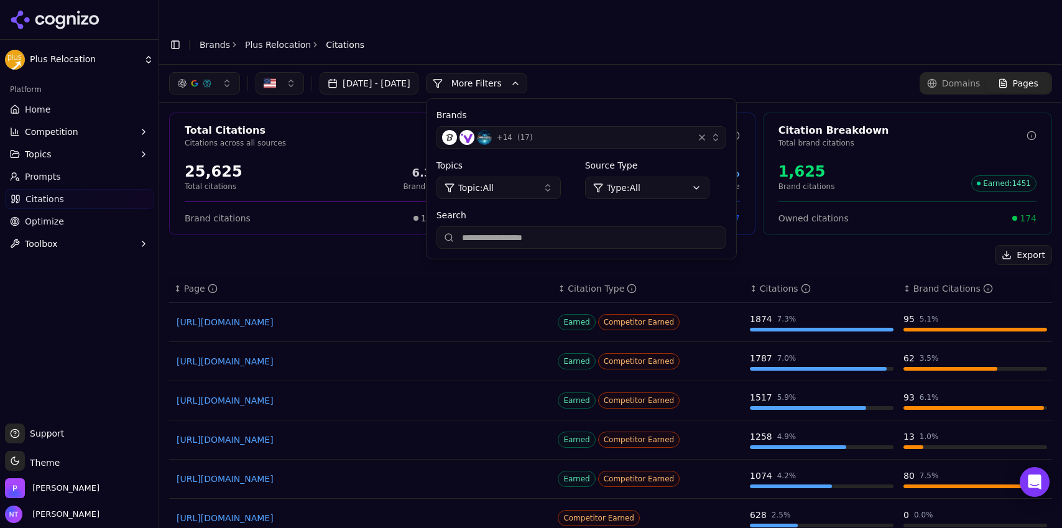
click at [540, 226] on input "Search" at bounding box center [582, 237] width 290 height 22
type input "***"
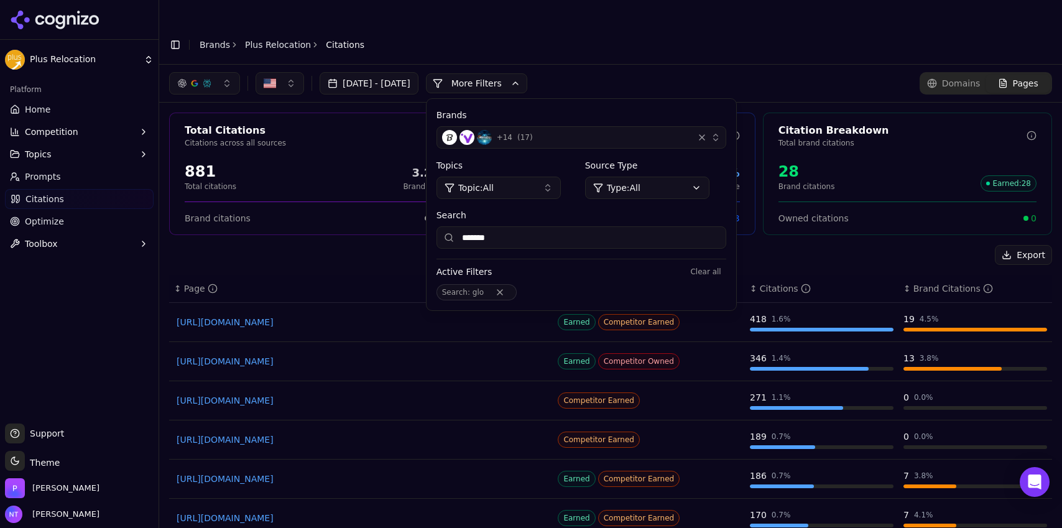
type input "********"
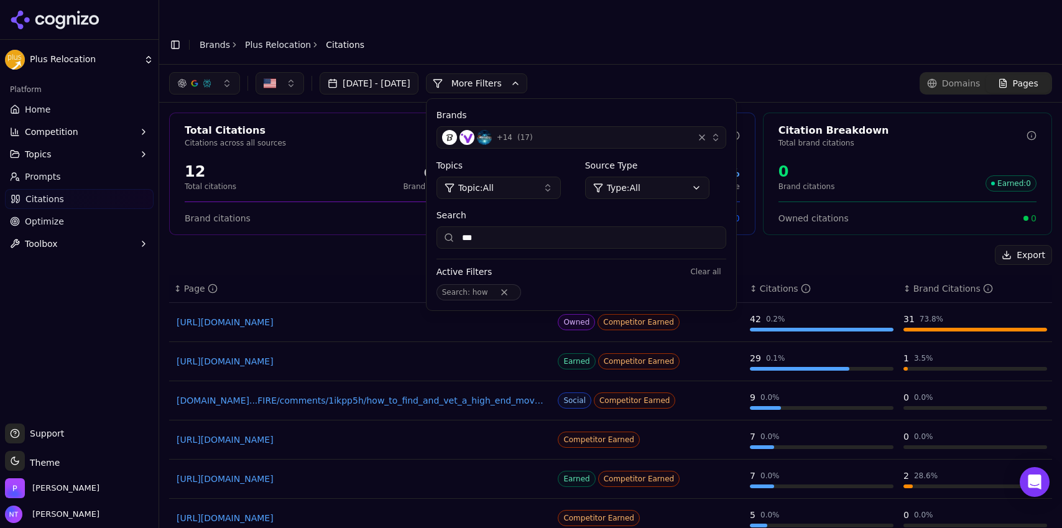
click at [372, 355] on link "https://nrirelocation.com/how-to-calculate-corporate-relocation-roi" at bounding box center [361, 361] width 369 height 12
click at [531, 226] on input "***" at bounding box center [582, 237] width 290 height 22
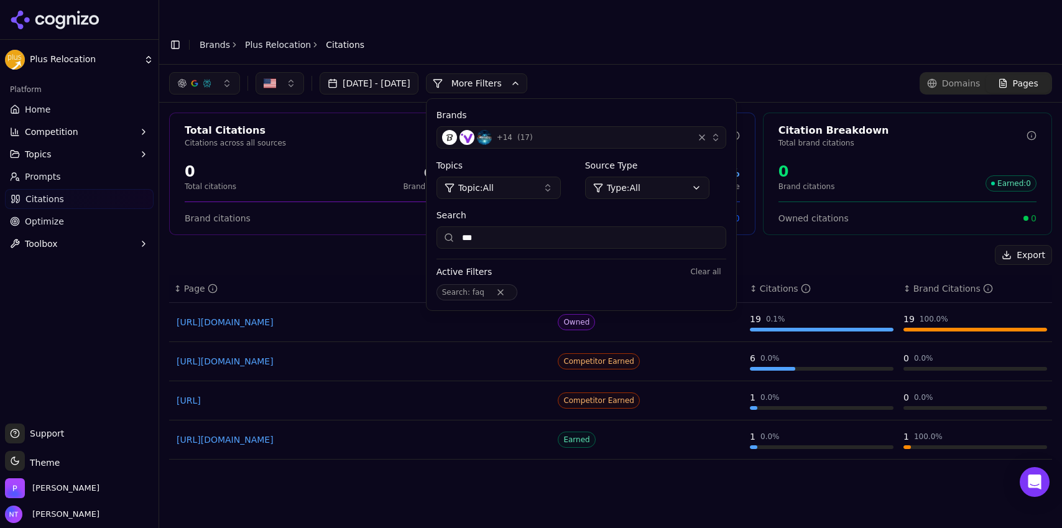
click at [391, 355] on link "https://trcglobalmobility.com/better-relocation-experience/faqs" at bounding box center [361, 361] width 369 height 12
click at [579, 226] on input "***" at bounding box center [582, 237] width 290 height 22
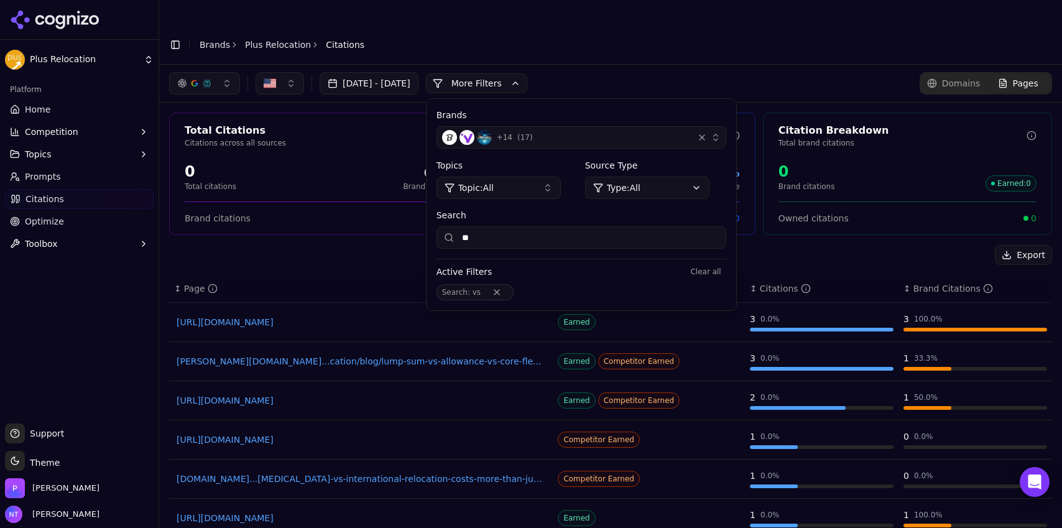
click at [542, 226] on input "**" at bounding box center [582, 237] width 290 height 22
type input "******"
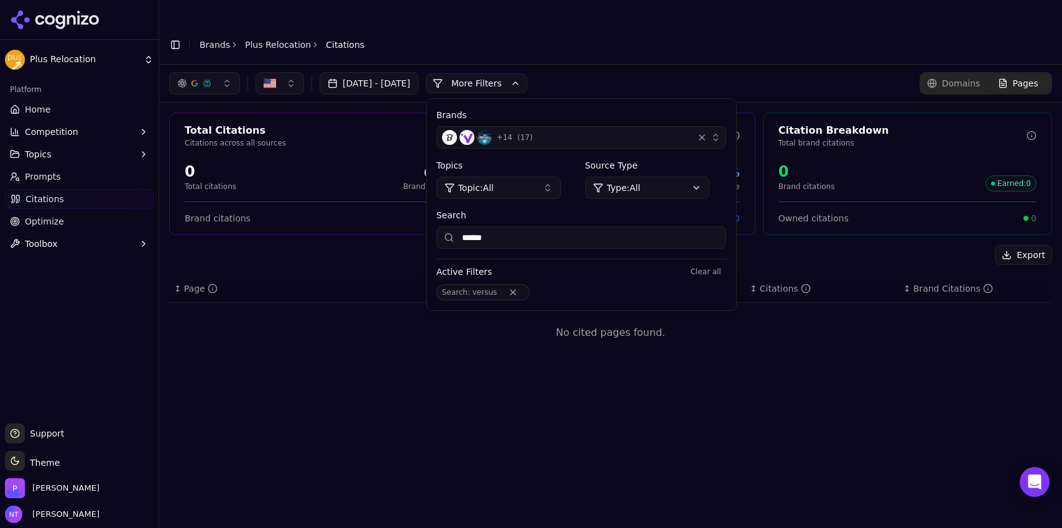
click at [546, 226] on input "******" at bounding box center [582, 237] width 290 height 22
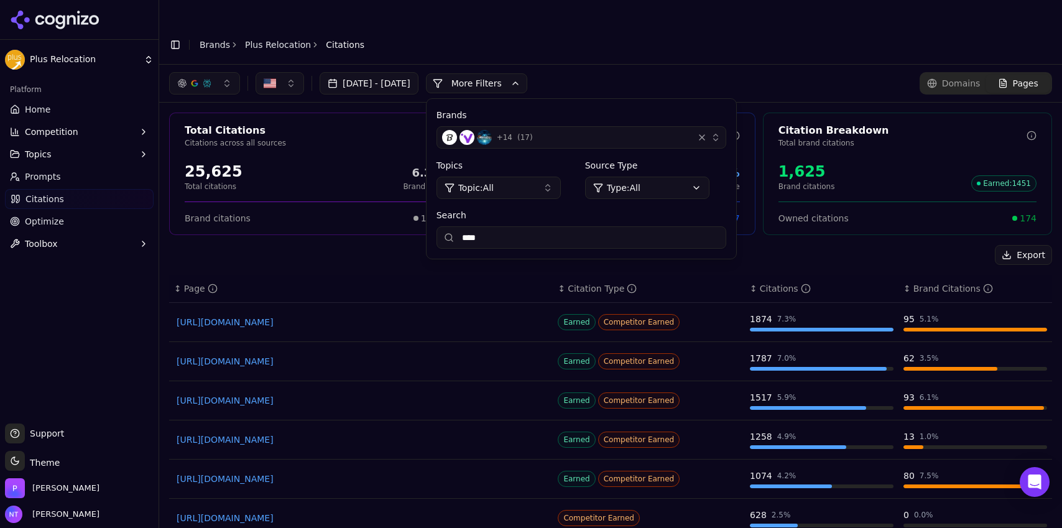
type input "****"
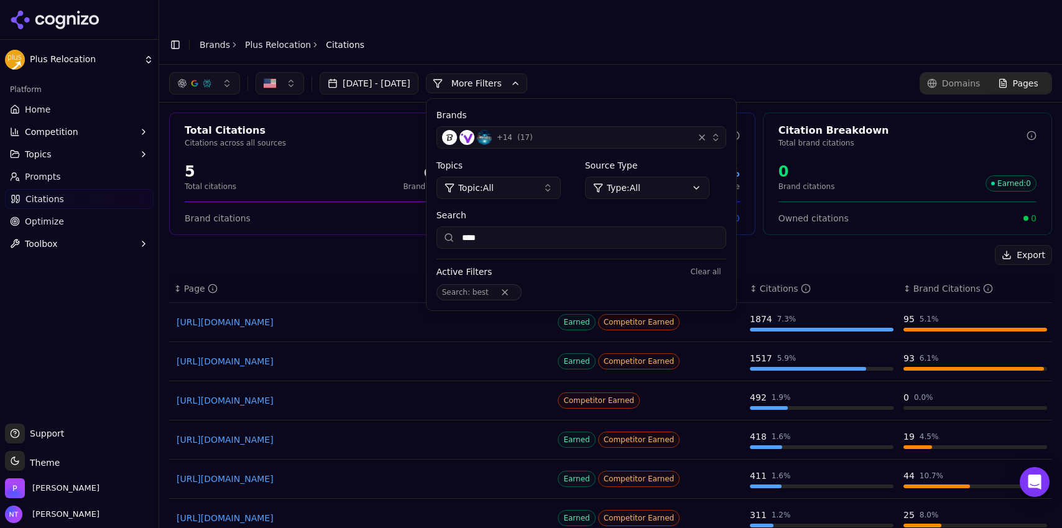
click at [345, 355] on link "https://arcrelocation.com/best-corporate-relocation-companies" at bounding box center [361, 361] width 369 height 12
